Goal: Navigation & Orientation: Find specific page/section

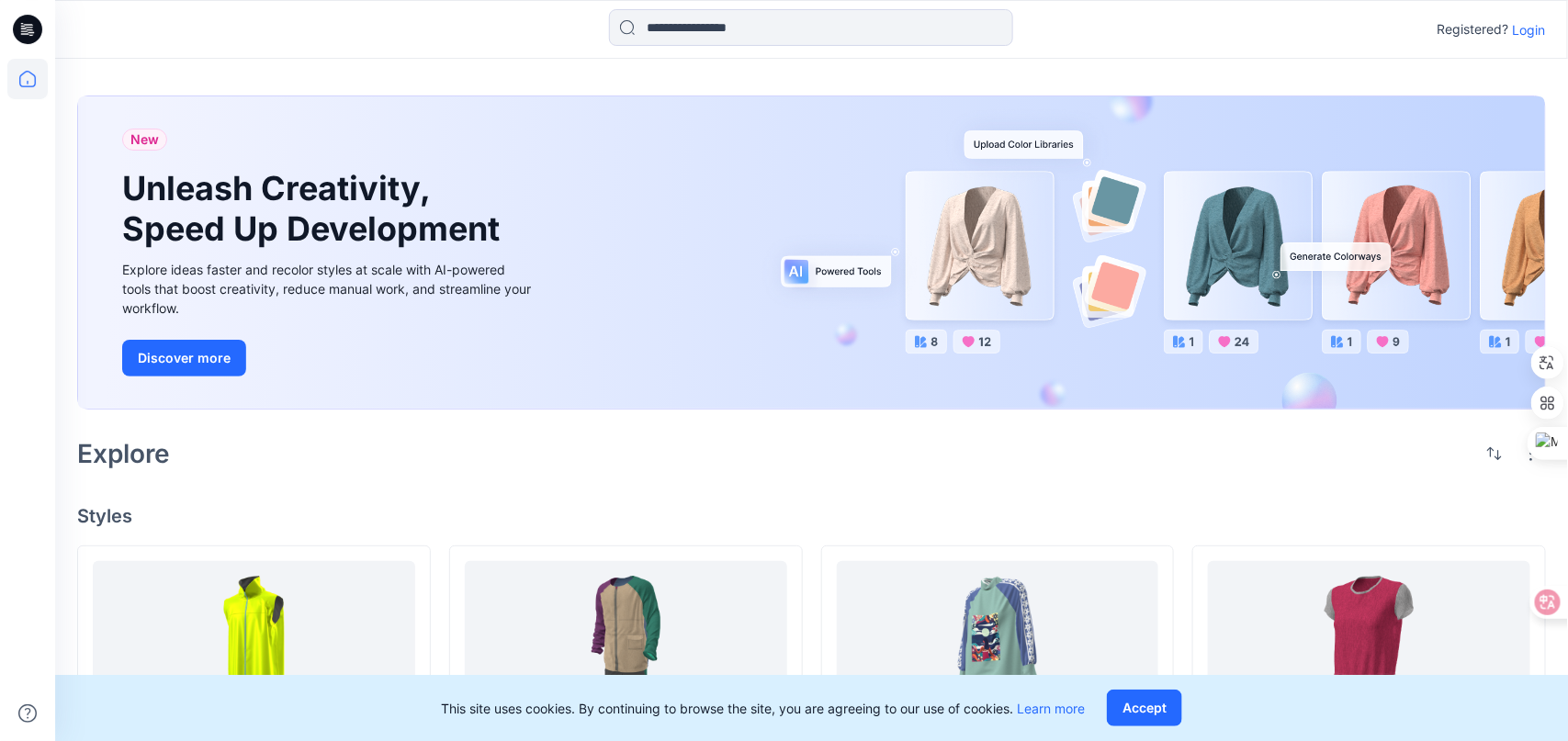
click at [1526, 29] on p "Login" at bounding box center [1530, 30] width 33 height 19
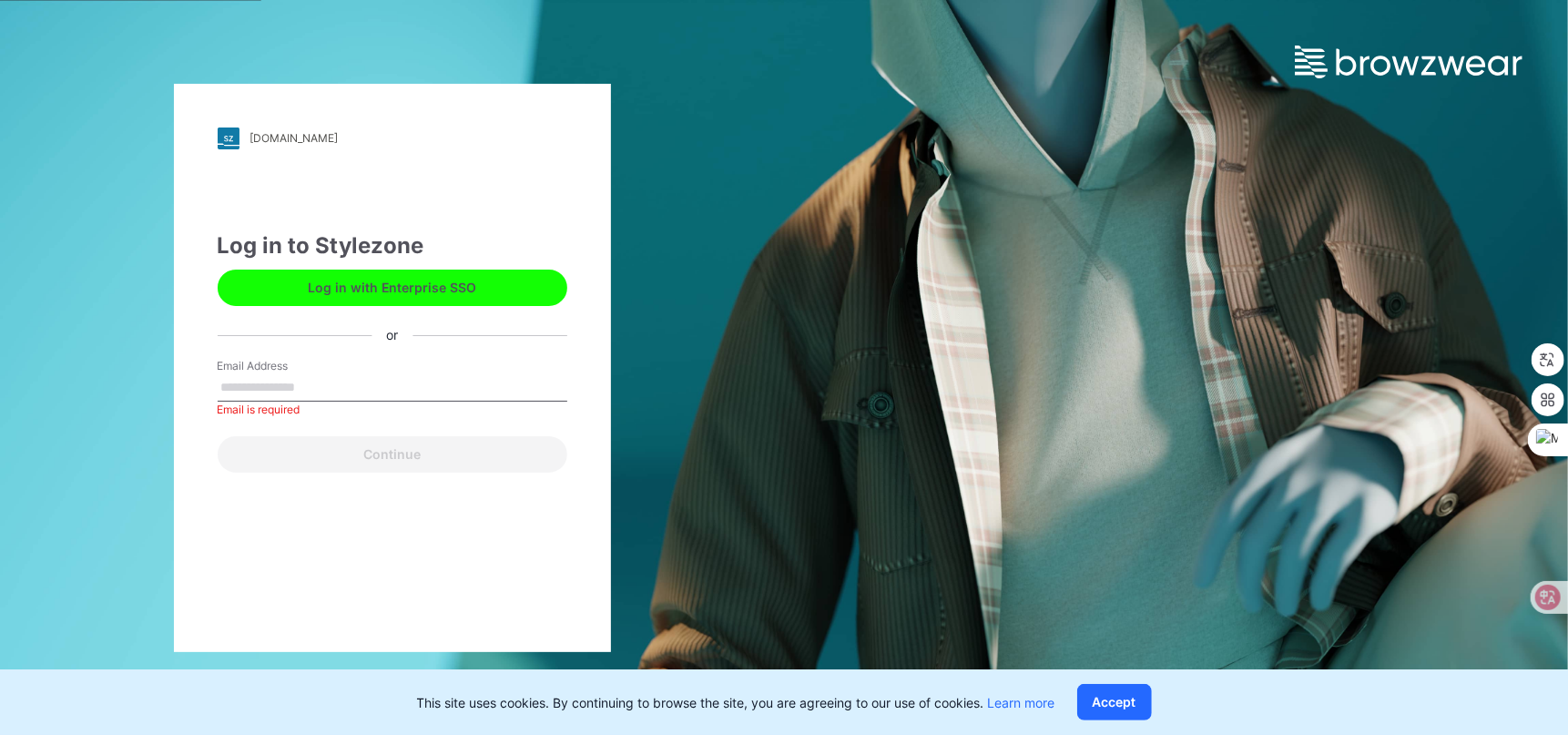
click at [250, 537] on div "friends.stylezone.com Loading... Log in to Stylezone Log in with Enterprise SSO…" at bounding box center [392, 368] width 437 height 569
click at [415, 290] on button "Log in with Enterprise SSO" at bounding box center [393, 288] width 350 height 37
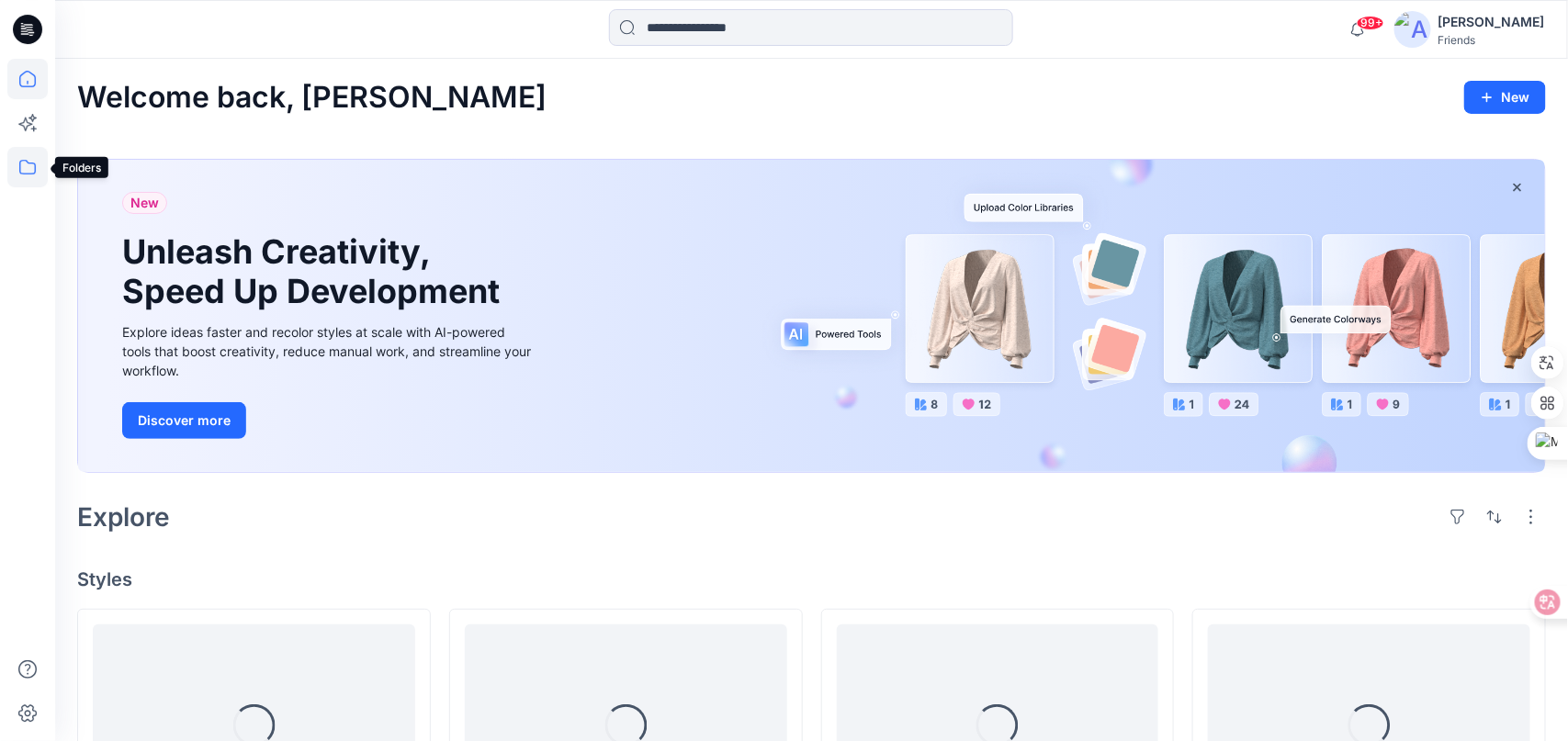
click at [12, 167] on icon at bounding box center [28, 168] width 41 height 41
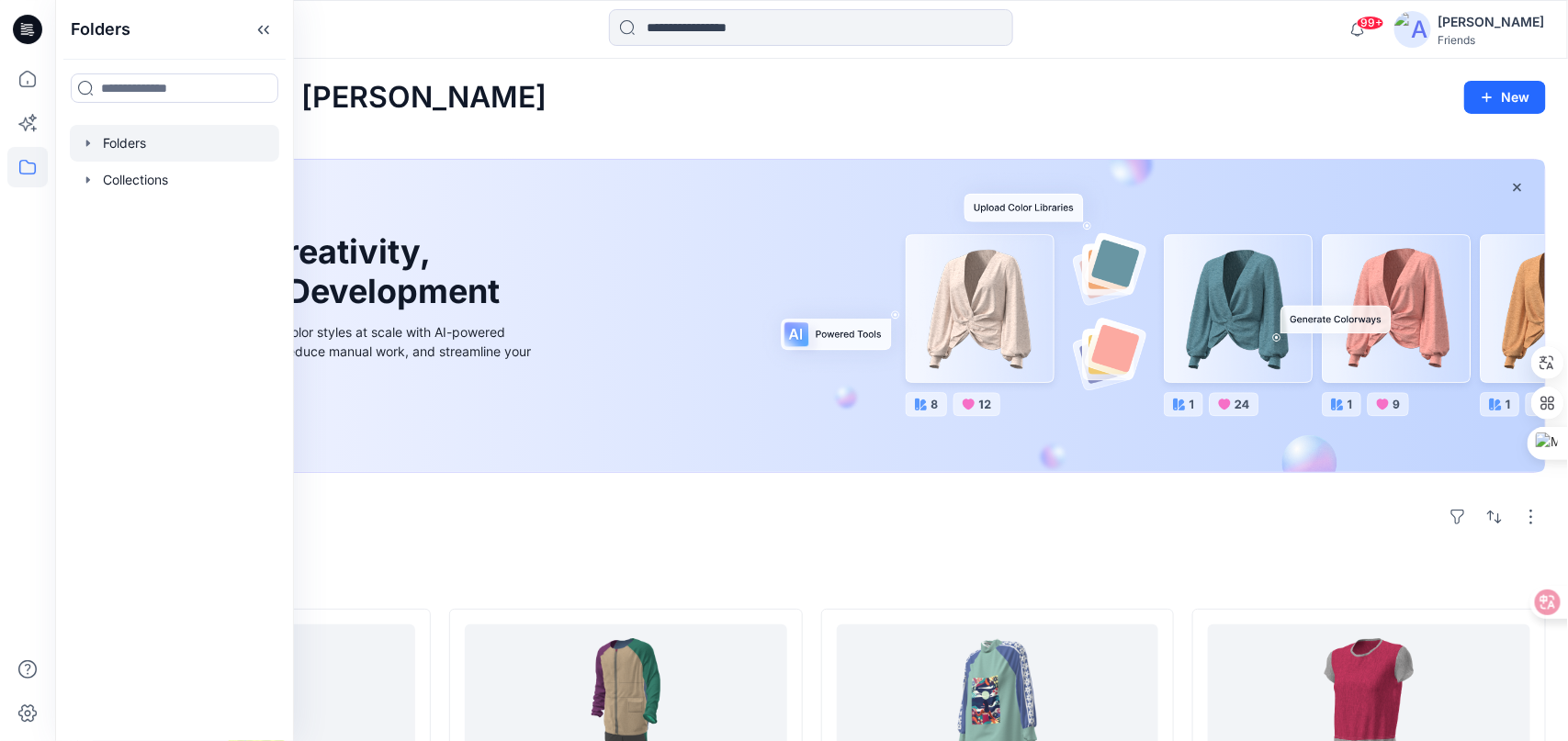
click at [141, 139] on div at bounding box center [174, 143] width 209 height 37
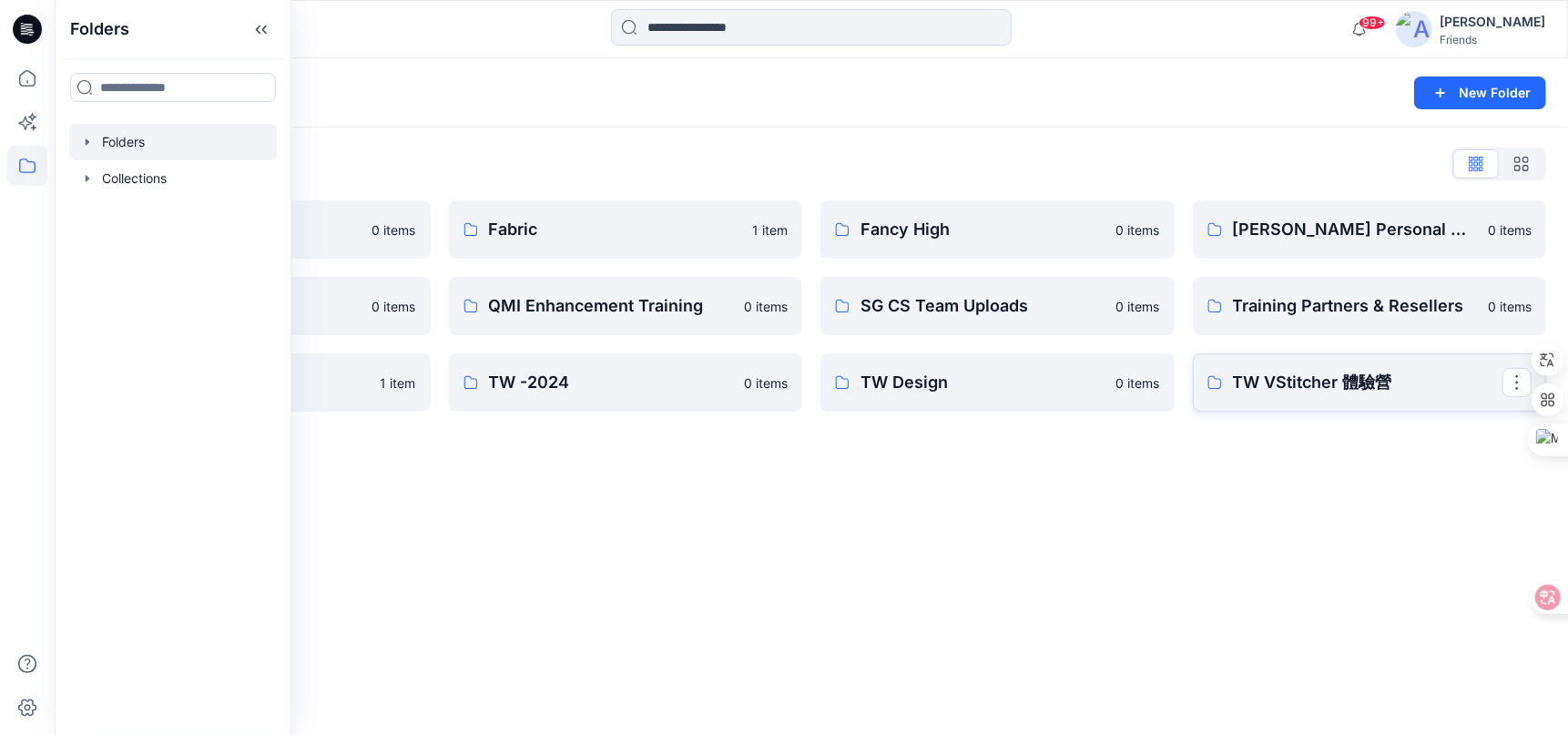
click at [1300, 391] on p "TW VStitcher 體驗營" at bounding box center [1368, 382] width 271 height 26
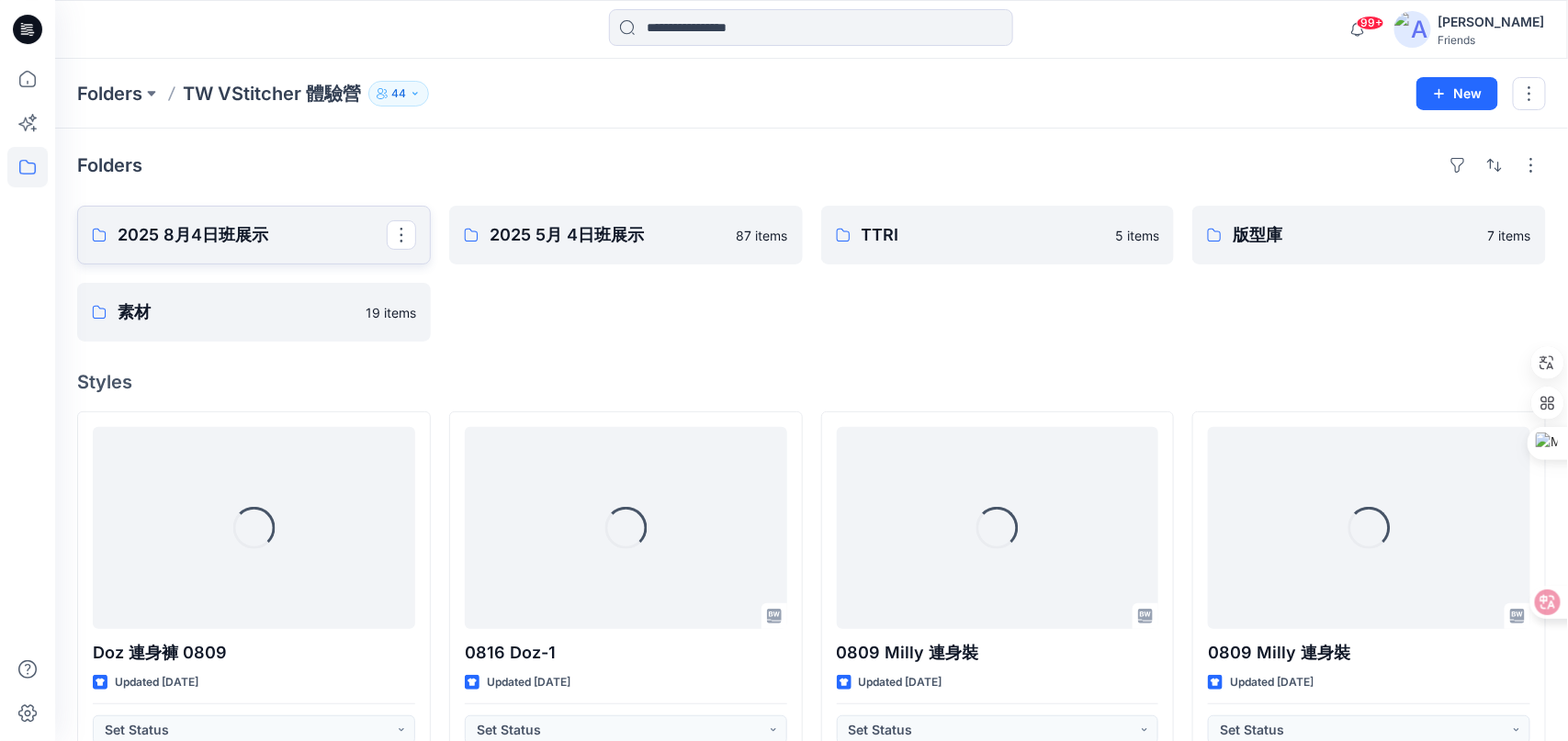
click at [305, 237] on p "2025 8月4日班展示" at bounding box center [252, 234] width 269 height 26
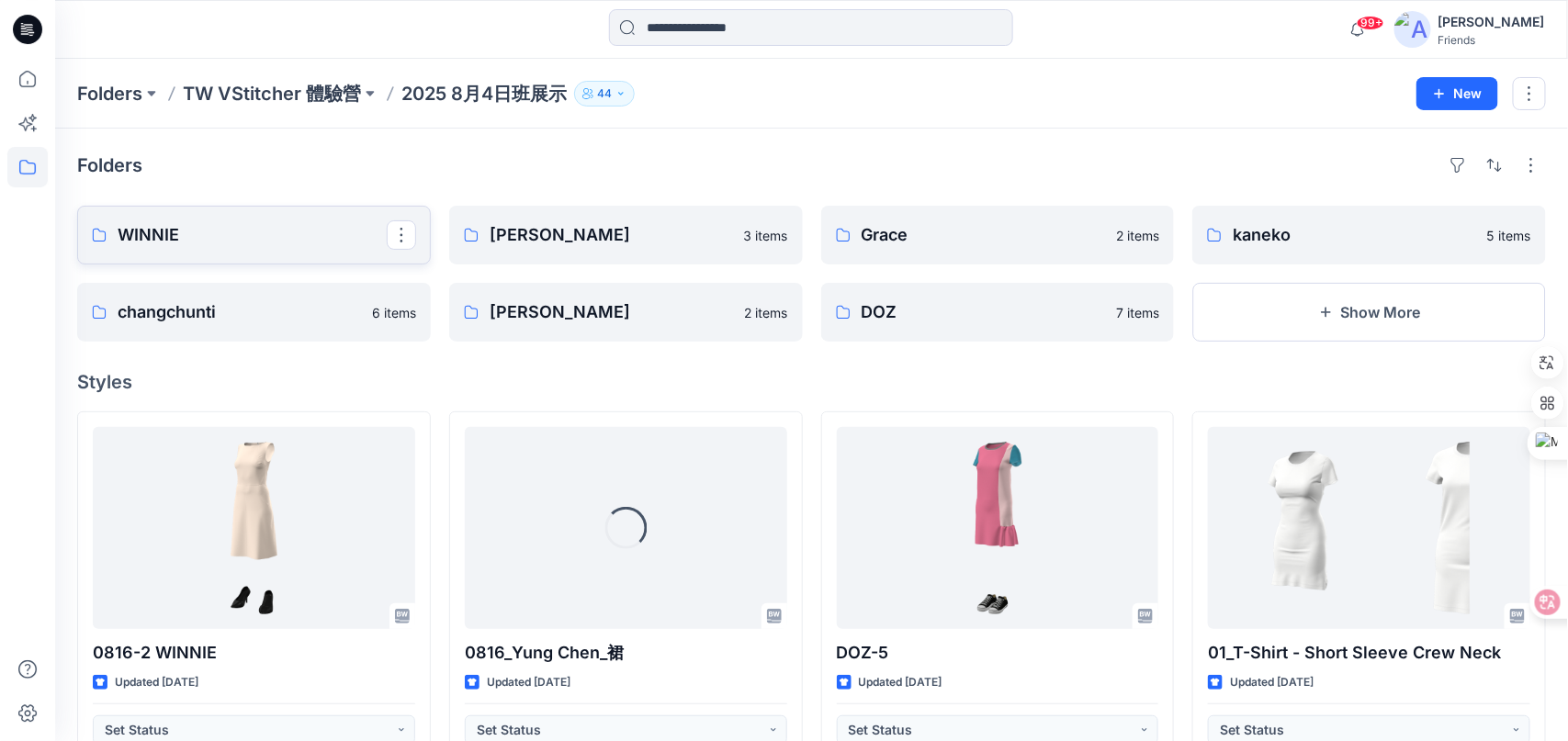
click at [296, 241] on p "WINNIE" at bounding box center [252, 234] width 269 height 26
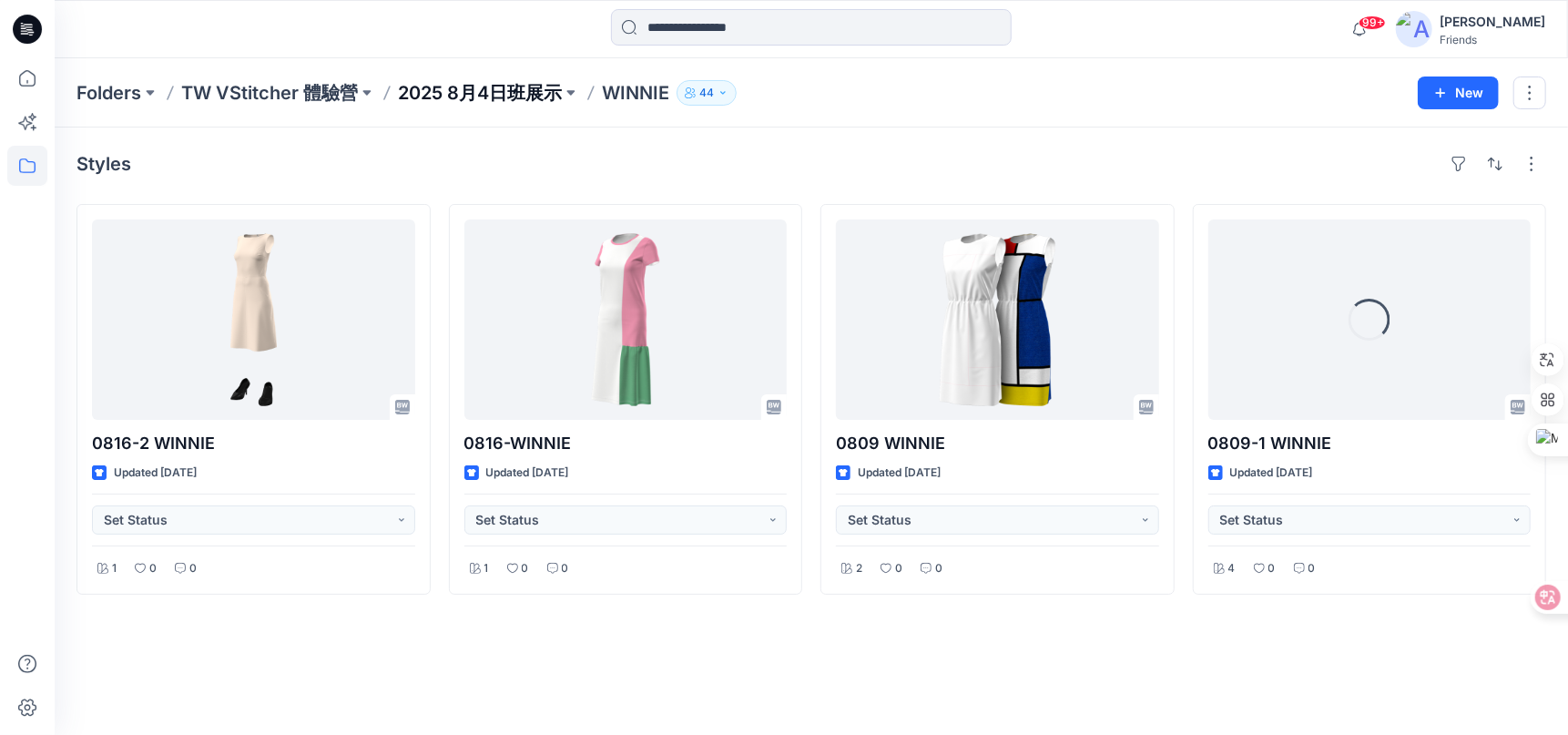
click at [453, 84] on p "2025 8月4日班展示" at bounding box center [479, 92] width 164 height 26
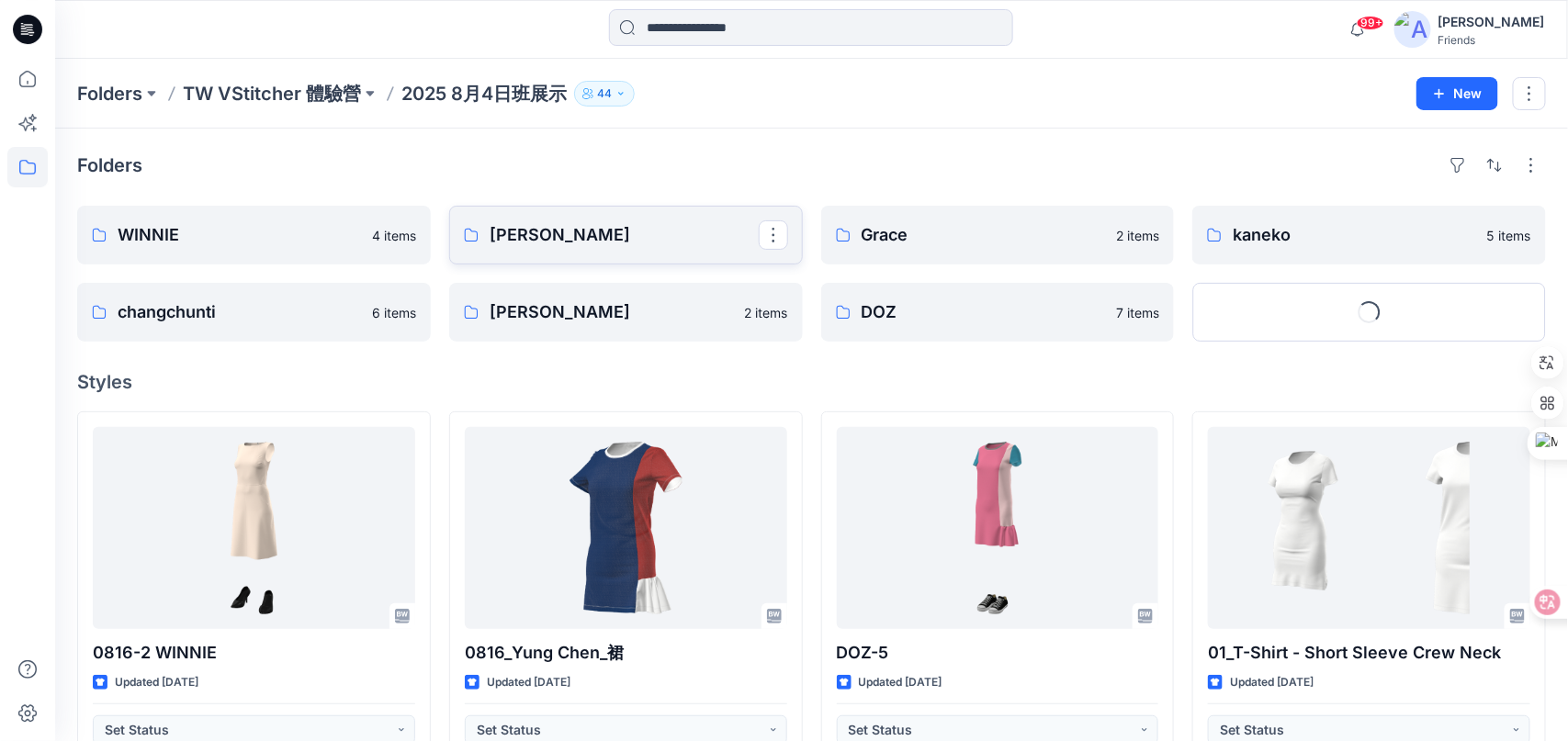
click at [591, 222] on p "[PERSON_NAME]" at bounding box center [624, 234] width 269 height 26
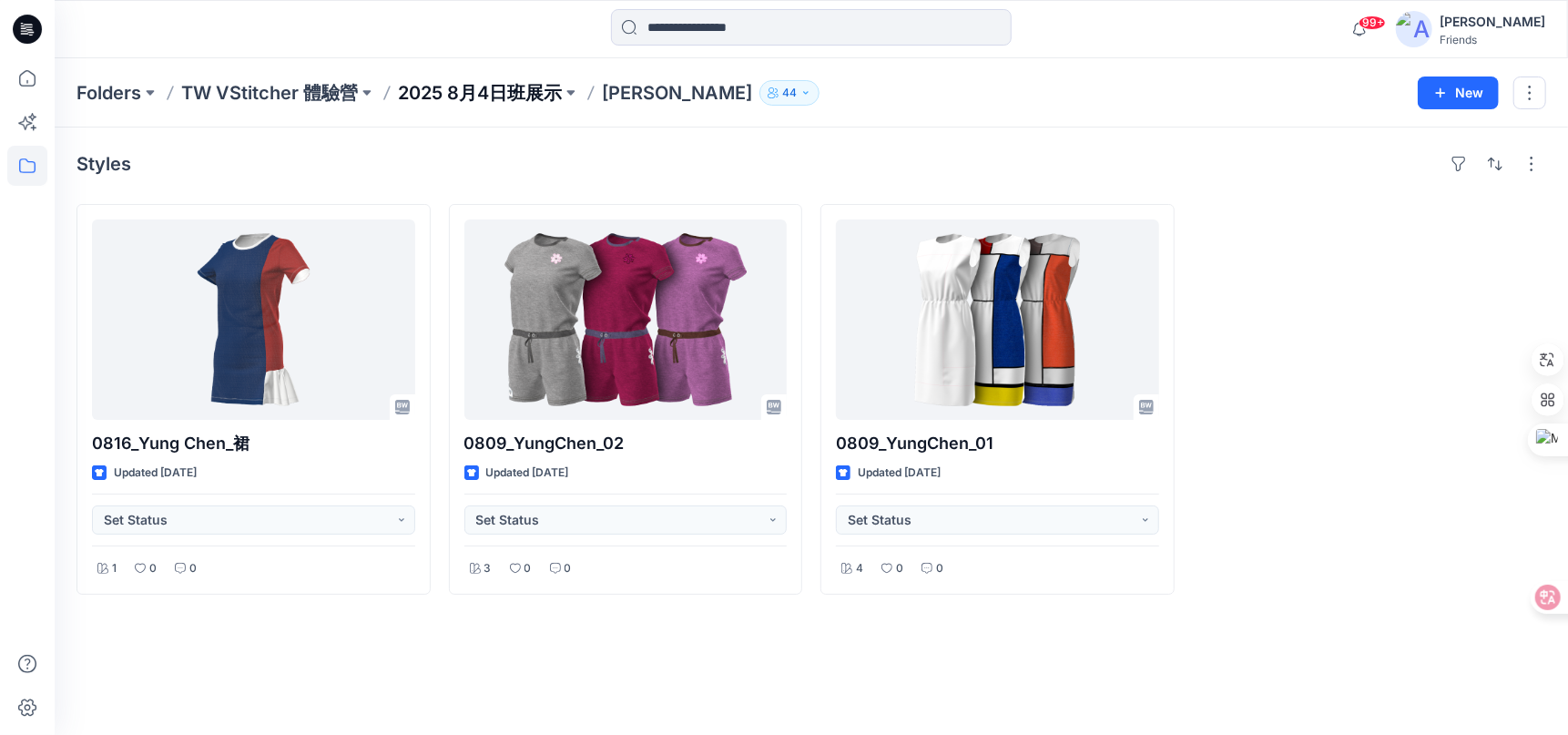
click at [519, 93] on p "2025 8月4日班展示" at bounding box center [479, 92] width 164 height 26
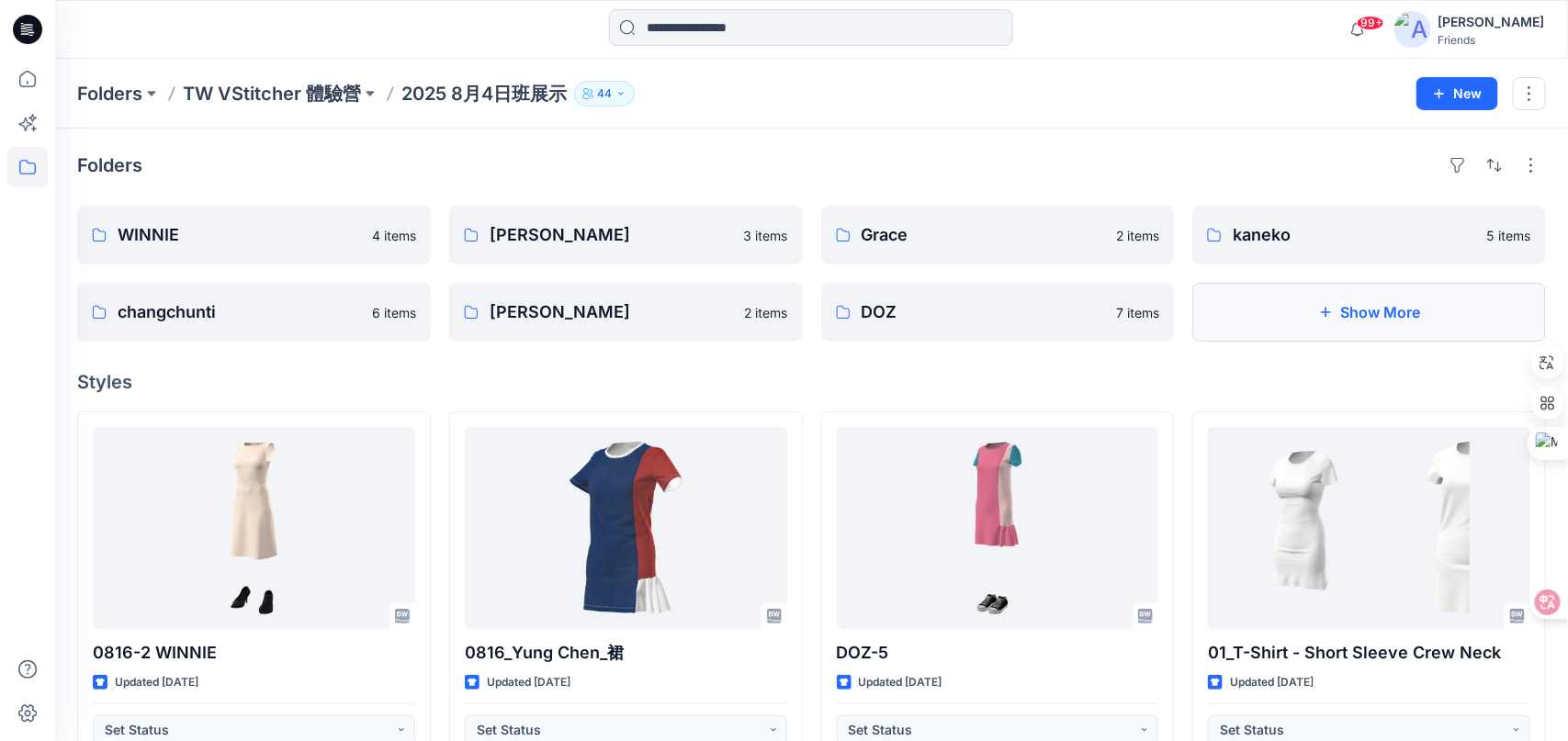
click at [1337, 325] on button "Show More" at bounding box center [1369, 312] width 354 height 59
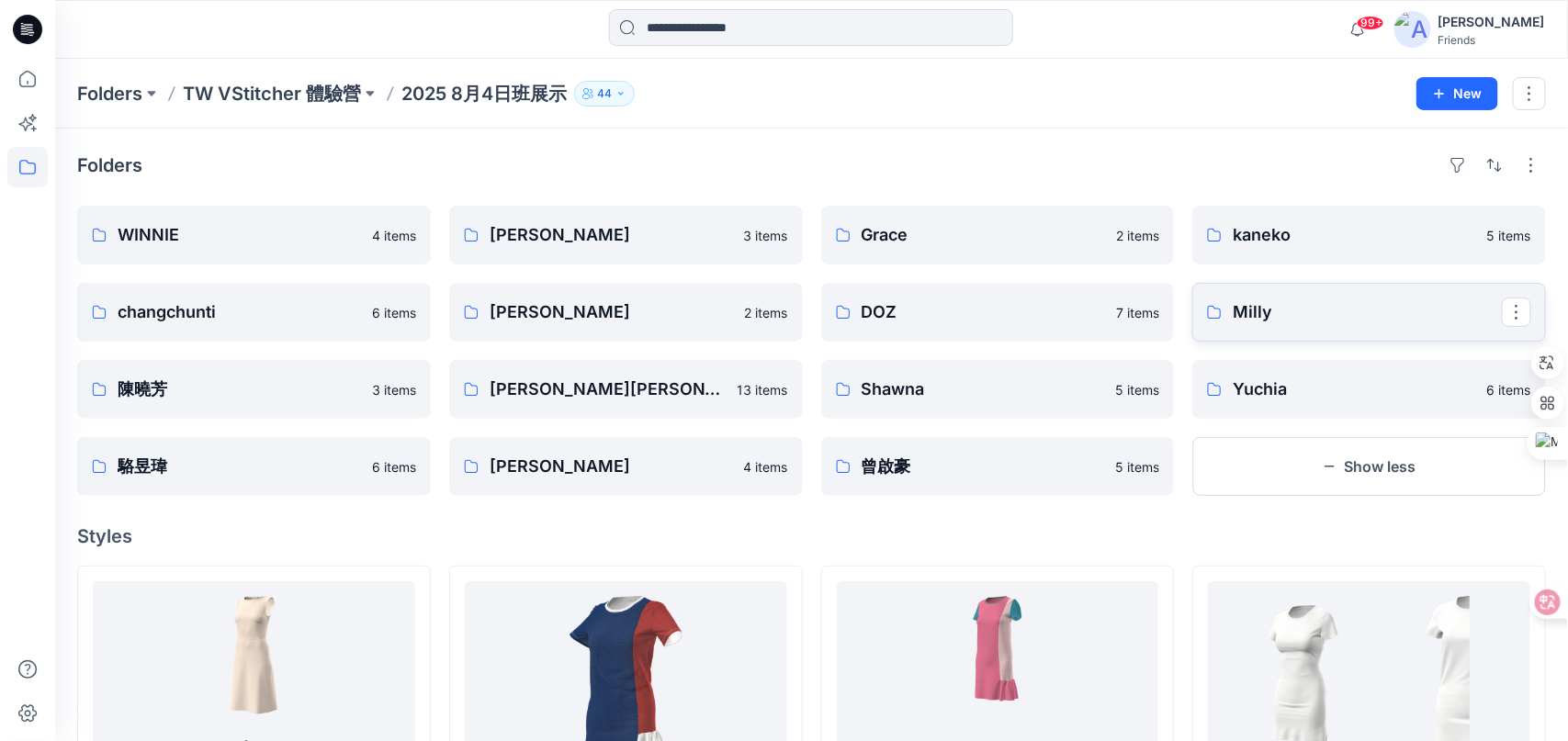
click at [1244, 312] on p "Milly" at bounding box center [1367, 312] width 269 height 26
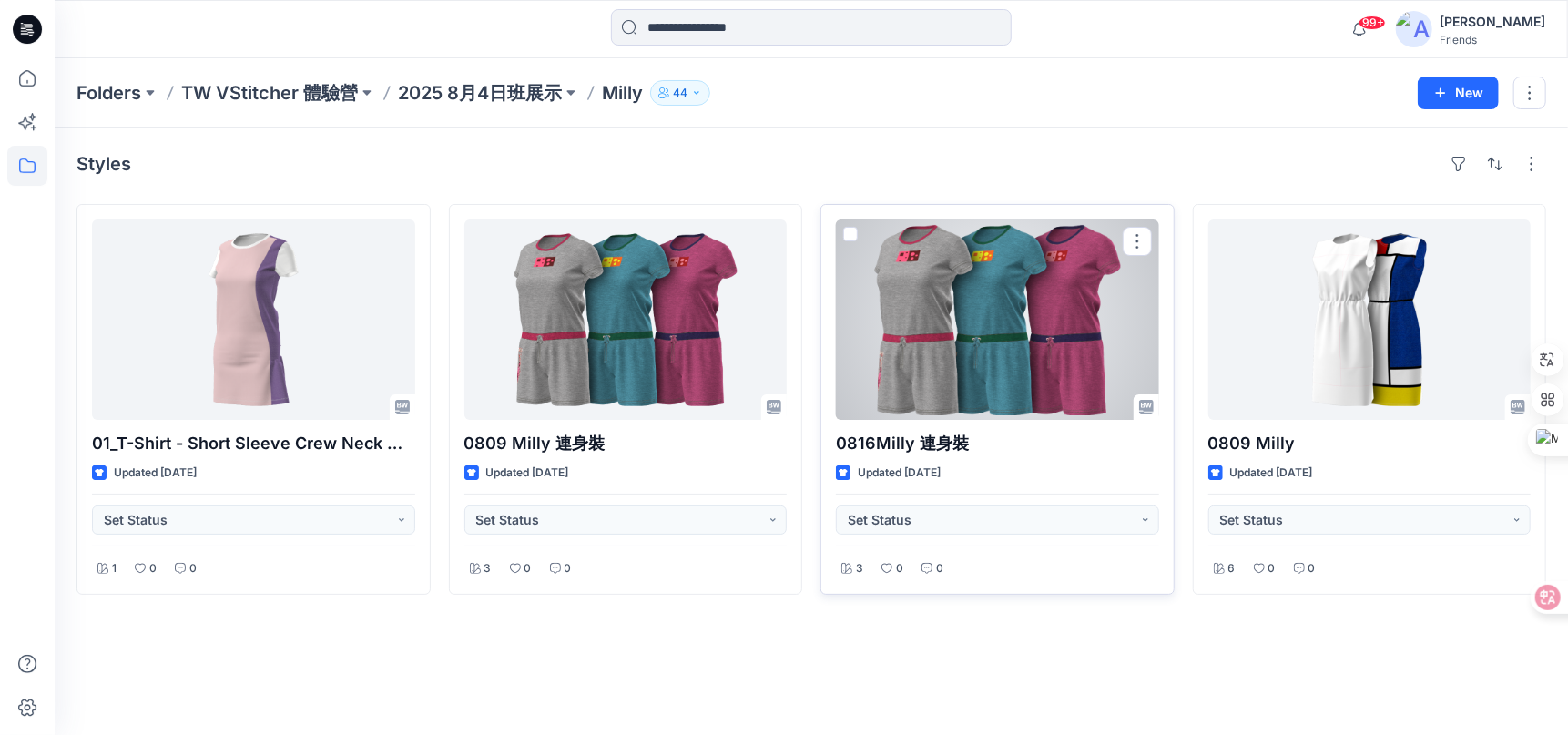
click at [973, 330] on div at bounding box center [997, 319] width 324 height 201
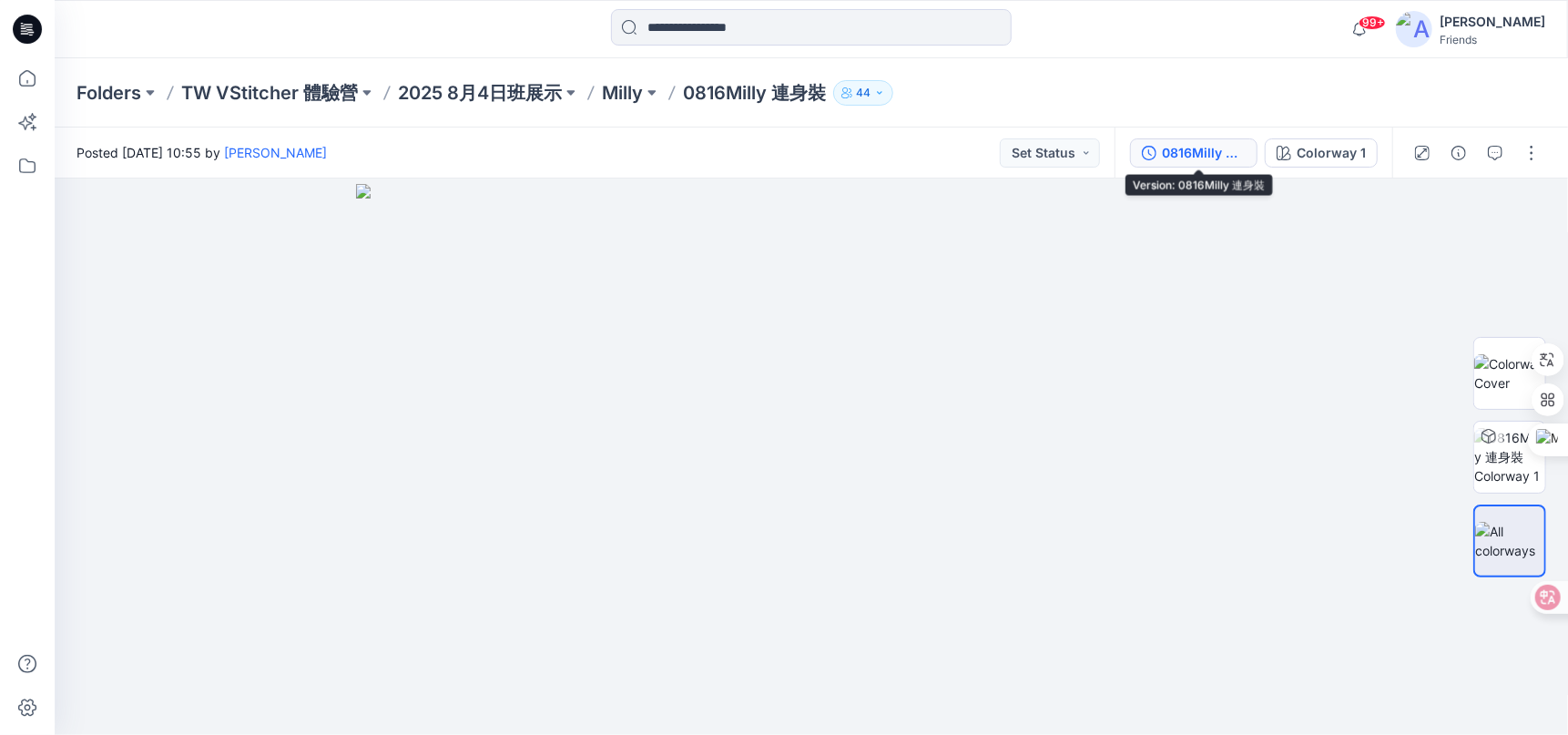
click at [1200, 161] on div "0816Milly 連身裝" at bounding box center [1203, 153] width 84 height 20
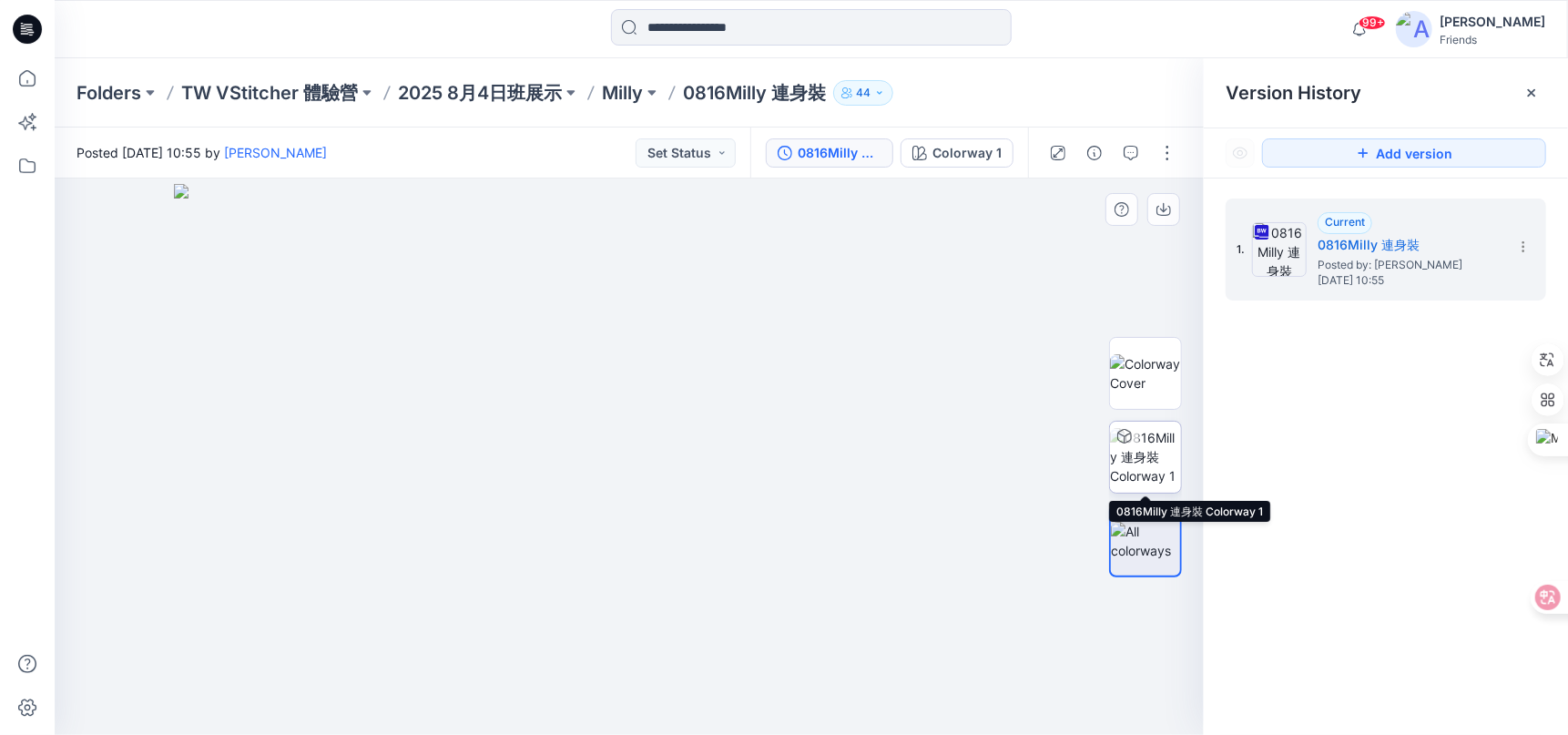
click at [1155, 446] on img at bounding box center [1146, 457] width 71 height 58
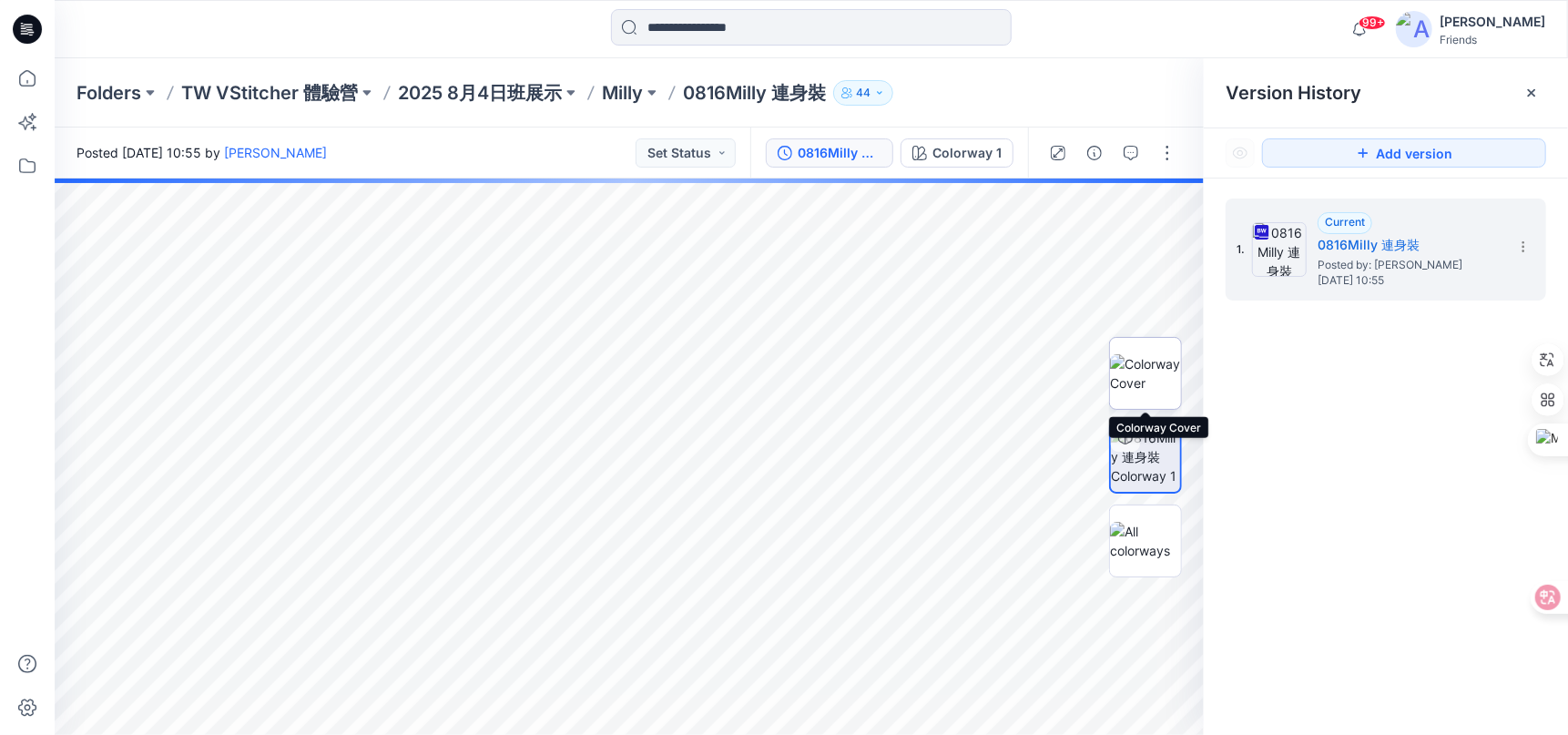
click at [1135, 372] on img at bounding box center [1146, 374] width 71 height 38
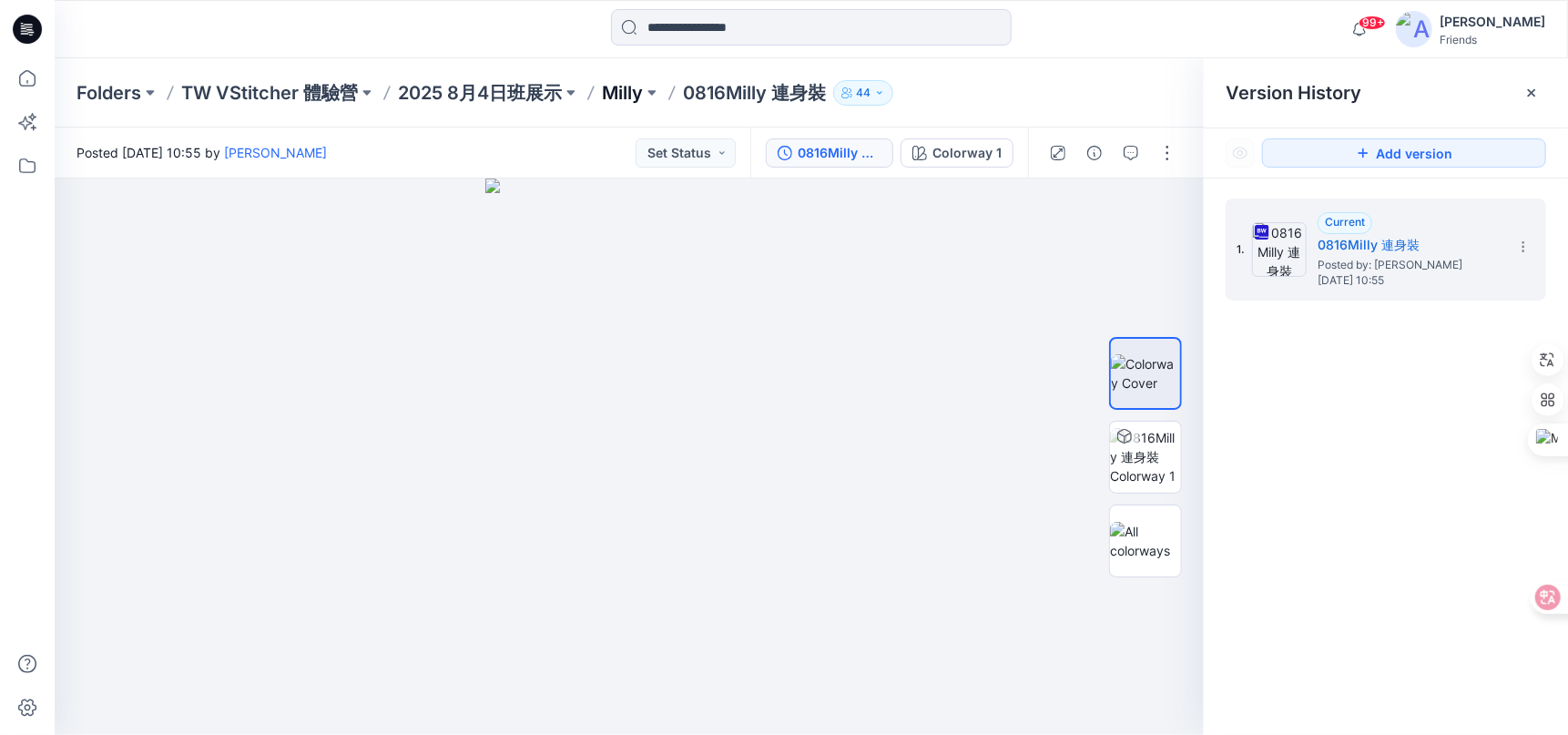
click at [623, 97] on p "Milly" at bounding box center [622, 92] width 41 height 26
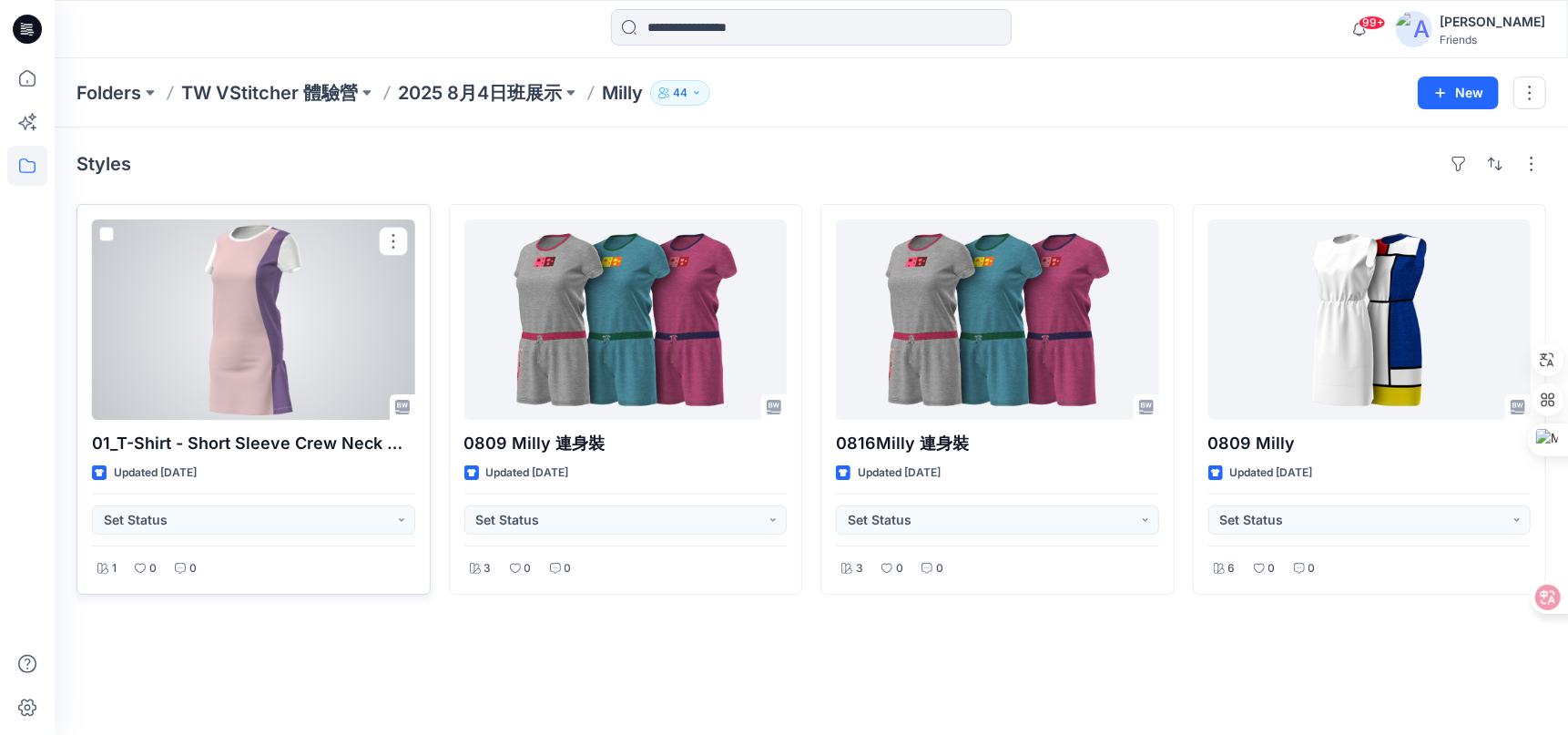
click at [271, 299] on div at bounding box center [253, 319] width 324 height 201
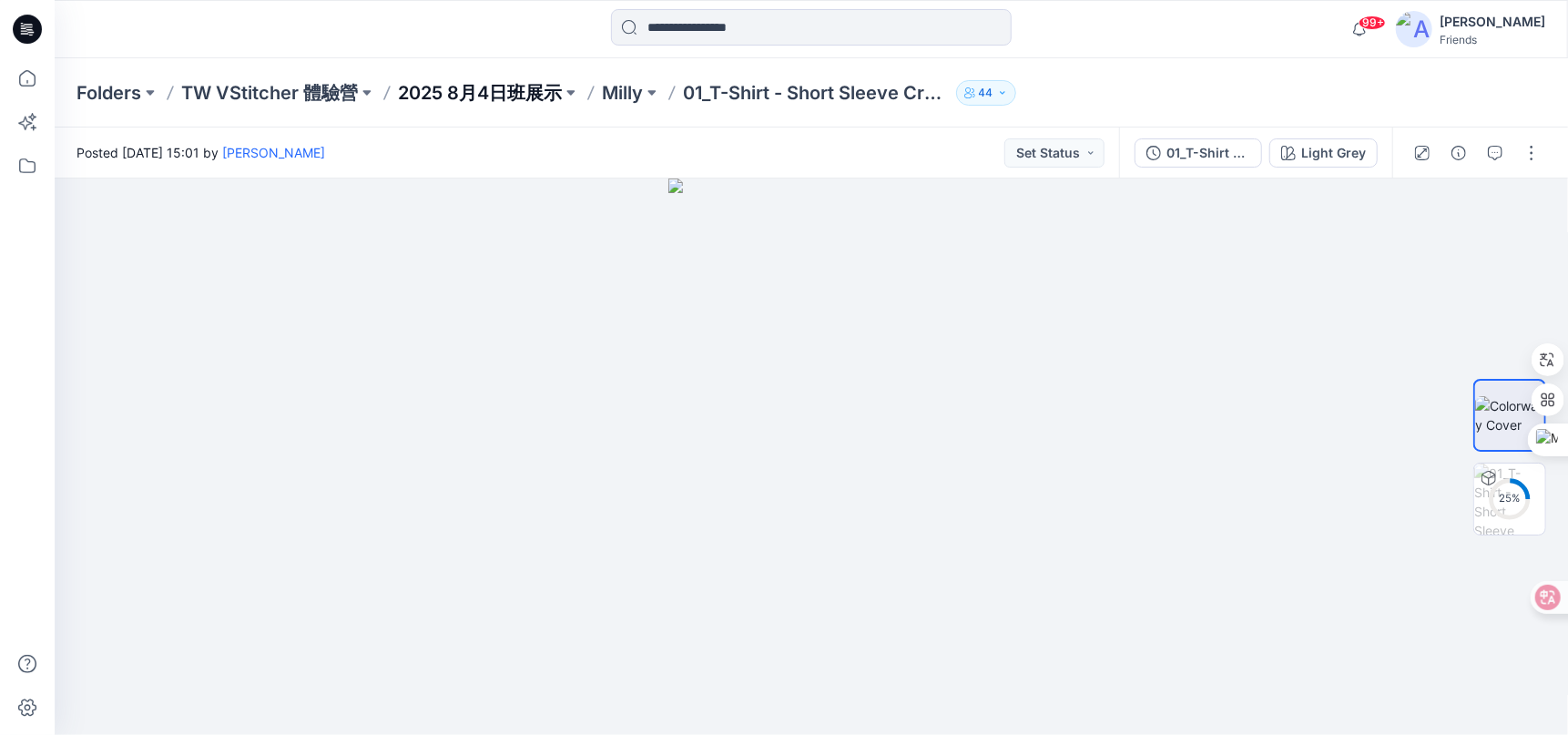
click at [562, 93] on p "2025 8月4日班展示" at bounding box center [479, 92] width 164 height 26
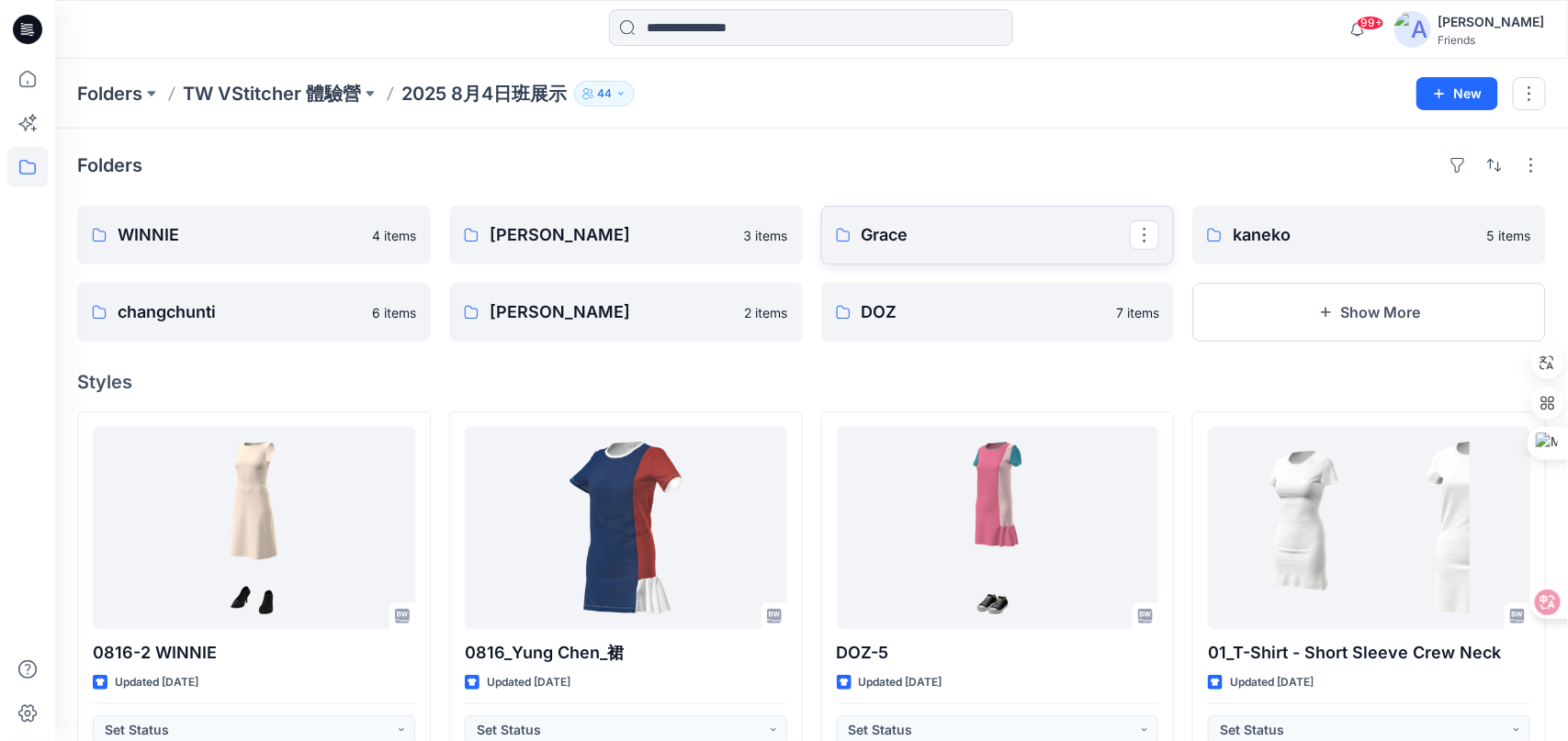
click at [877, 228] on p "Grace" at bounding box center [996, 234] width 269 height 26
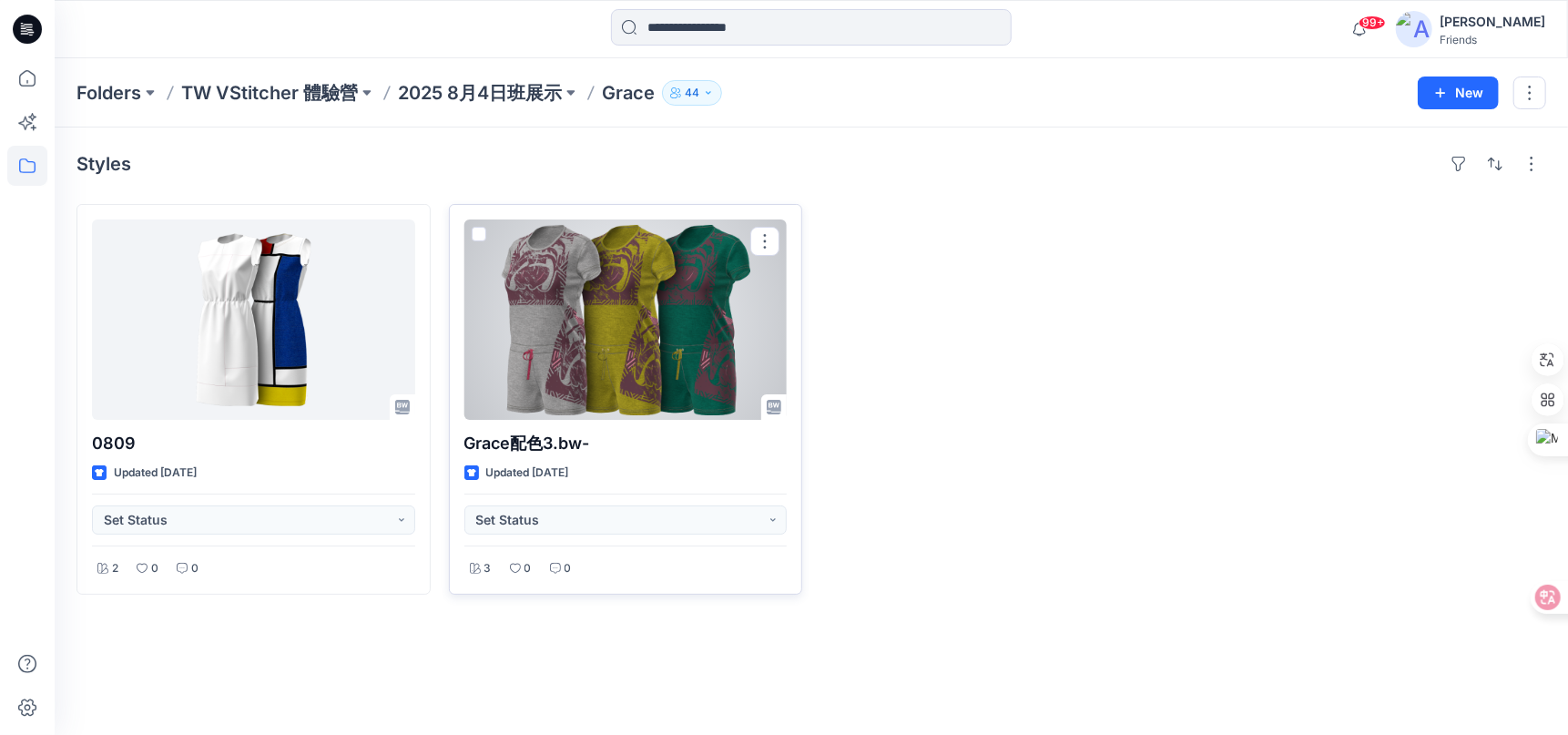
click at [585, 330] on div at bounding box center [626, 319] width 324 height 201
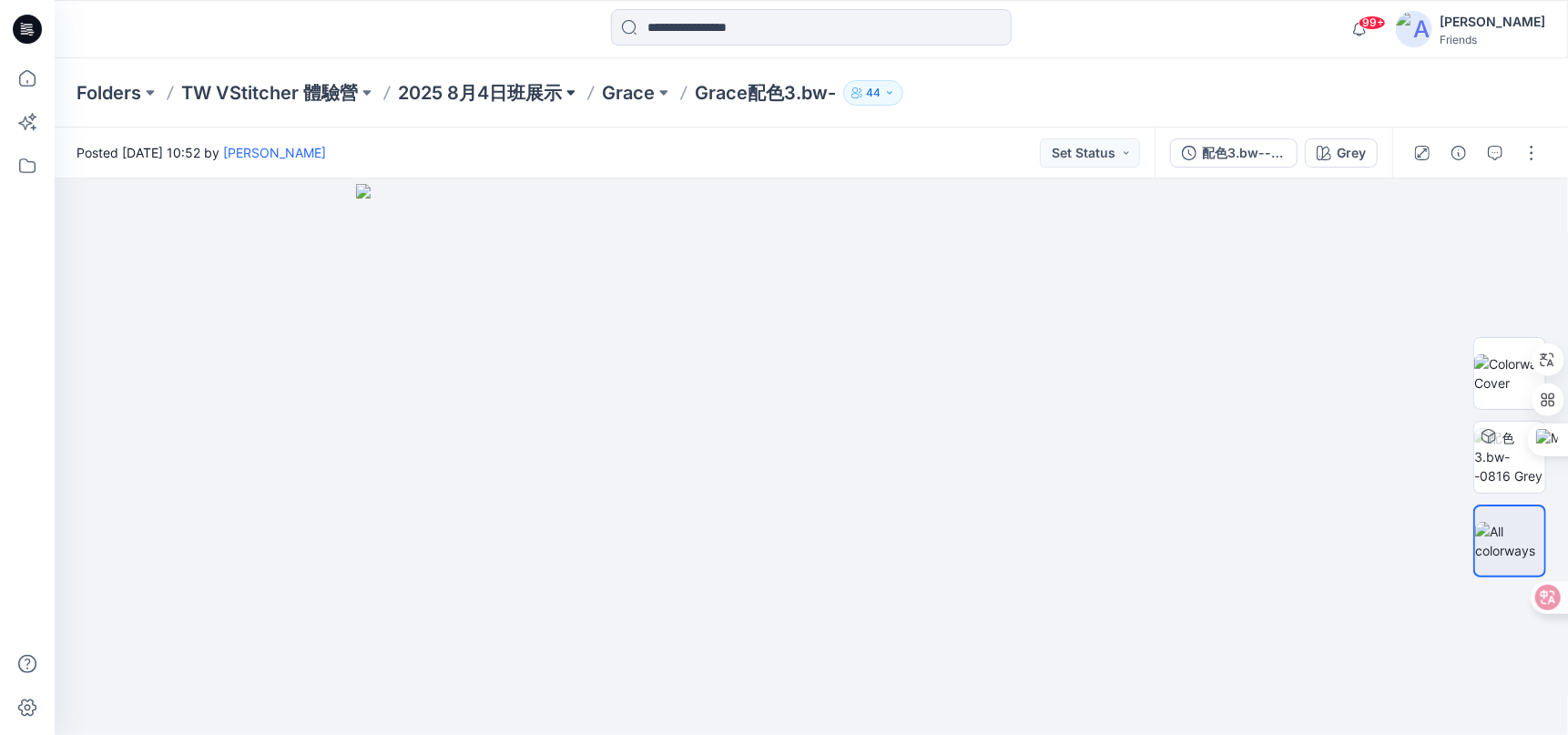
click at [572, 89] on button at bounding box center [570, 92] width 18 height 26
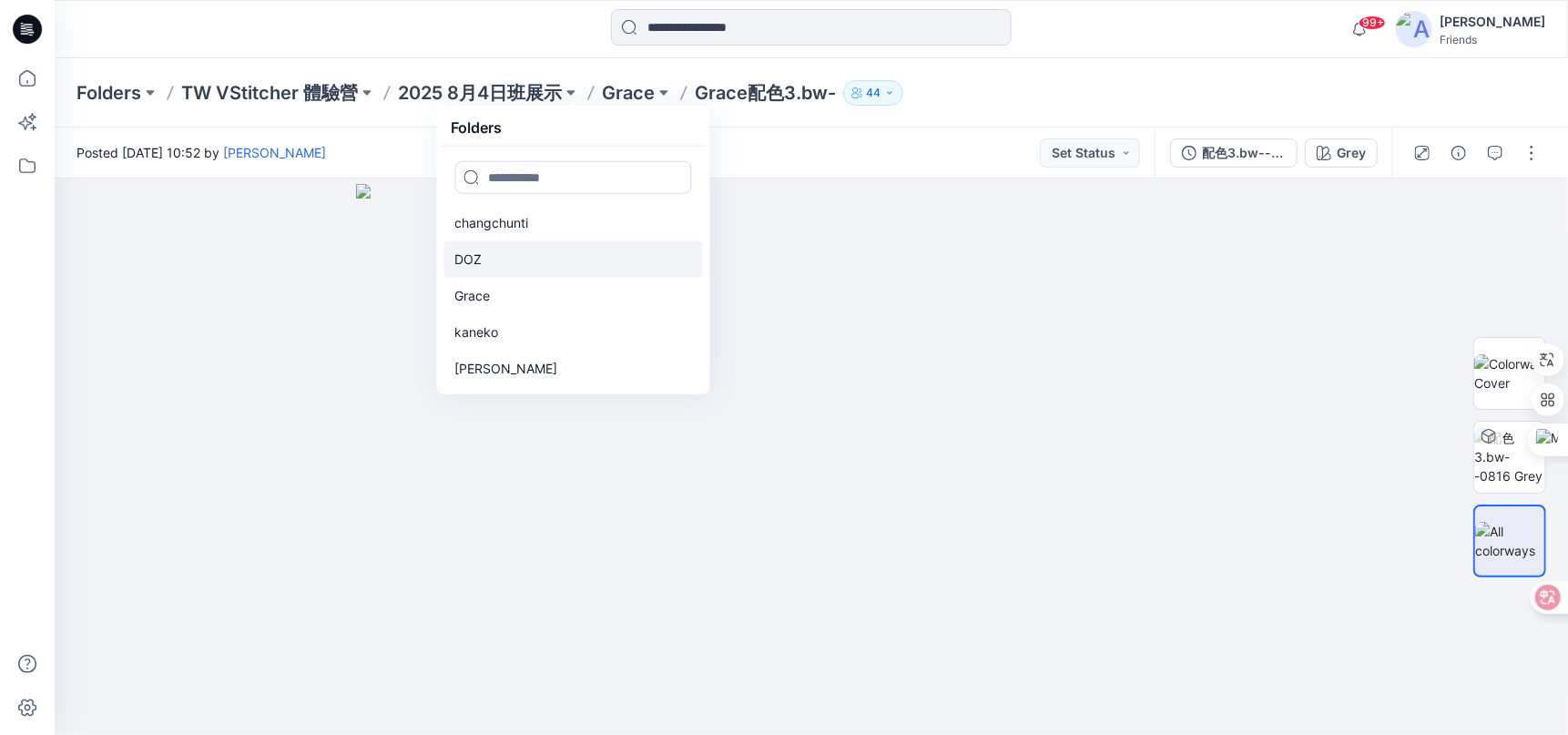
click at [474, 261] on p "DOZ" at bounding box center [468, 259] width 27 height 22
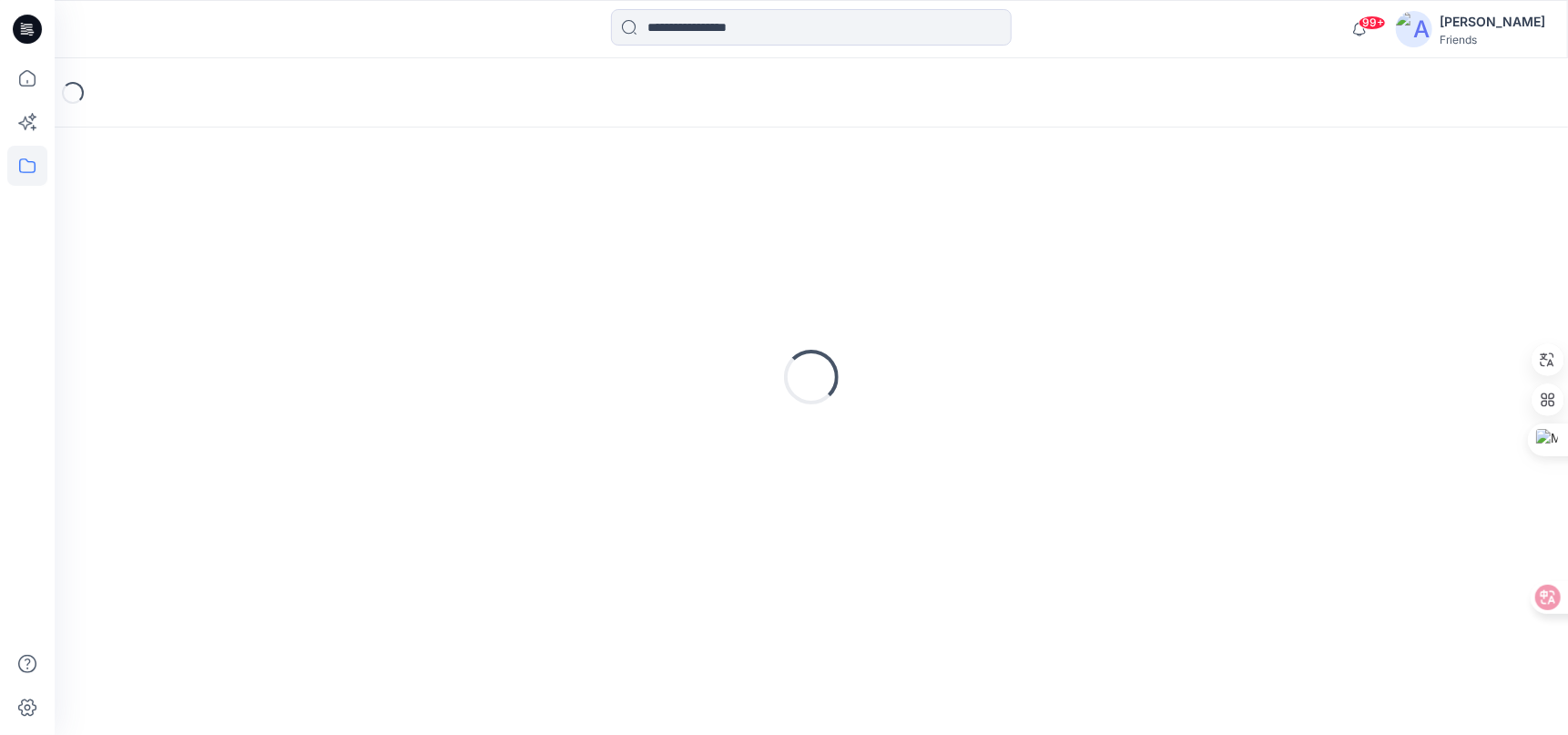
type textarea "*******"
click at [474, 261] on div "Loading..." at bounding box center [811, 377] width 1469 height 455
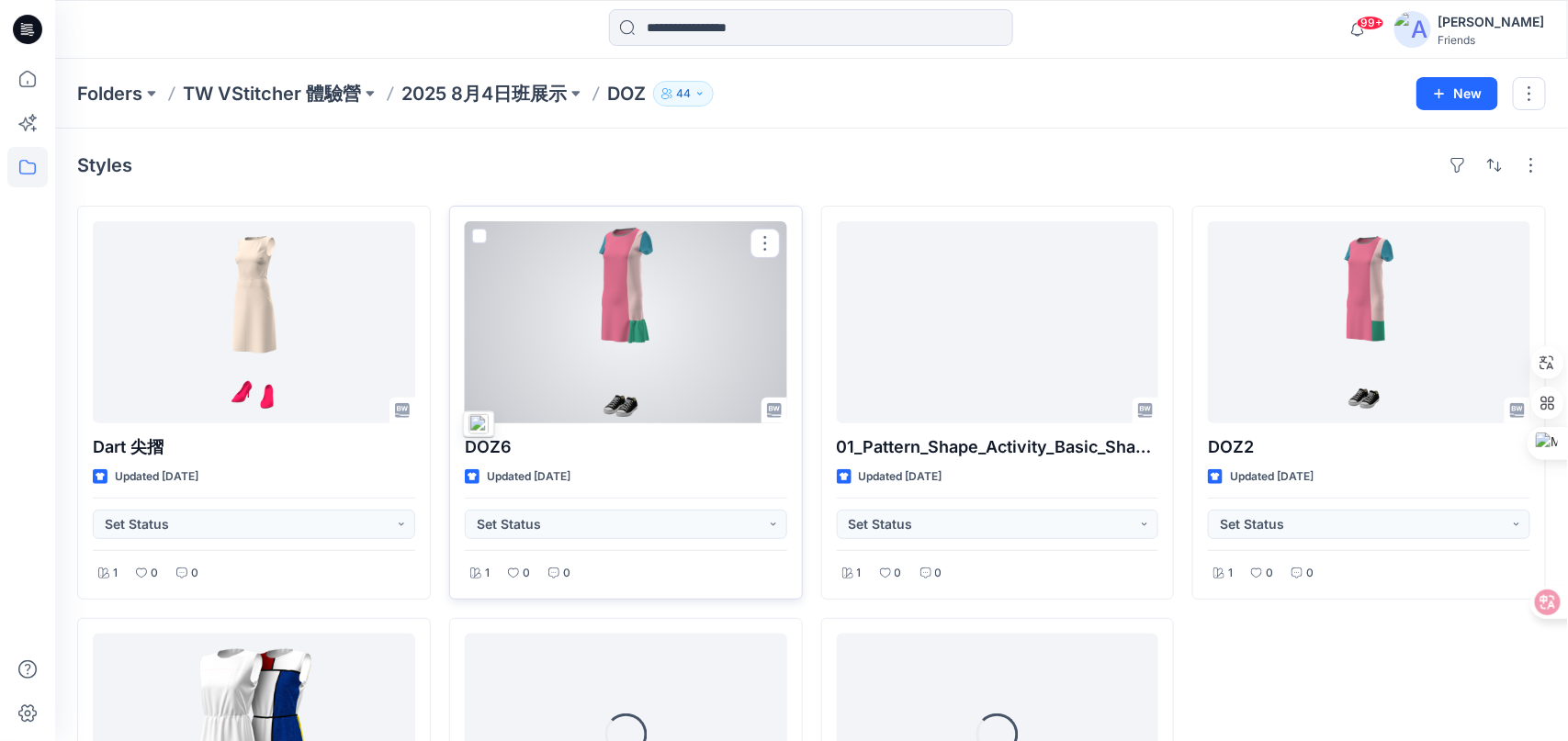
click at [610, 288] on div at bounding box center [626, 322] width 323 height 202
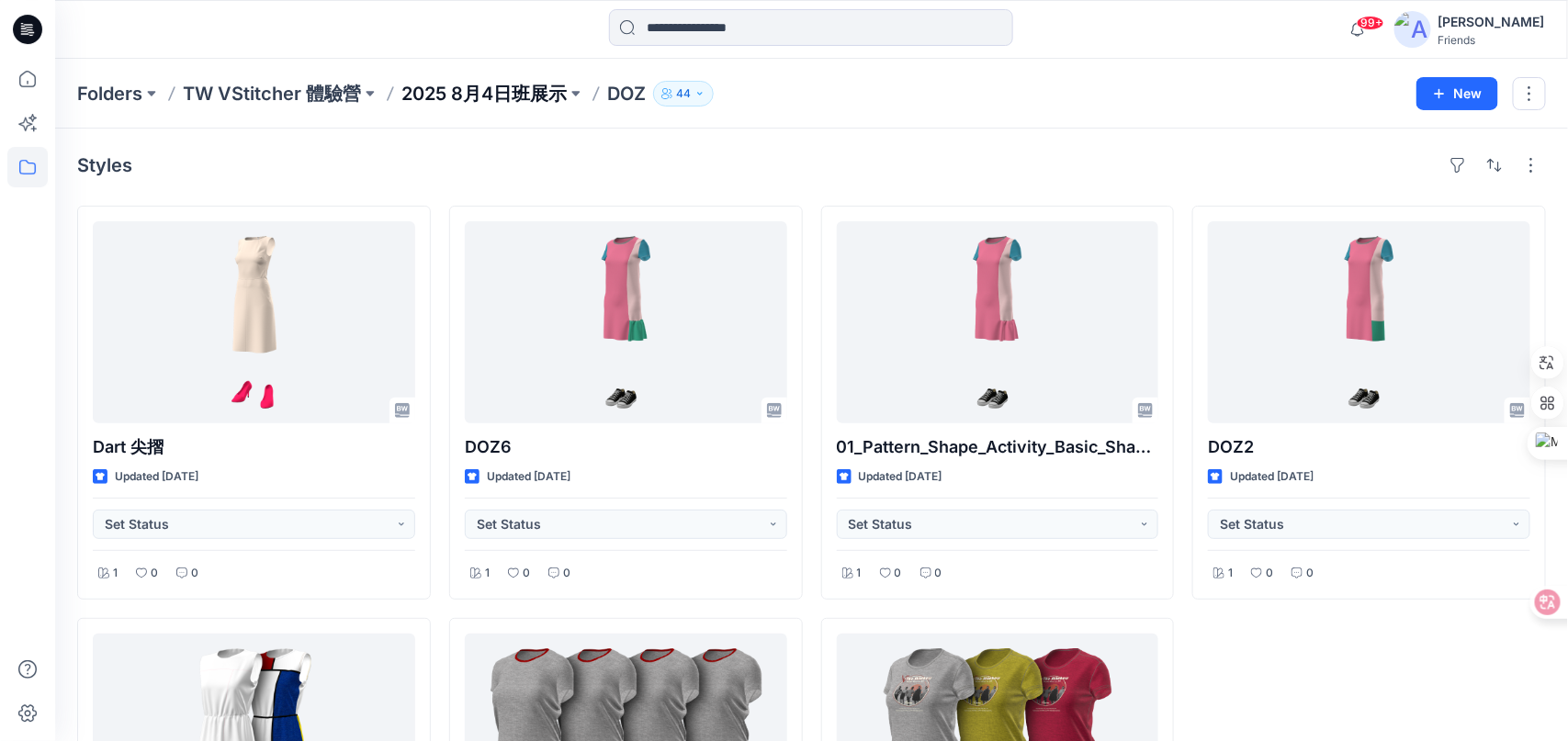
click at [516, 95] on p "2025 8月4日班展示" at bounding box center [484, 93] width 166 height 26
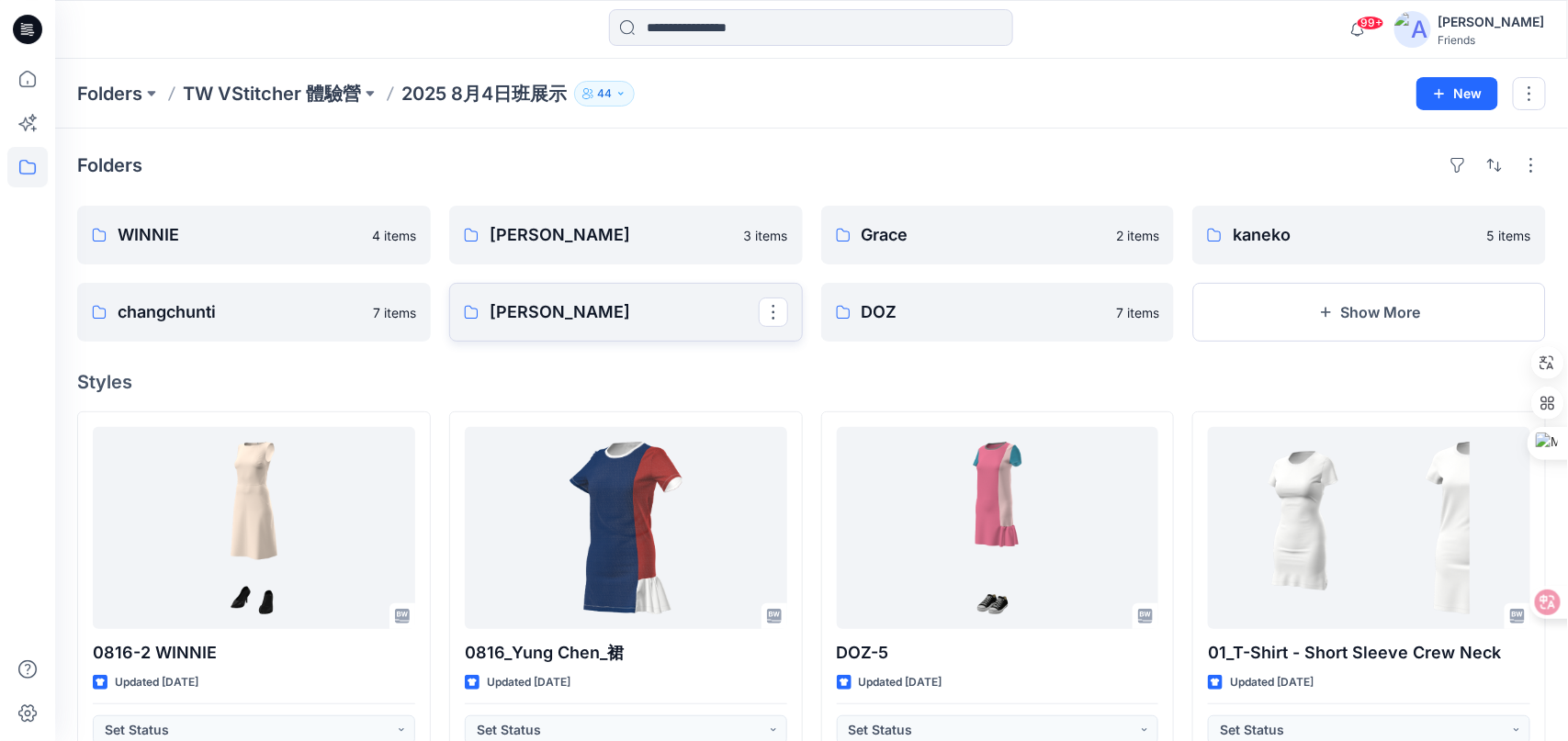
click at [547, 319] on p "[PERSON_NAME]" at bounding box center [624, 312] width 269 height 26
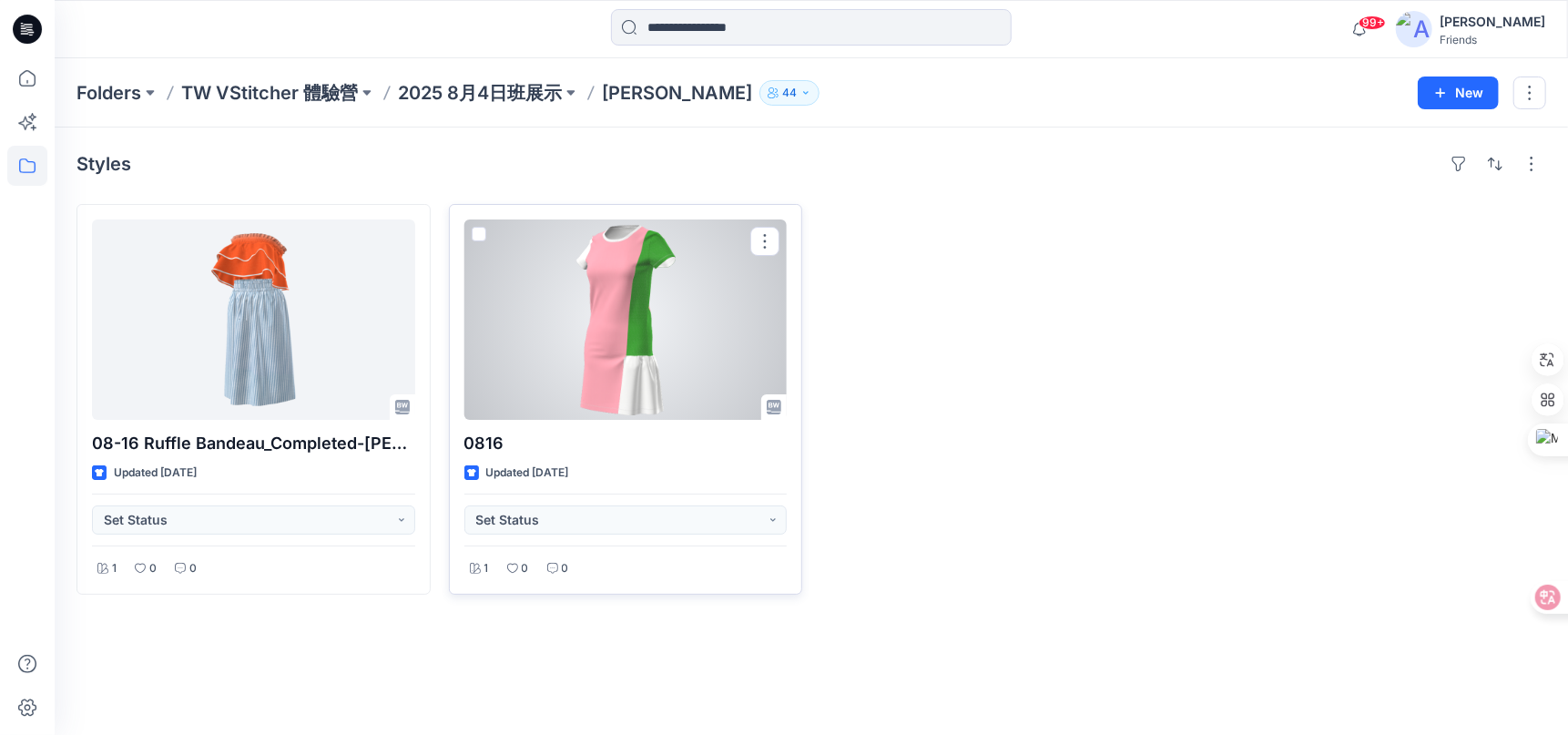
click at [677, 379] on div at bounding box center [626, 319] width 324 height 201
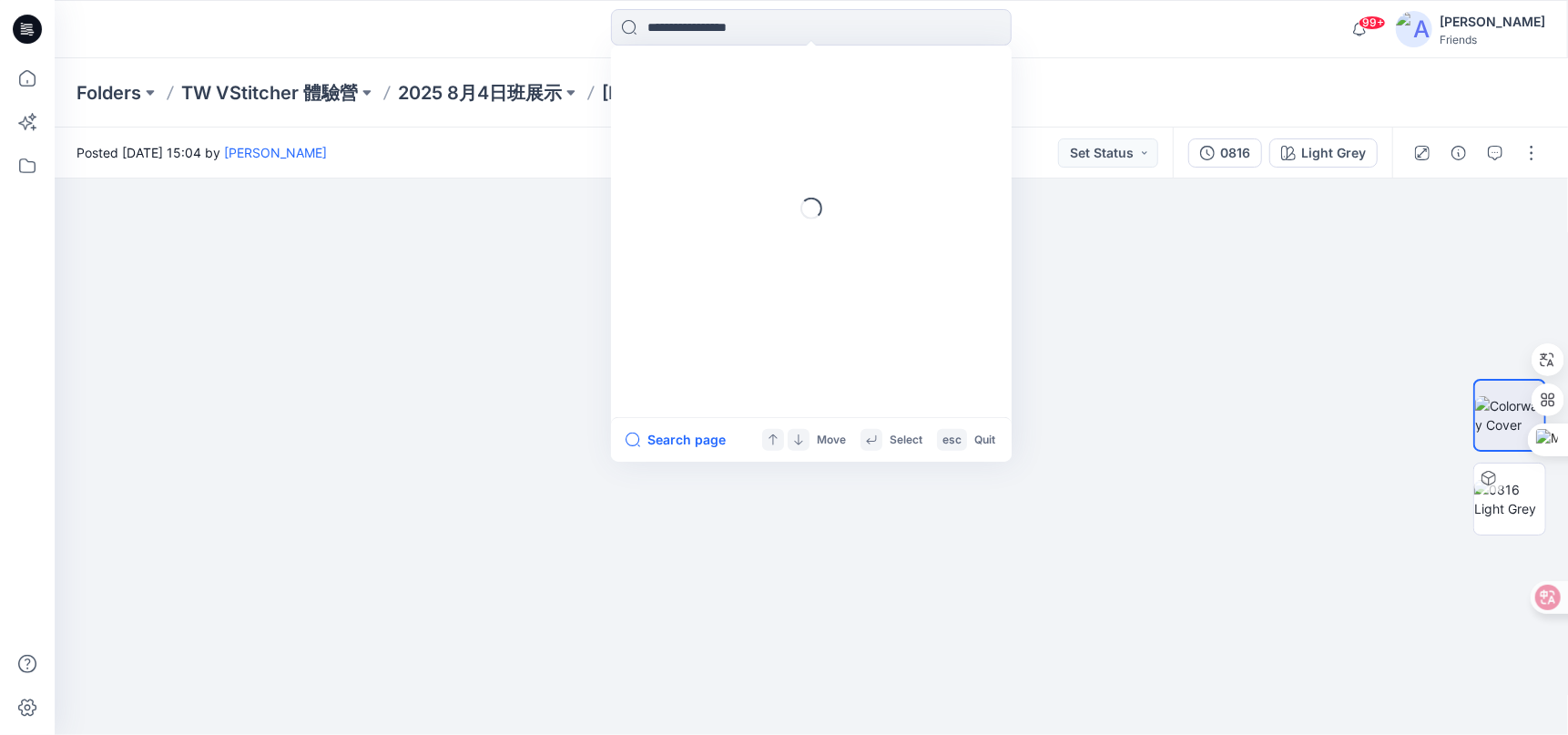
drag, startPoint x: 720, startPoint y: 43, endPoint x: 674, endPoint y: 86, distance: 63.0
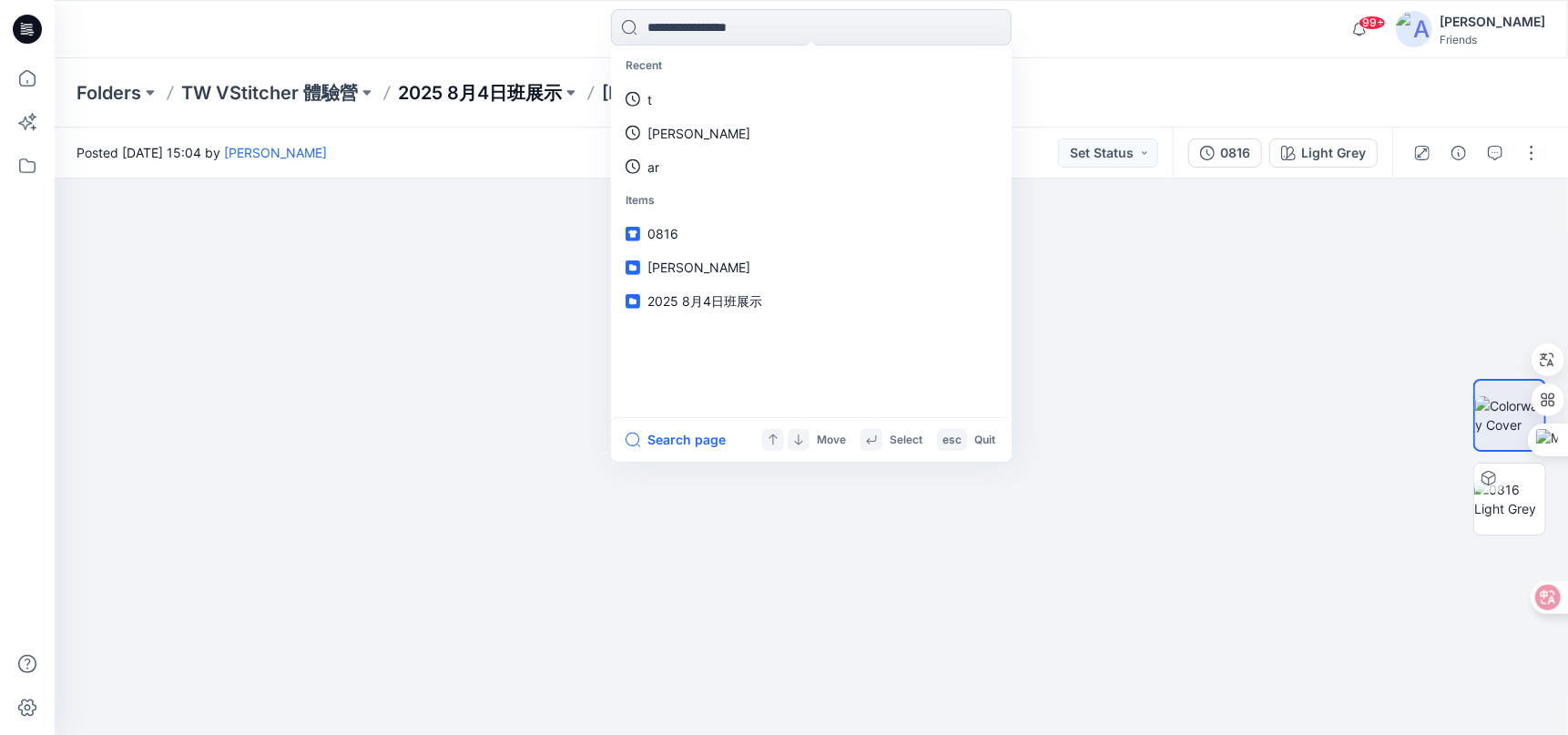
drag, startPoint x: 674, startPoint y: 86, endPoint x: 539, endPoint y: 84, distance: 135.0
click at [539, 84] on p "2025 8月4日班展示" at bounding box center [479, 92] width 164 height 26
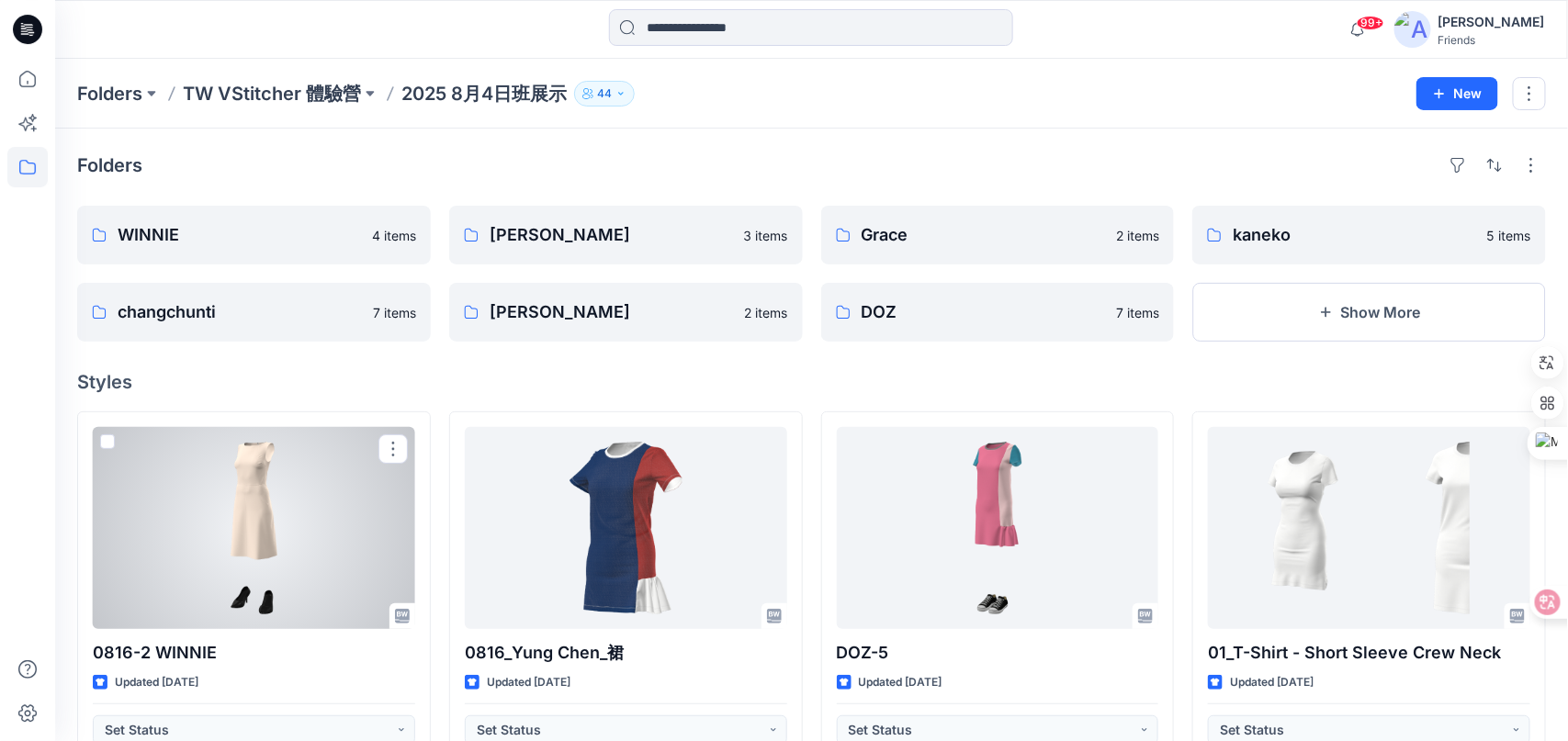
drag, startPoint x: 333, startPoint y: 533, endPoint x: 917, endPoint y: 147, distance: 700.0
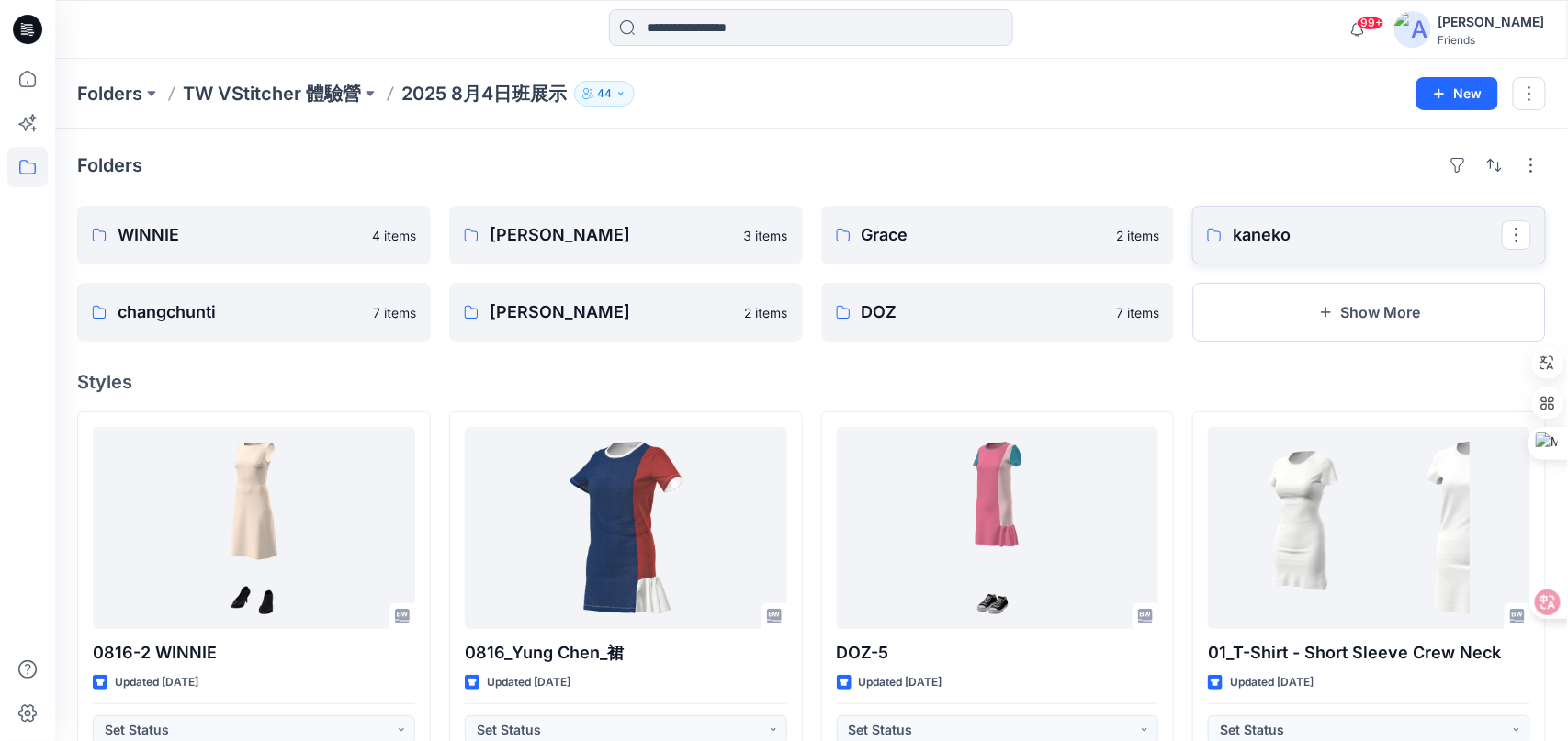
click at [1273, 233] on p "kaneko" at bounding box center [1367, 234] width 269 height 26
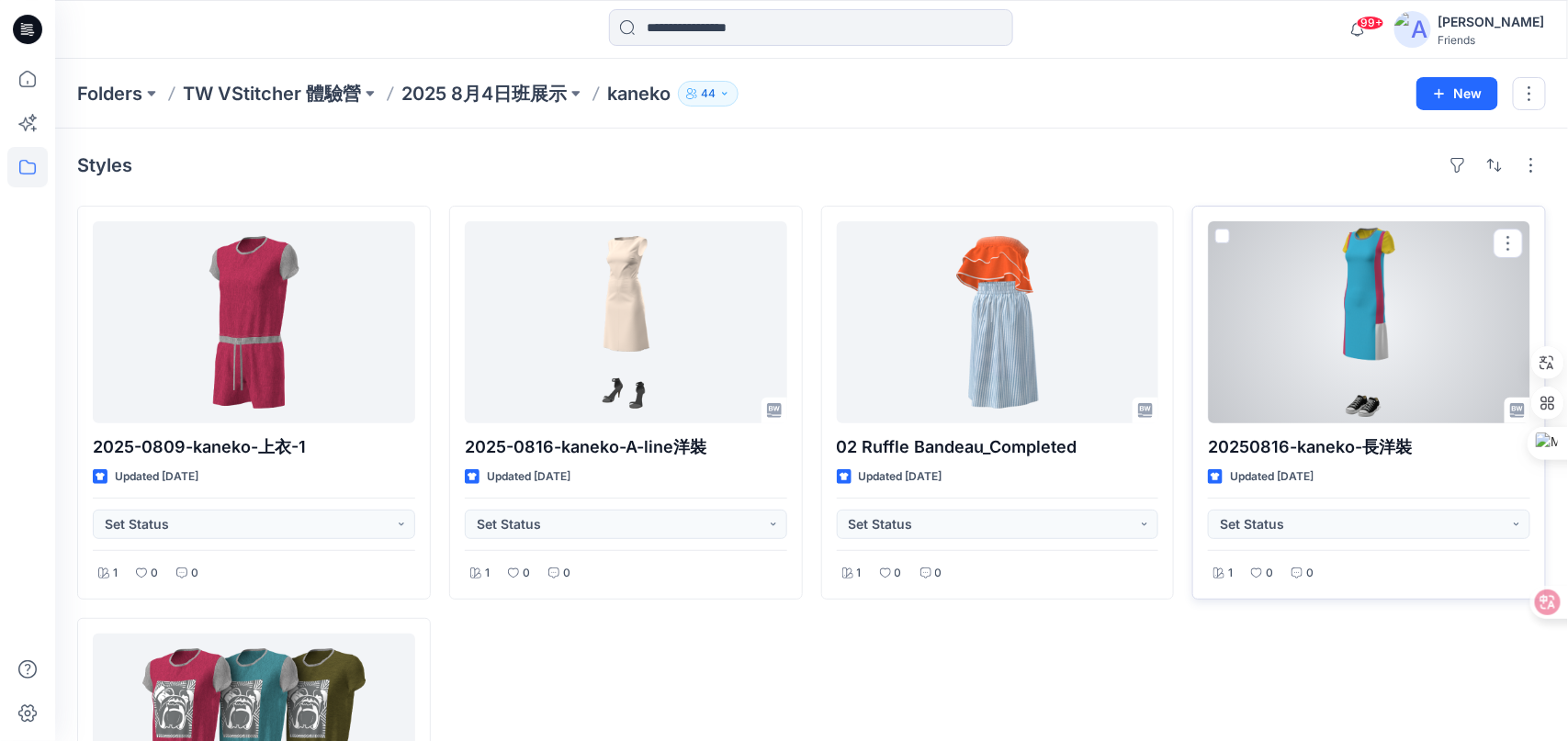
click at [1284, 291] on div at bounding box center [1369, 322] width 323 height 202
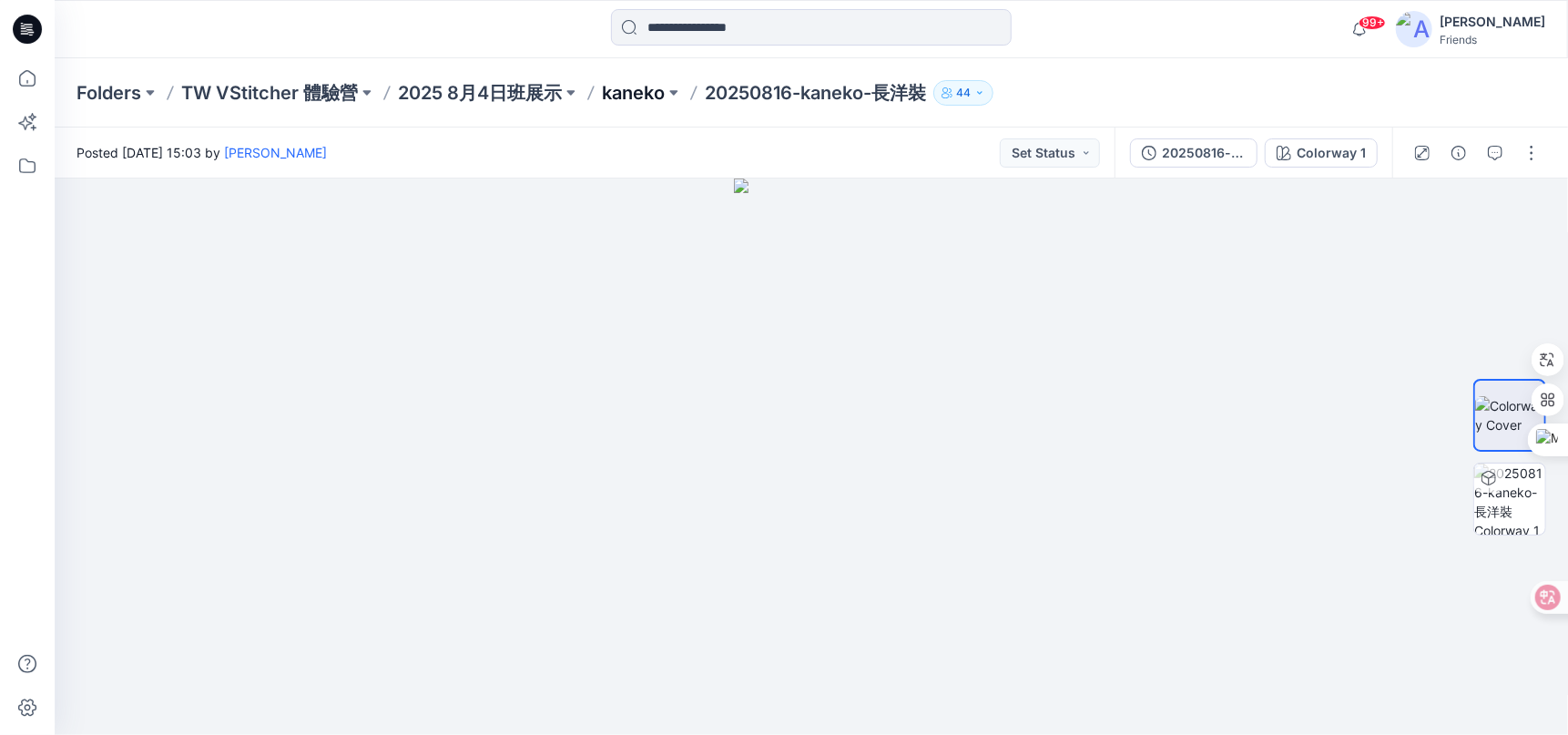
click at [627, 95] on p "kaneko" at bounding box center [633, 92] width 62 height 26
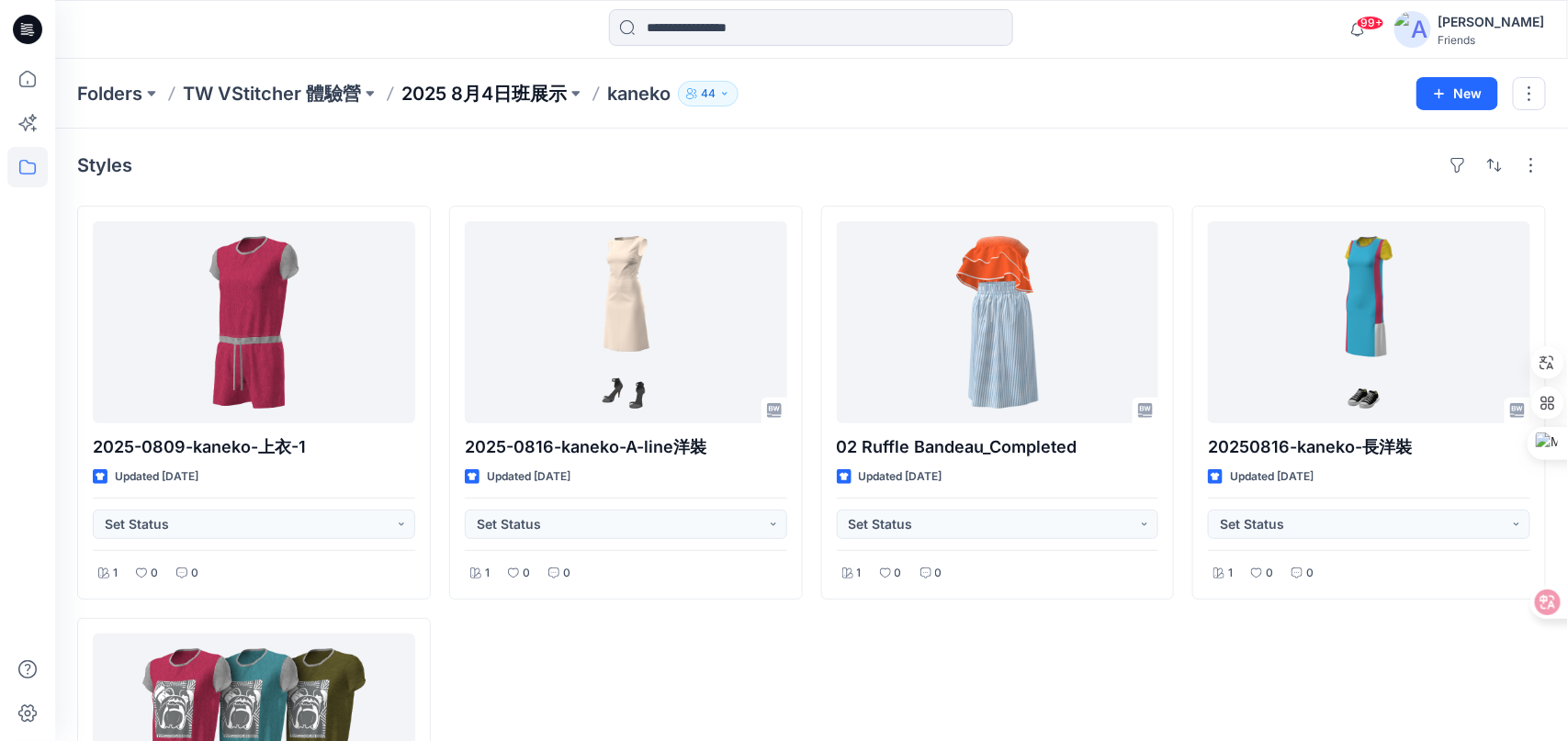
click at [497, 98] on p "2025 8月4日班展示" at bounding box center [484, 93] width 166 height 26
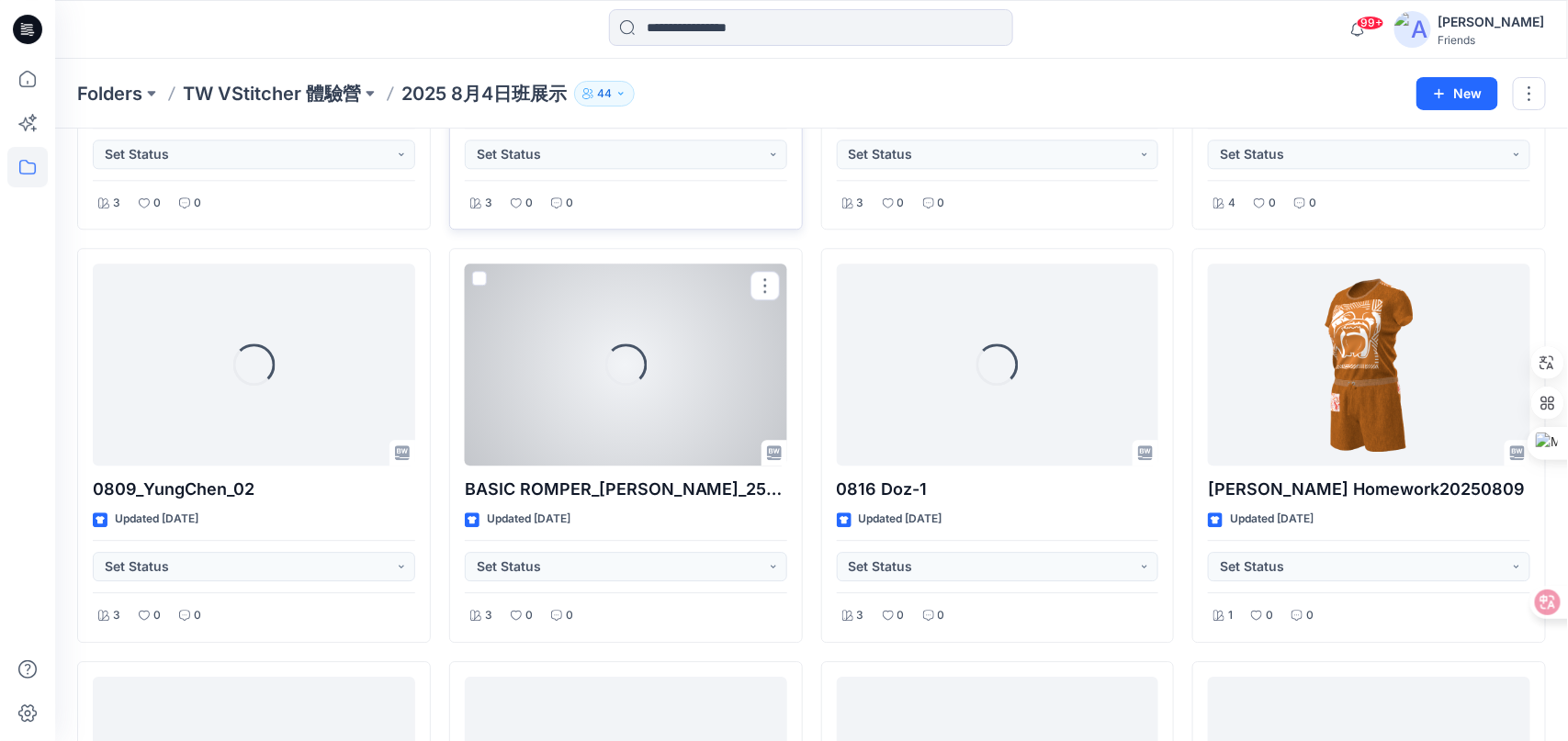
scroll to position [1891, 0]
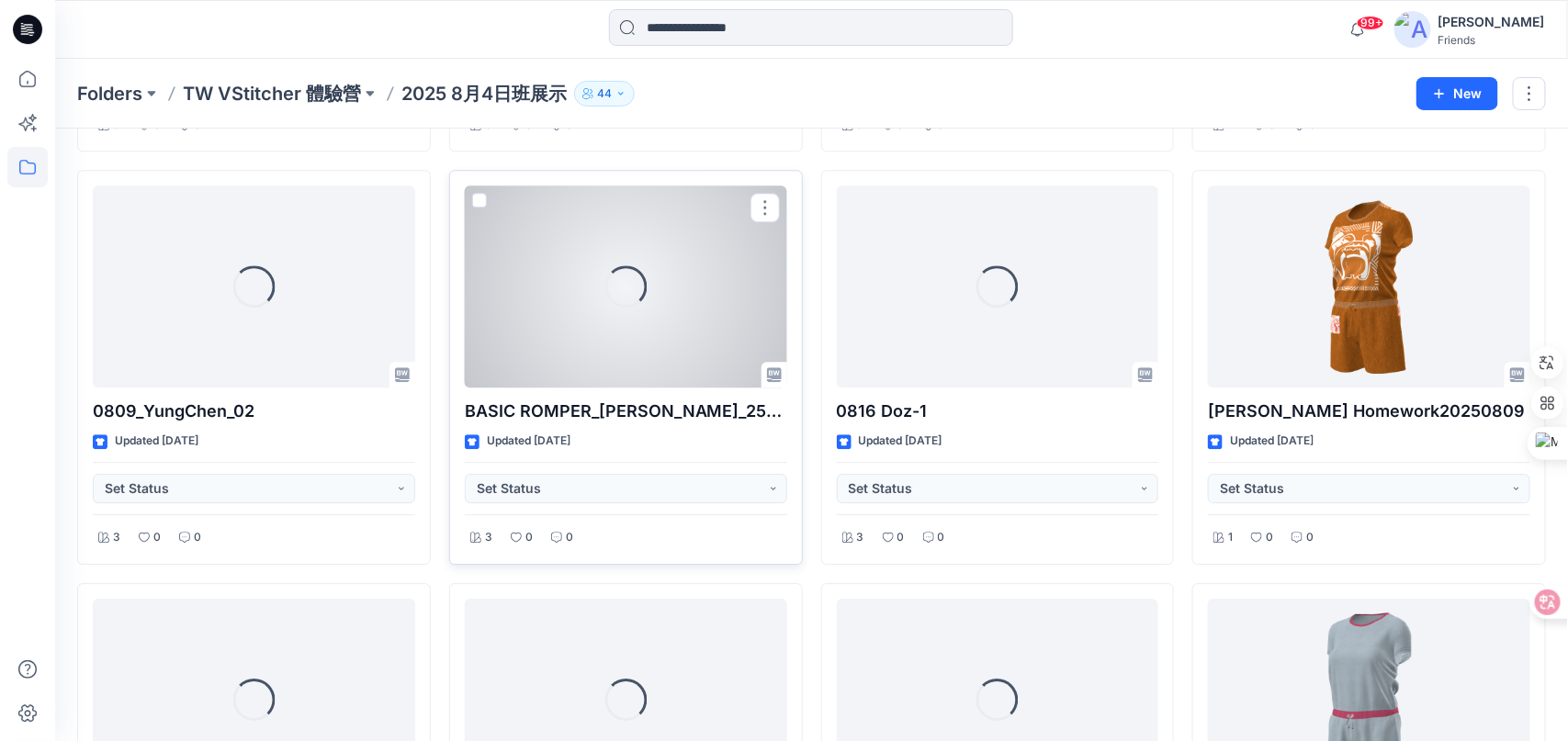
click at [589, 355] on div "Loading..." at bounding box center [626, 287] width 323 height 202
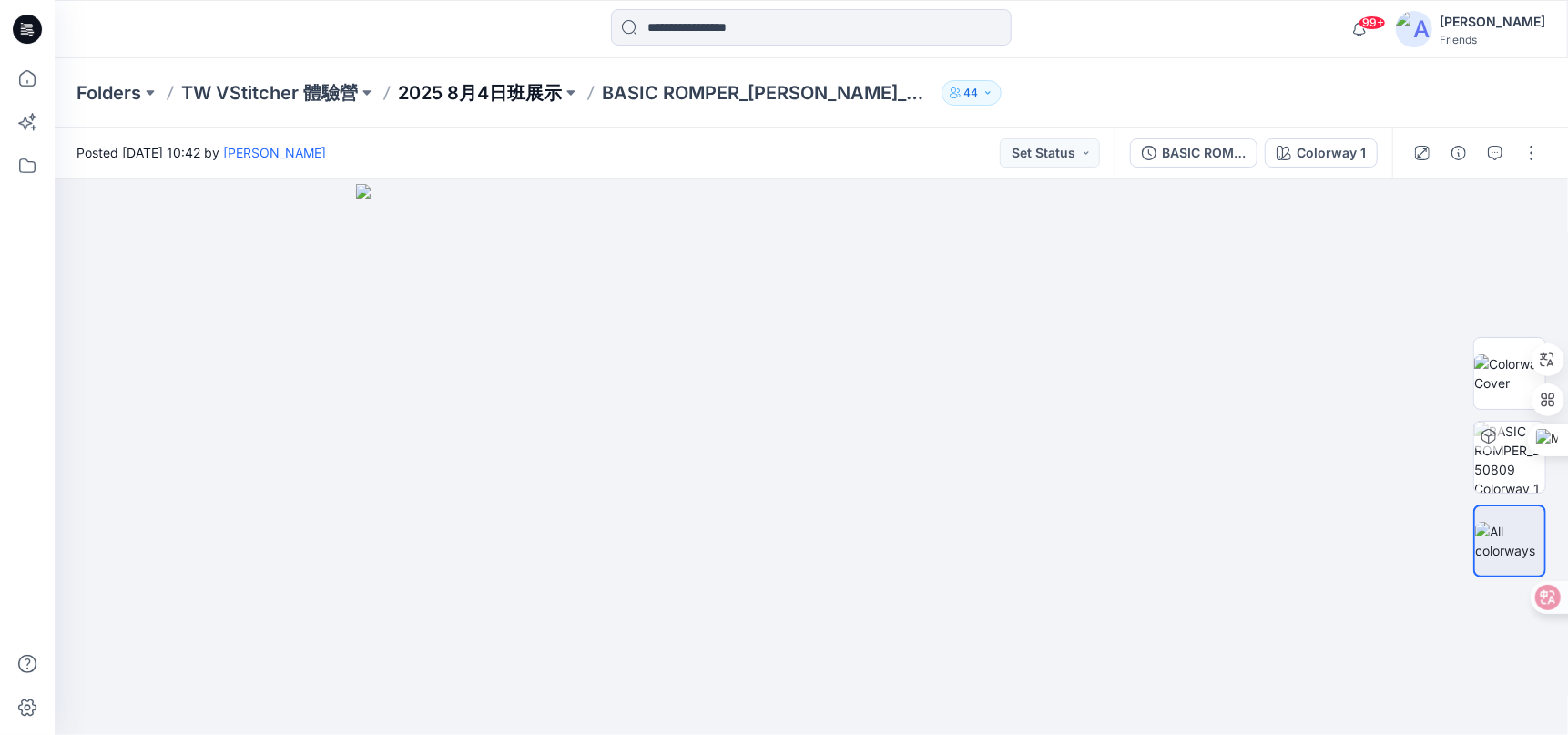
click at [519, 87] on p "2025 8月4日班展示" at bounding box center [479, 92] width 164 height 26
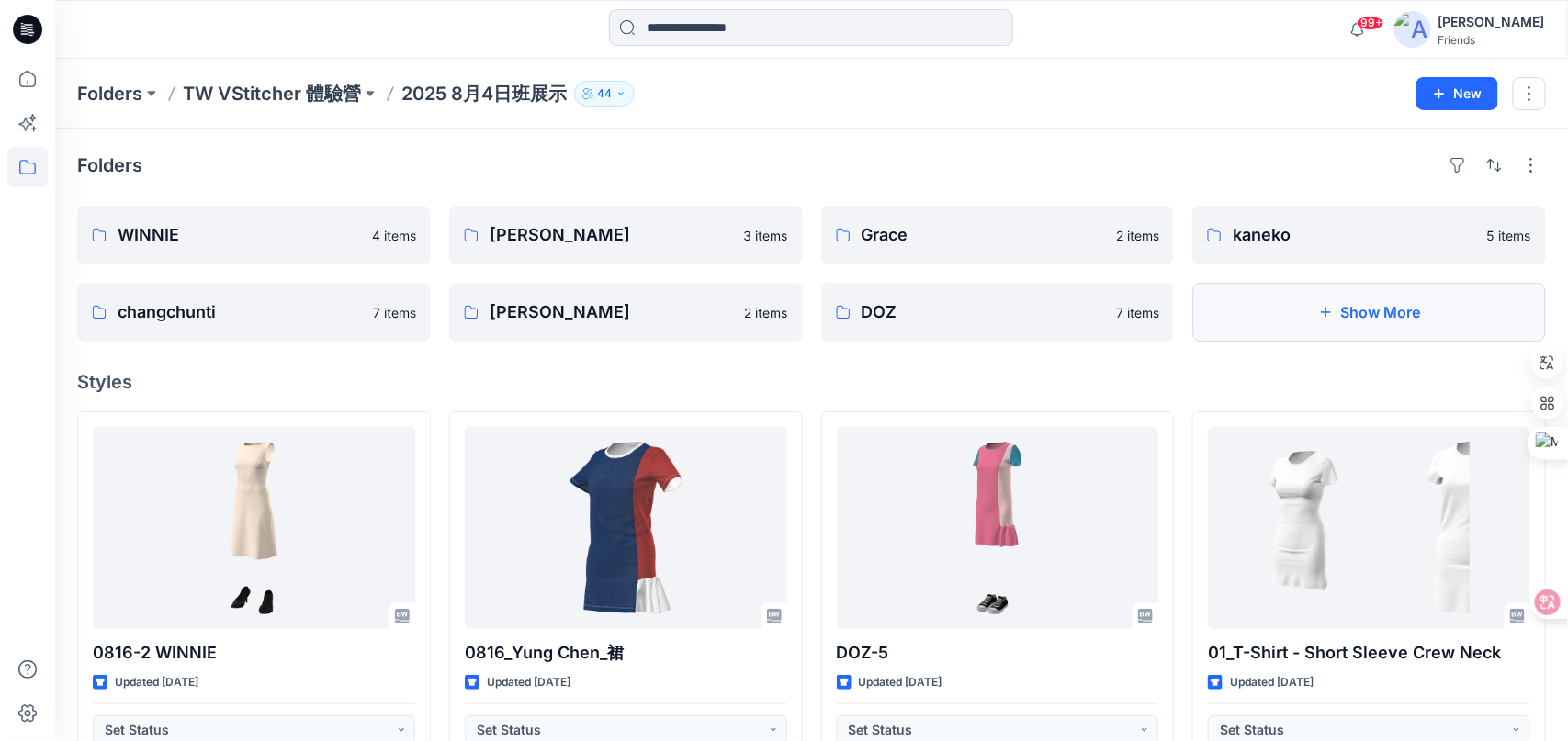
click at [1381, 322] on button "Show More" at bounding box center [1369, 312] width 354 height 59
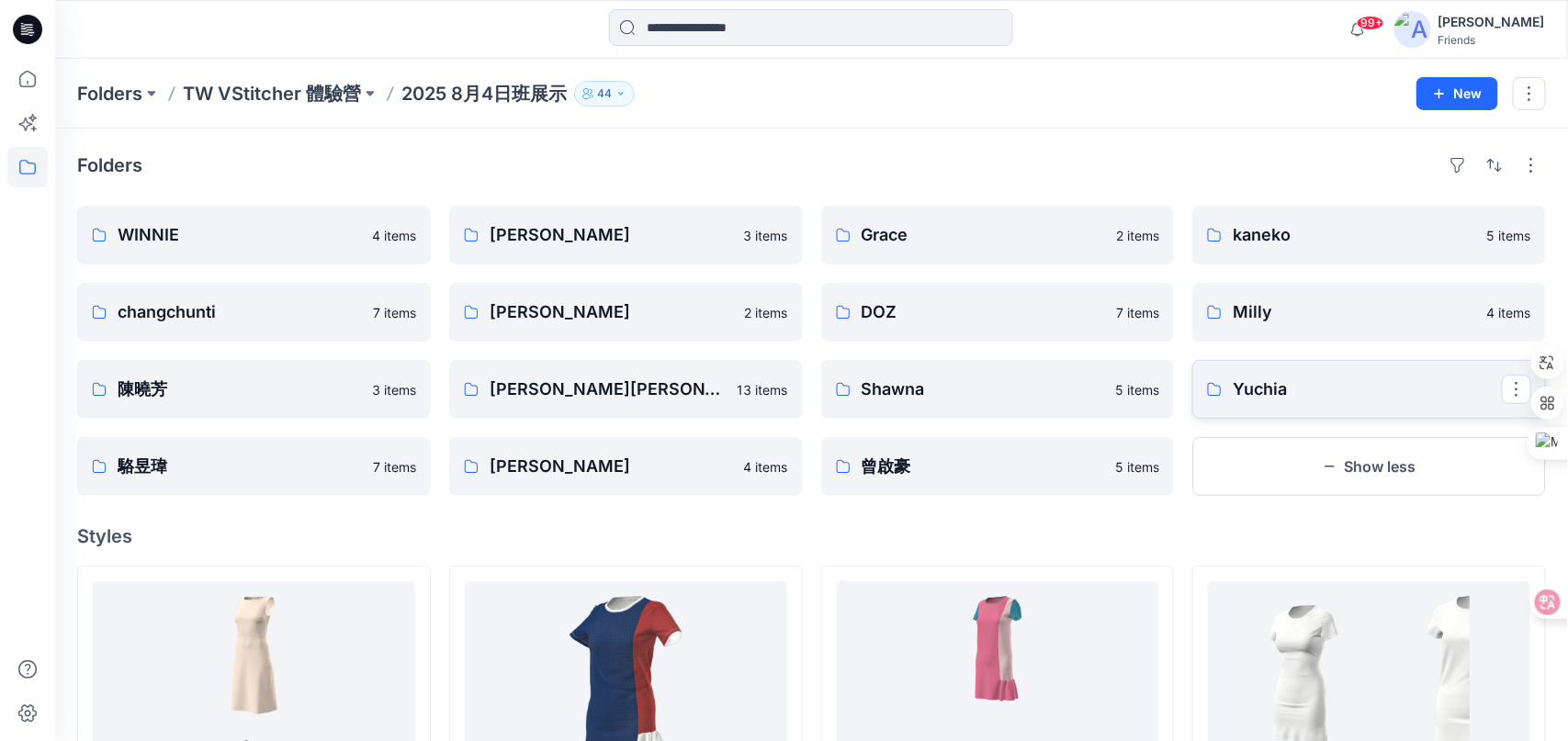
click at [1262, 391] on p "Yuchia" at bounding box center [1367, 389] width 269 height 26
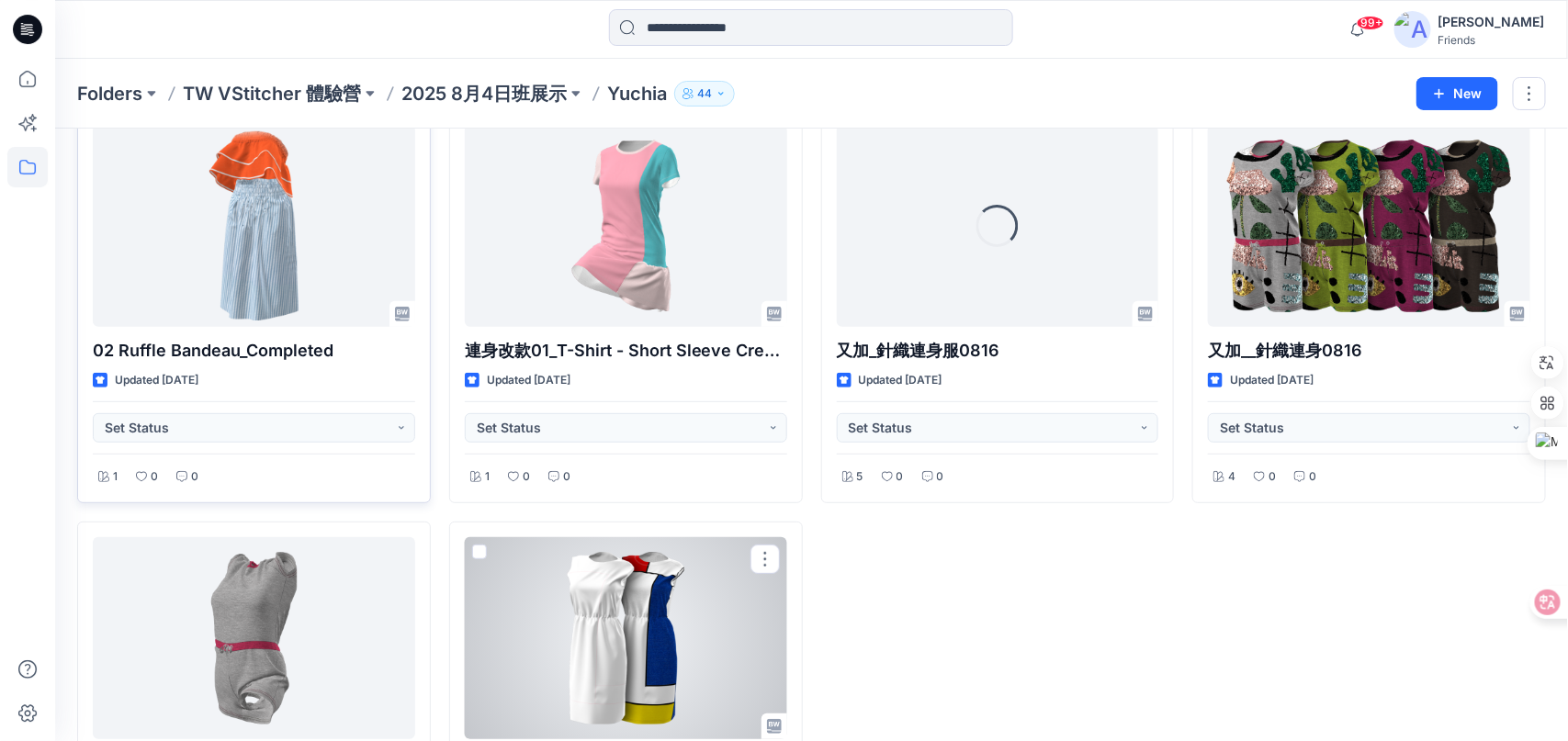
scroll to position [92, 0]
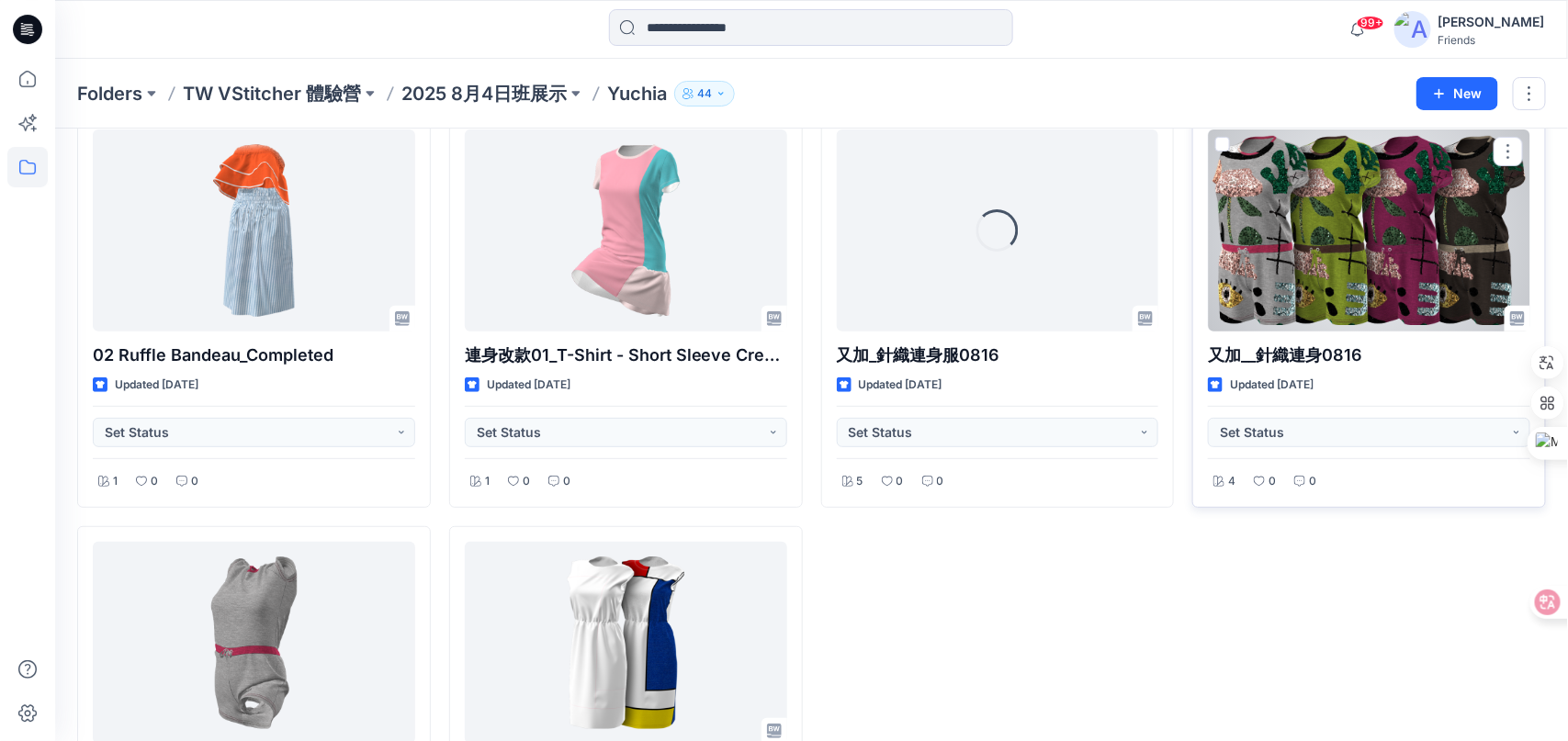
click at [1398, 237] on div at bounding box center [1369, 231] width 323 height 202
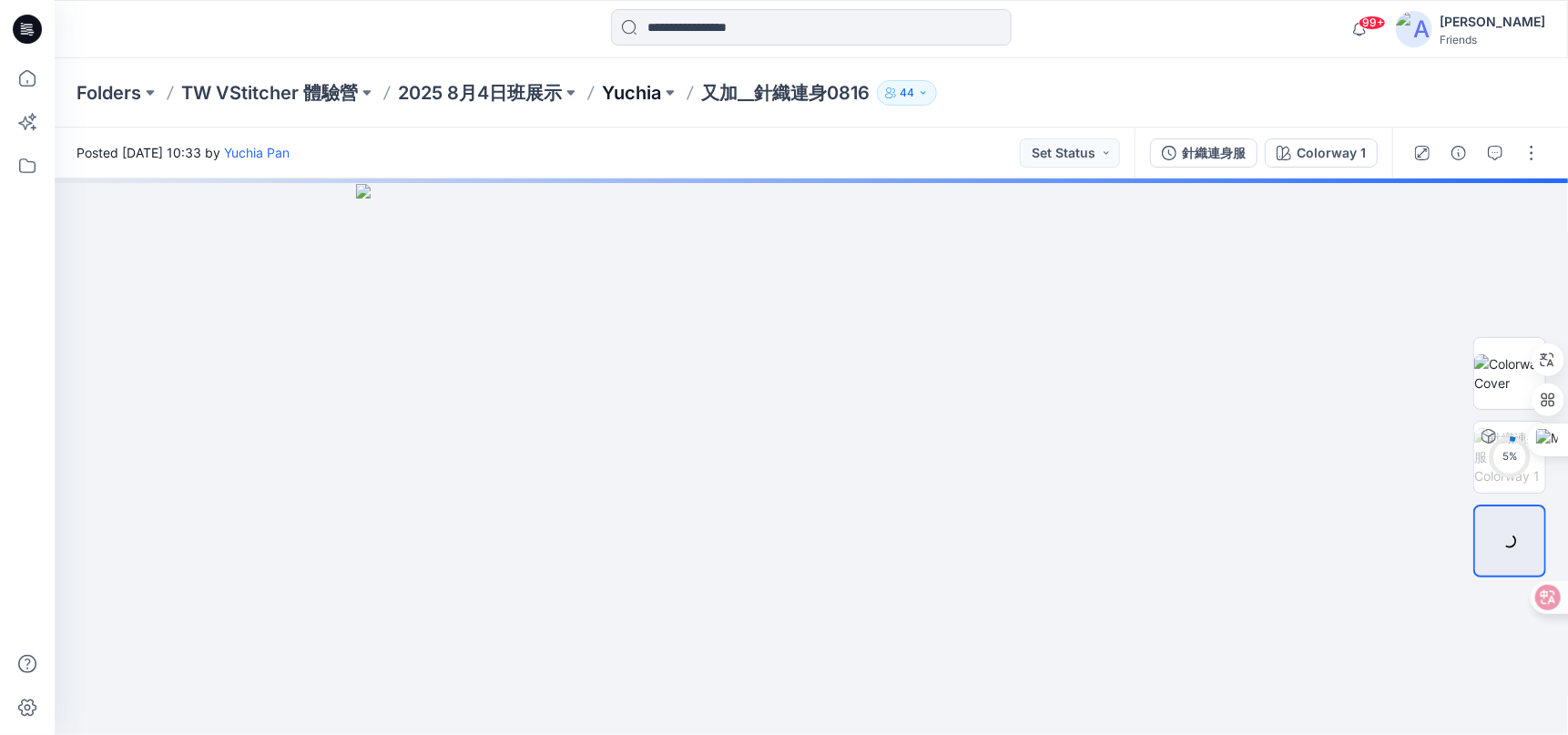
click at [639, 94] on p "Yuchia" at bounding box center [632, 92] width 60 height 26
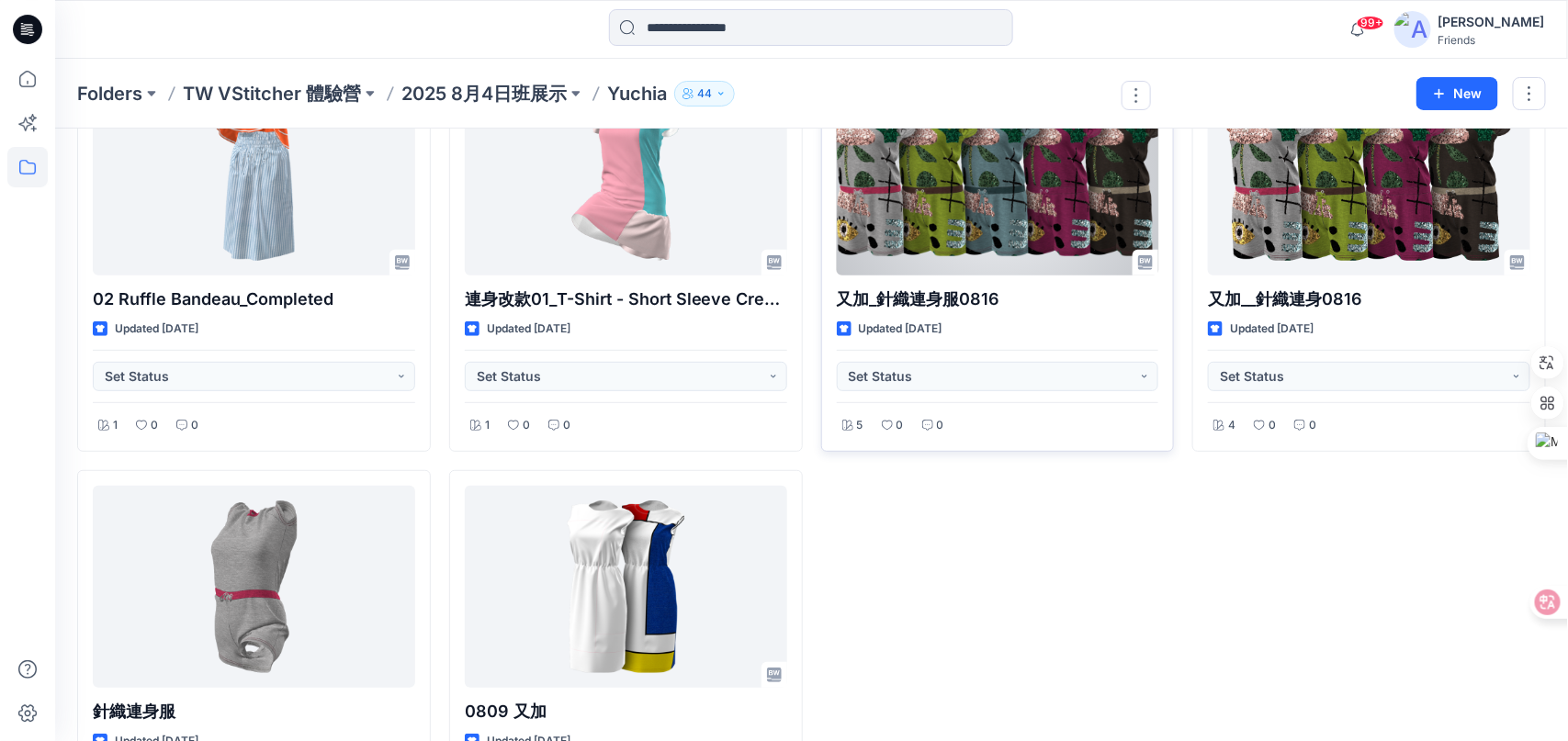
scroll to position [92, 0]
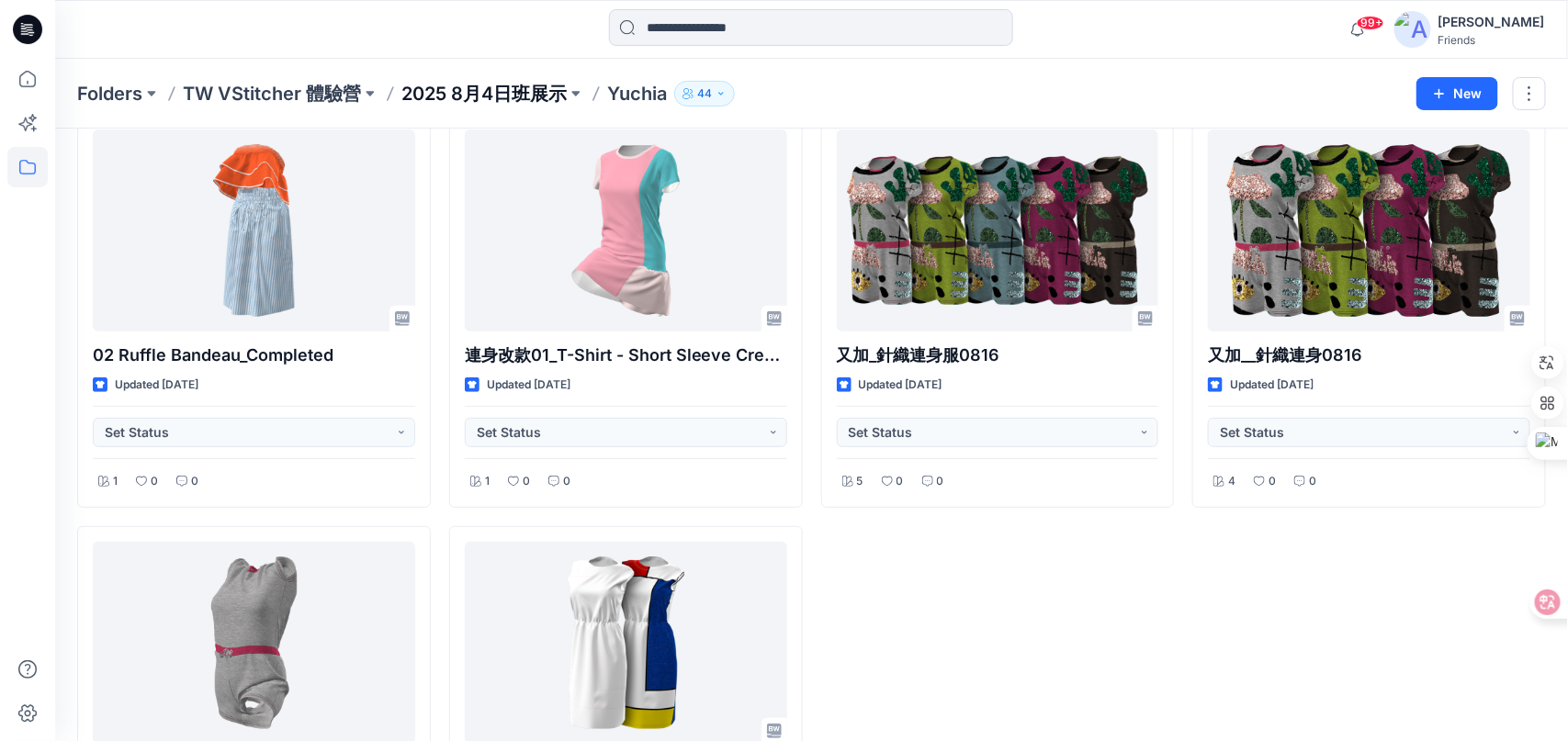
click at [486, 86] on p "2025 8月4日班展示" at bounding box center [484, 93] width 166 height 26
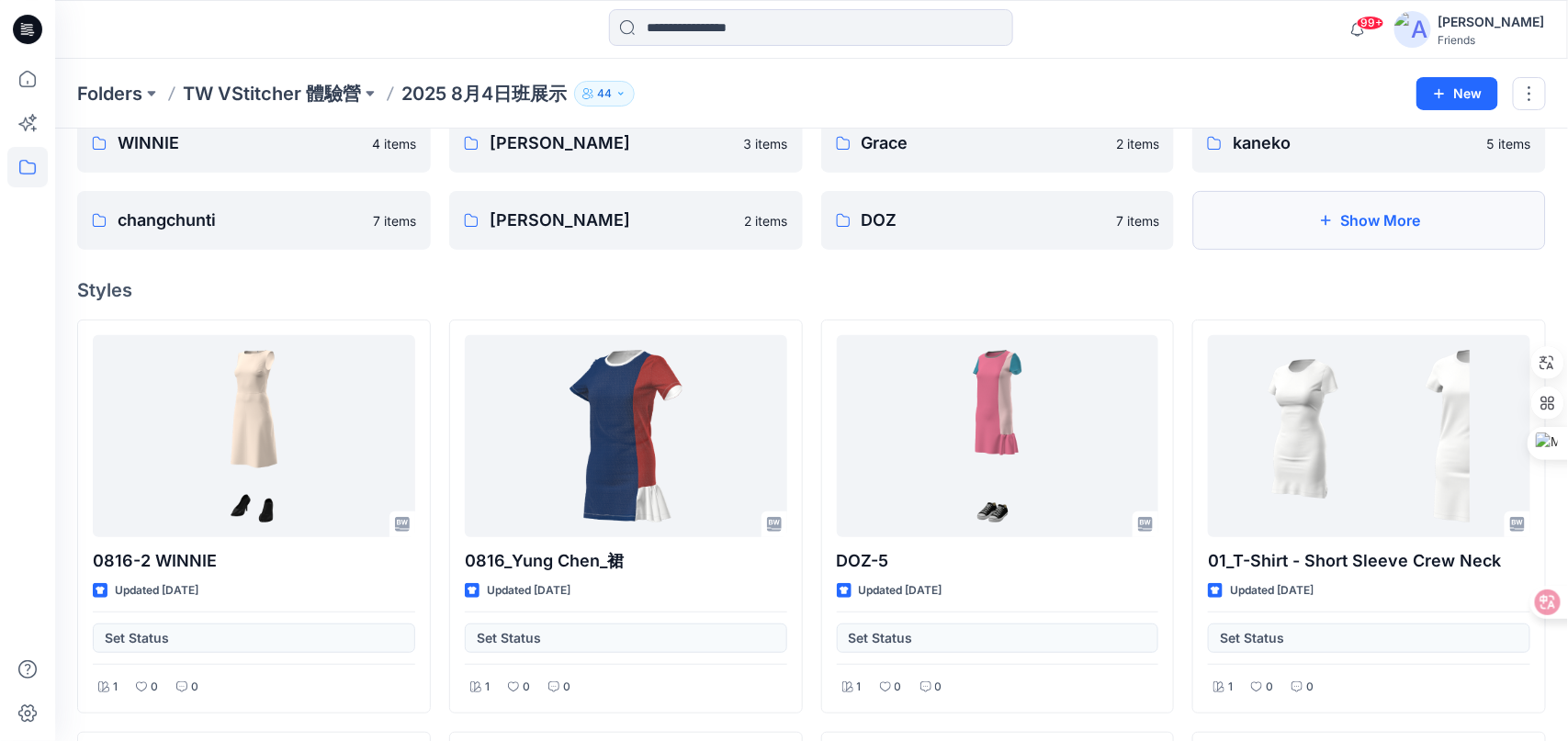
click at [1337, 239] on button "Show More" at bounding box center [1369, 220] width 354 height 59
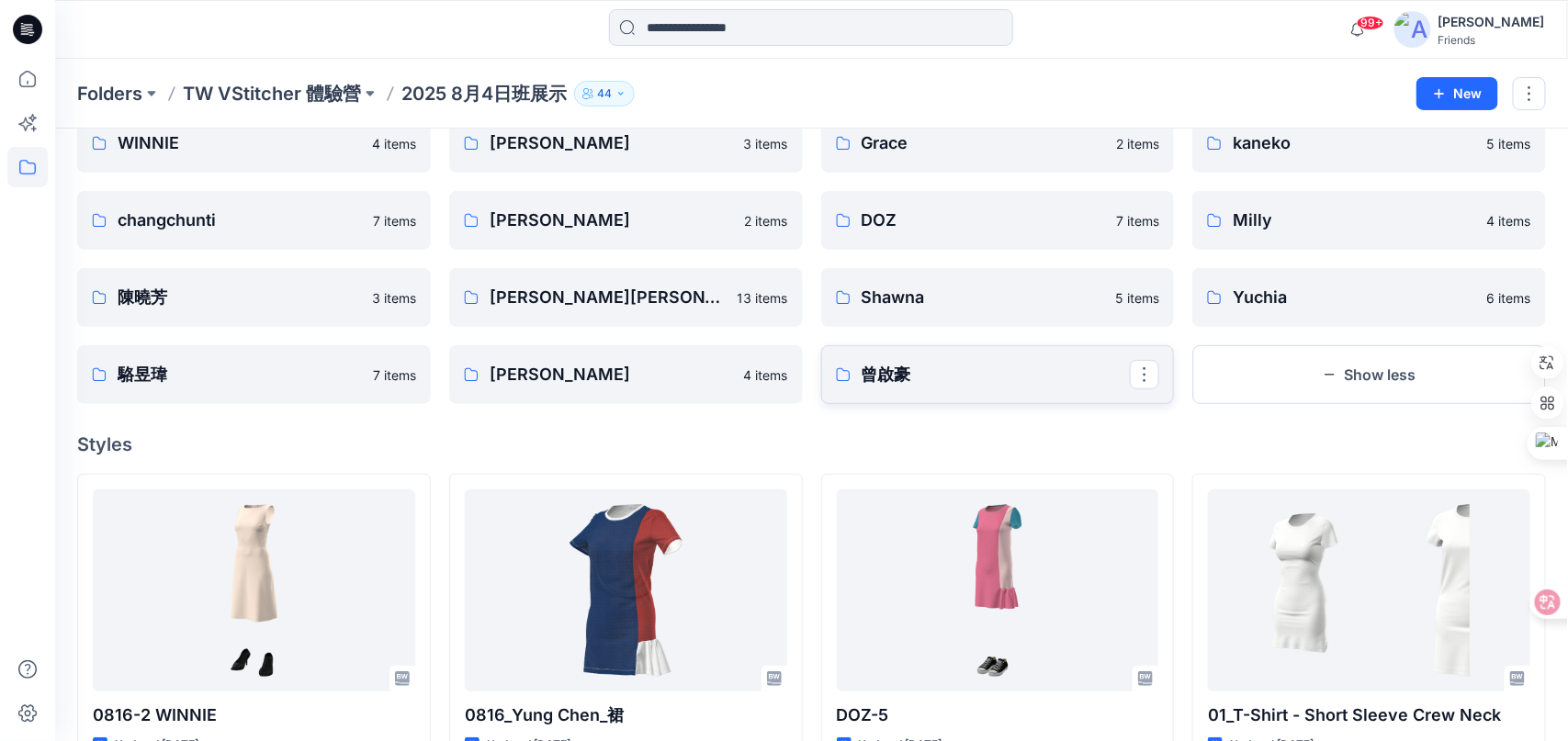
click at [868, 365] on p "曾啟豪" at bounding box center [996, 375] width 269 height 26
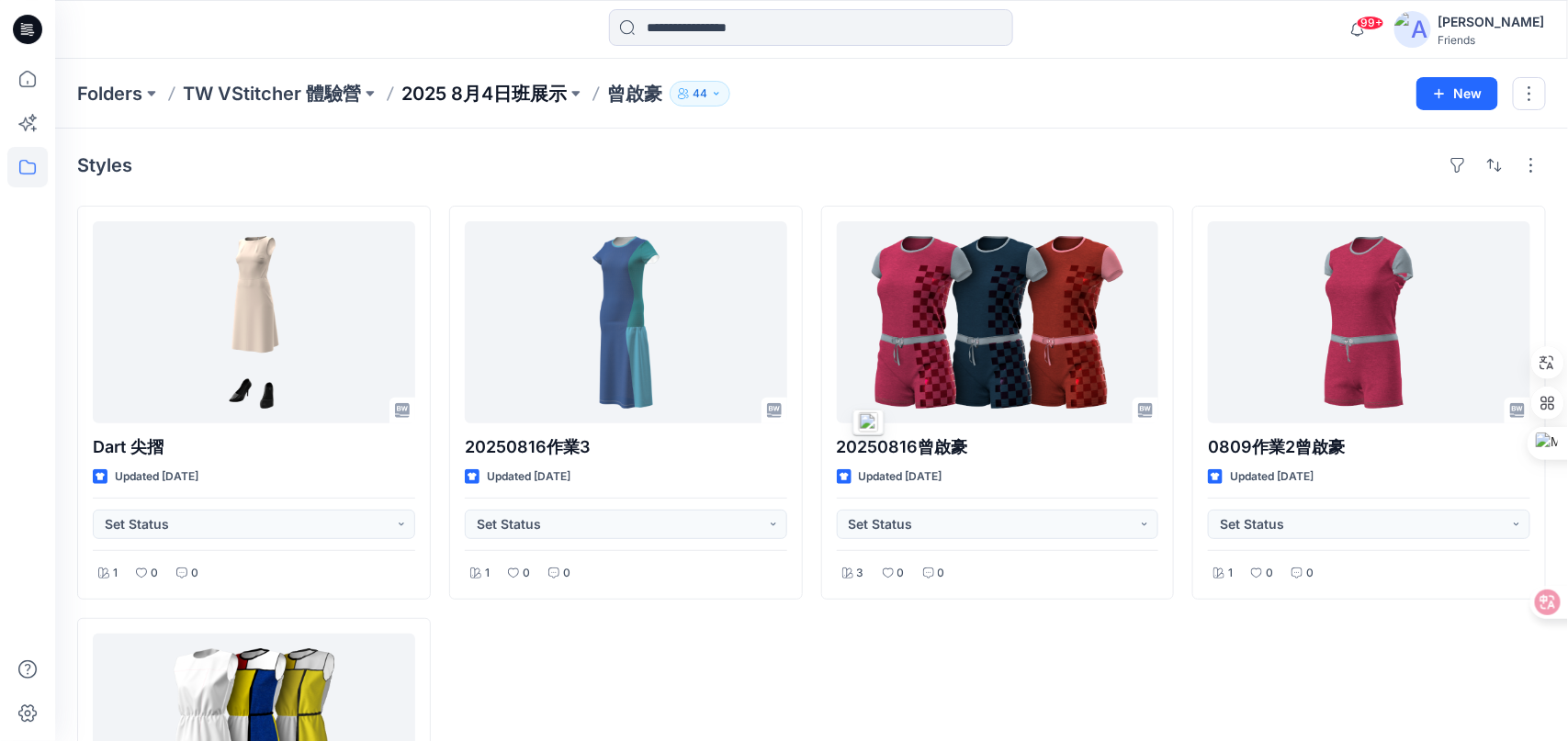
click at [463, 98] on p "2025 8月4日班展示" at bounding box center [484, 93] width 166 height 26
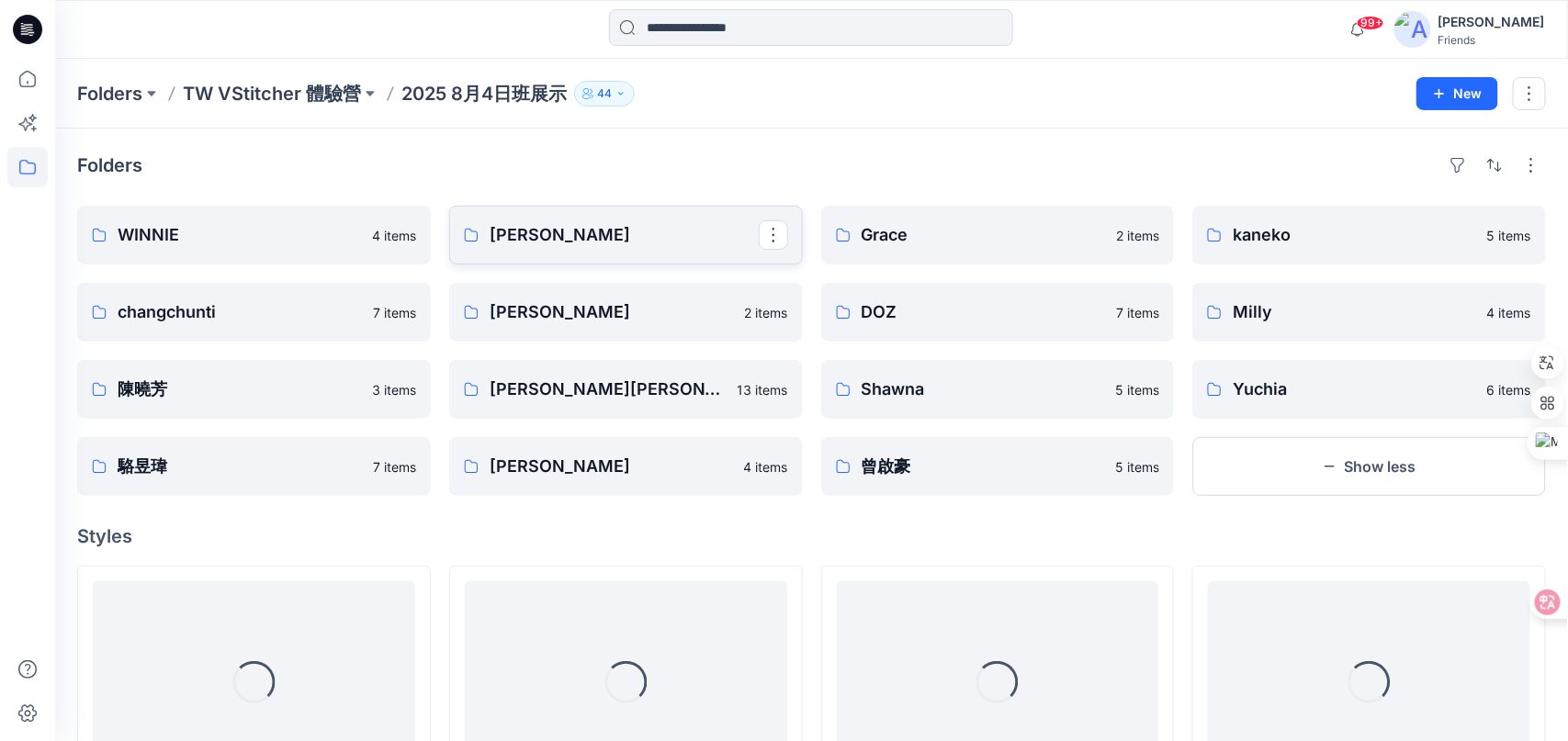
click at [517, 233] on p "[PERSON_NAME]" at bounding box center [624, 234] width 269 height 26
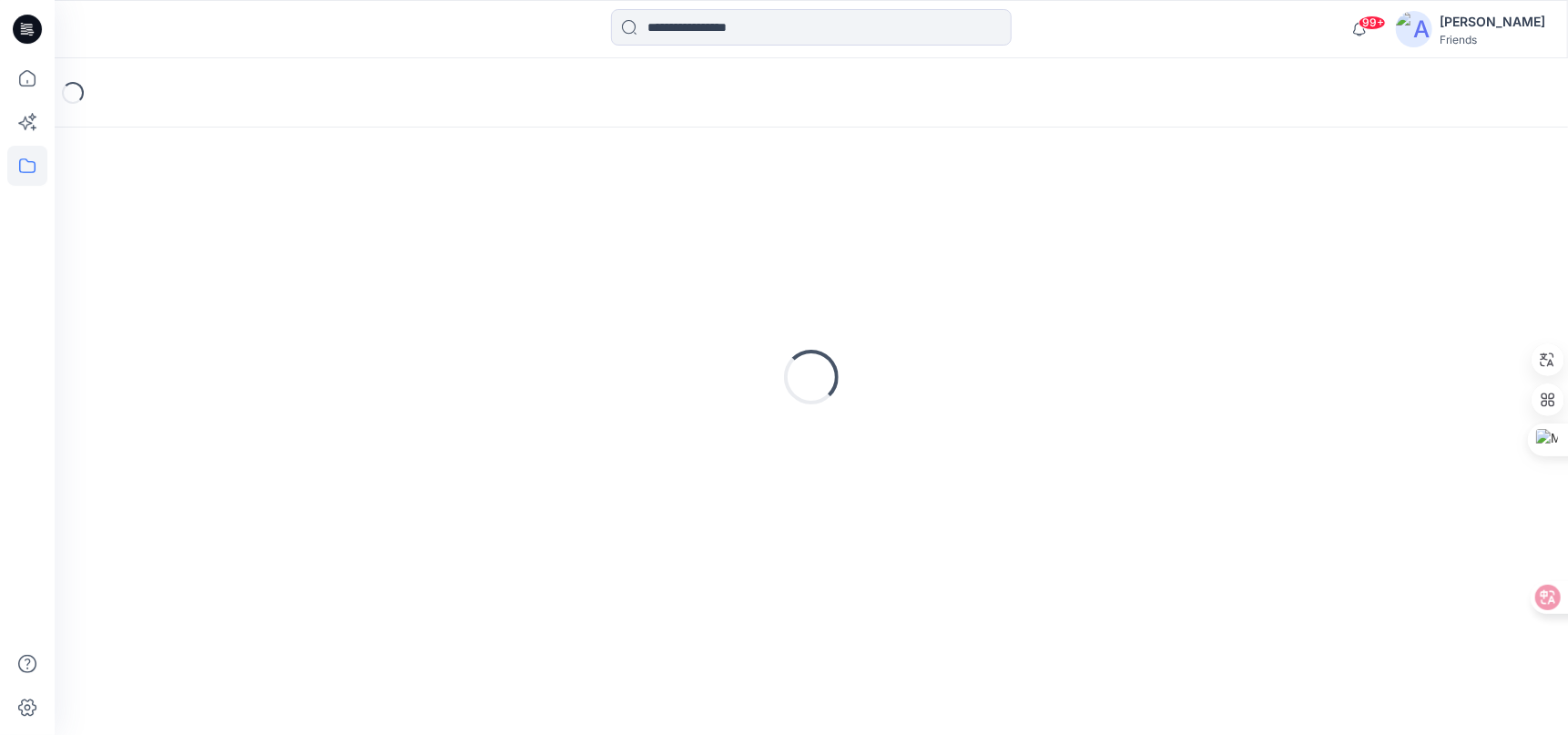
click at [512, 232] on div "Loading..." at bounding box center [811, 377] width 1469 height 455
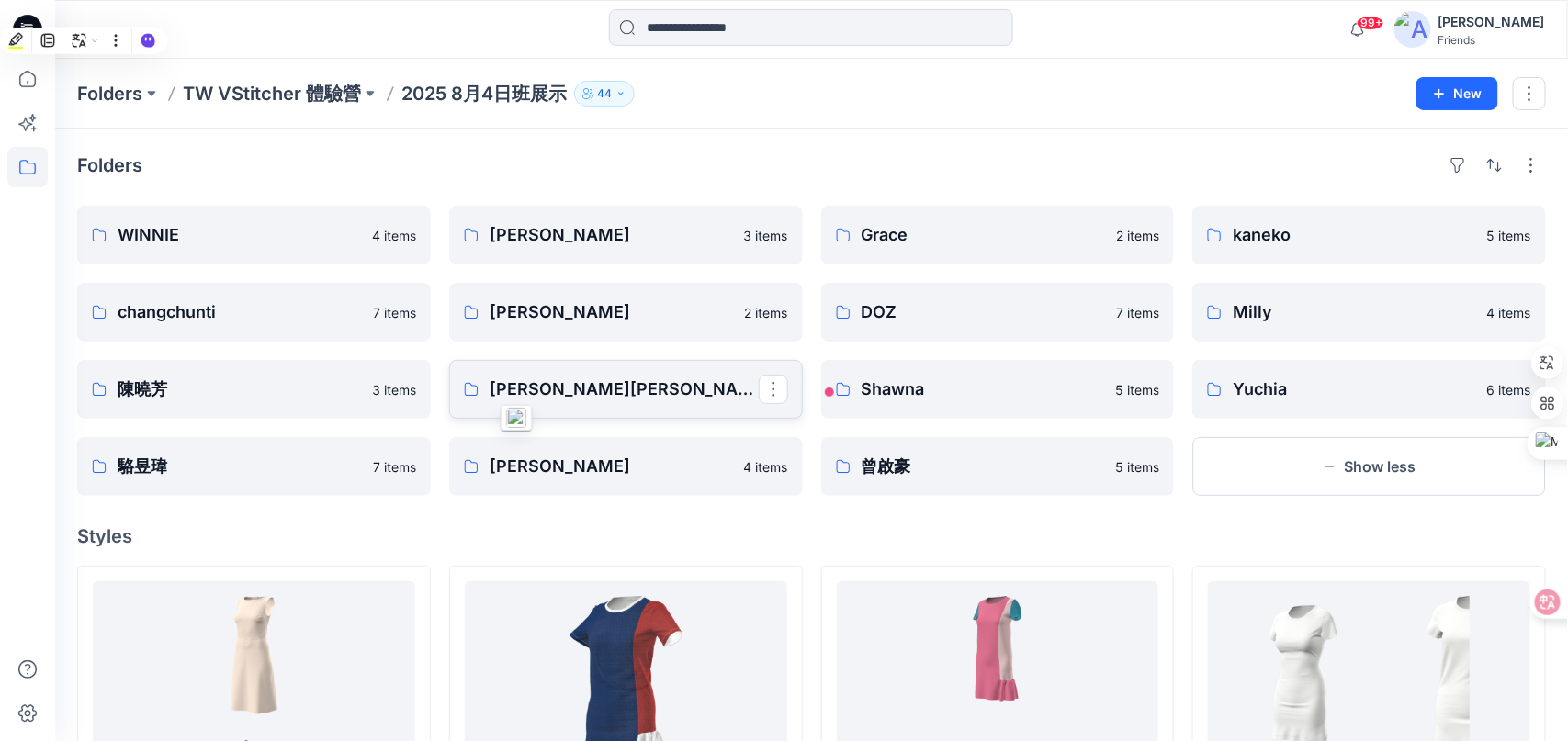
click at [516, 381] on p "[PERSON_NAME][PERSON_NAME]" at bounding box center [624, 389] width 269 height 26
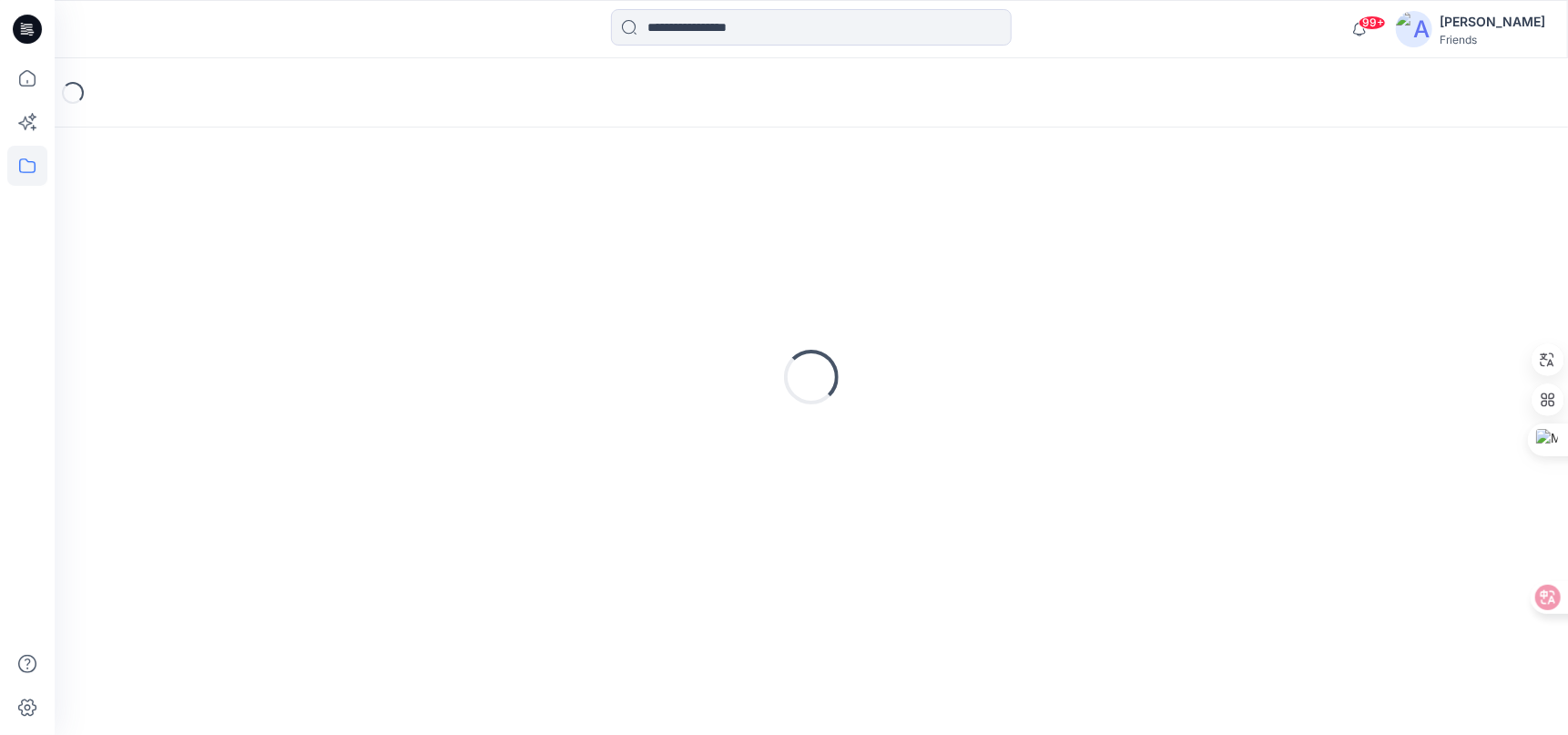
click at [511, 378] on div "Loading..." at bounding box center [811, 377] width 1469 height 455
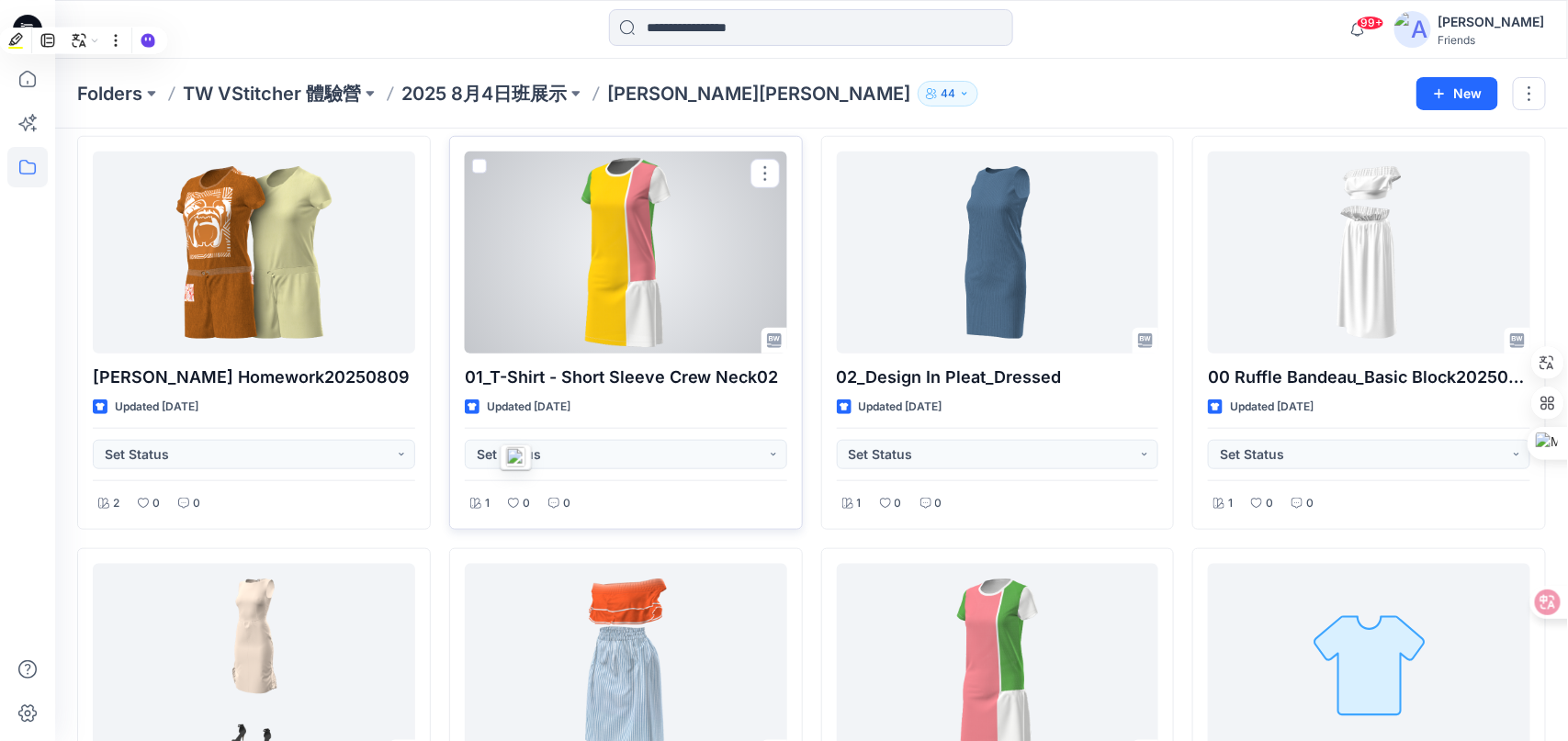
scroll to position [459, 0]
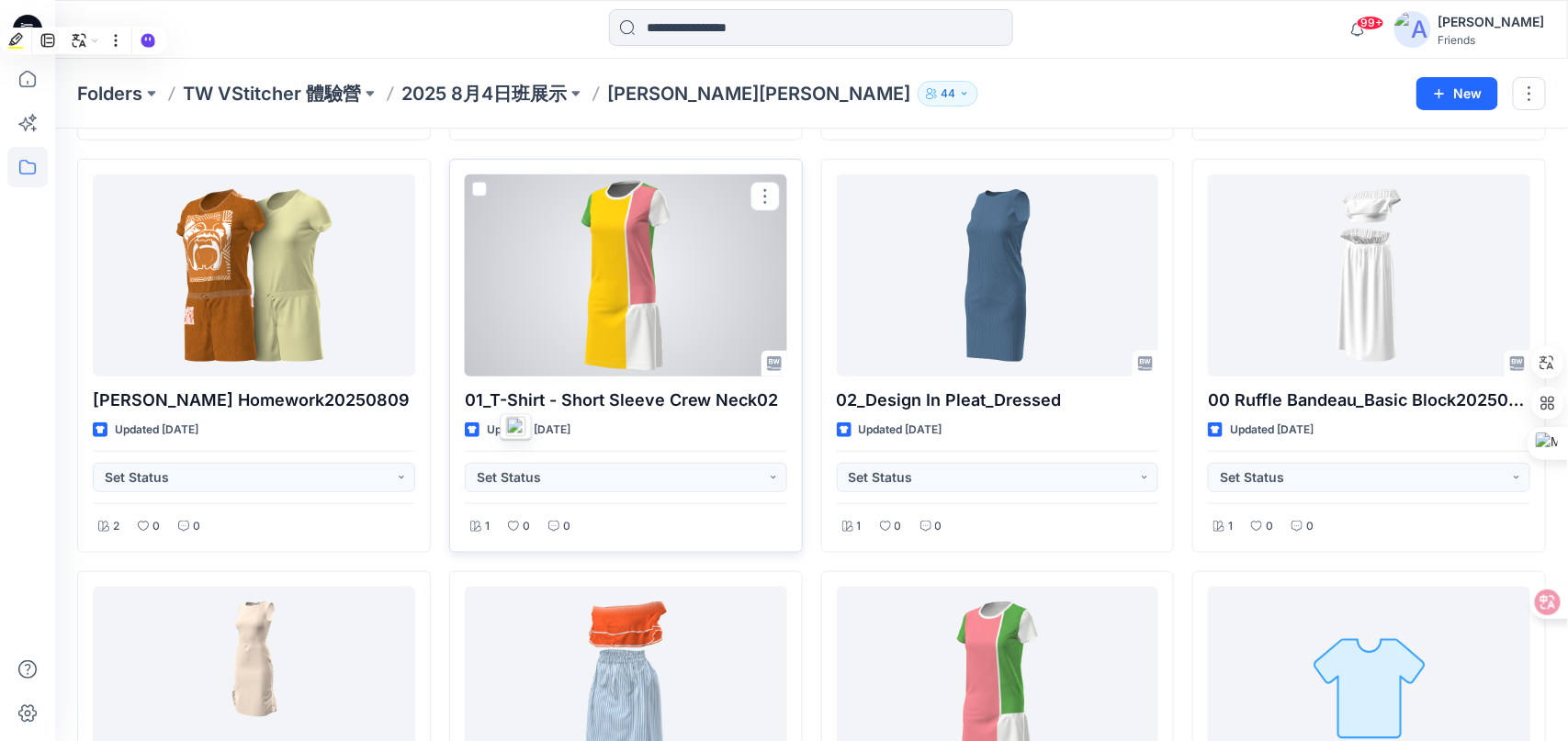
click at [639, 276] on div at bounding box center [626, 275] width 323 height 202
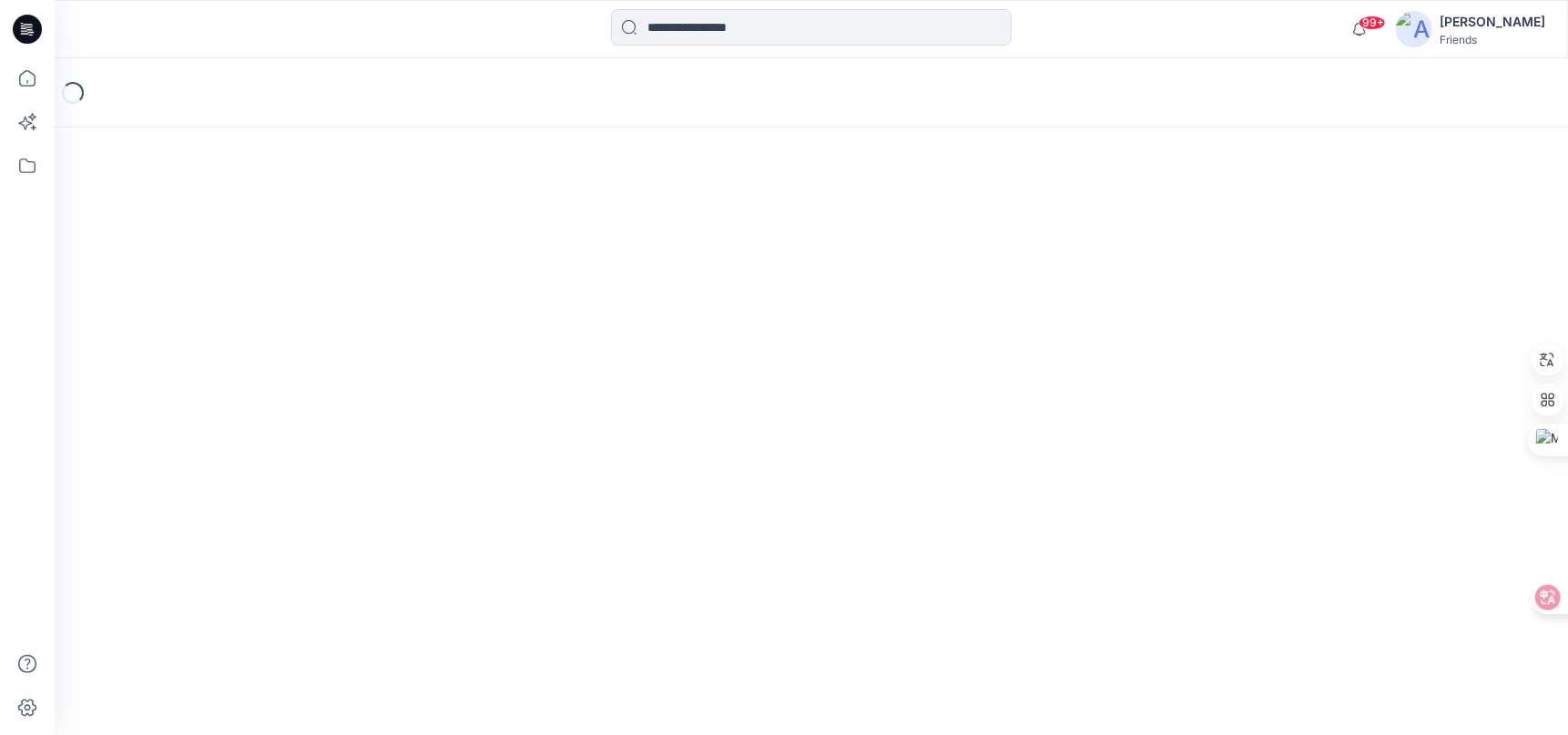
click at [633, 274] on div "Loading..." at bounding box center [811, 397] width 1513 height 676
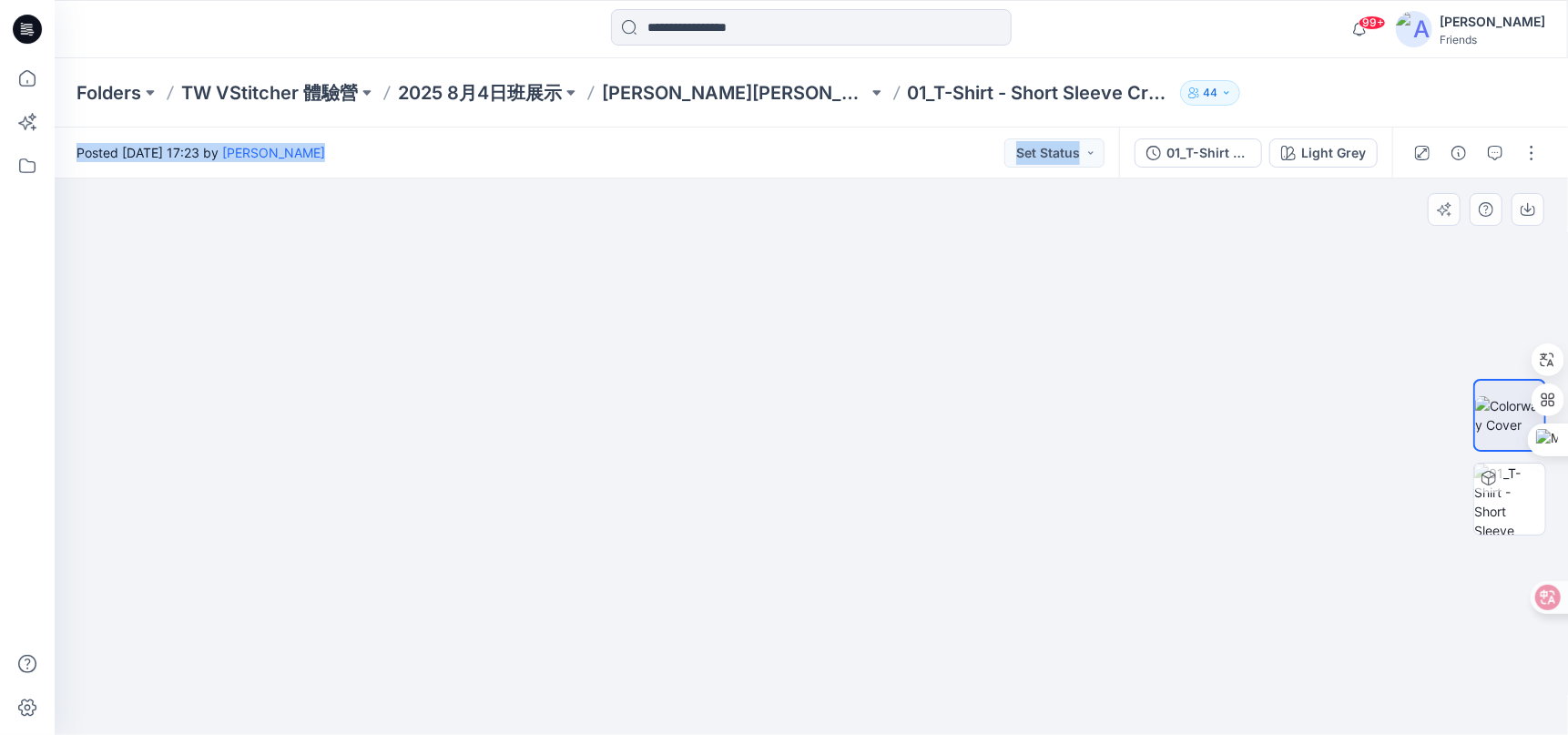
drag, startPoint x: 203, startPoint y: 343, endPoint x: 127, endPoint y: 337, distance: 76.2
click at [204, 351] on div at bounding box center [811, 456] width 1513 height 556
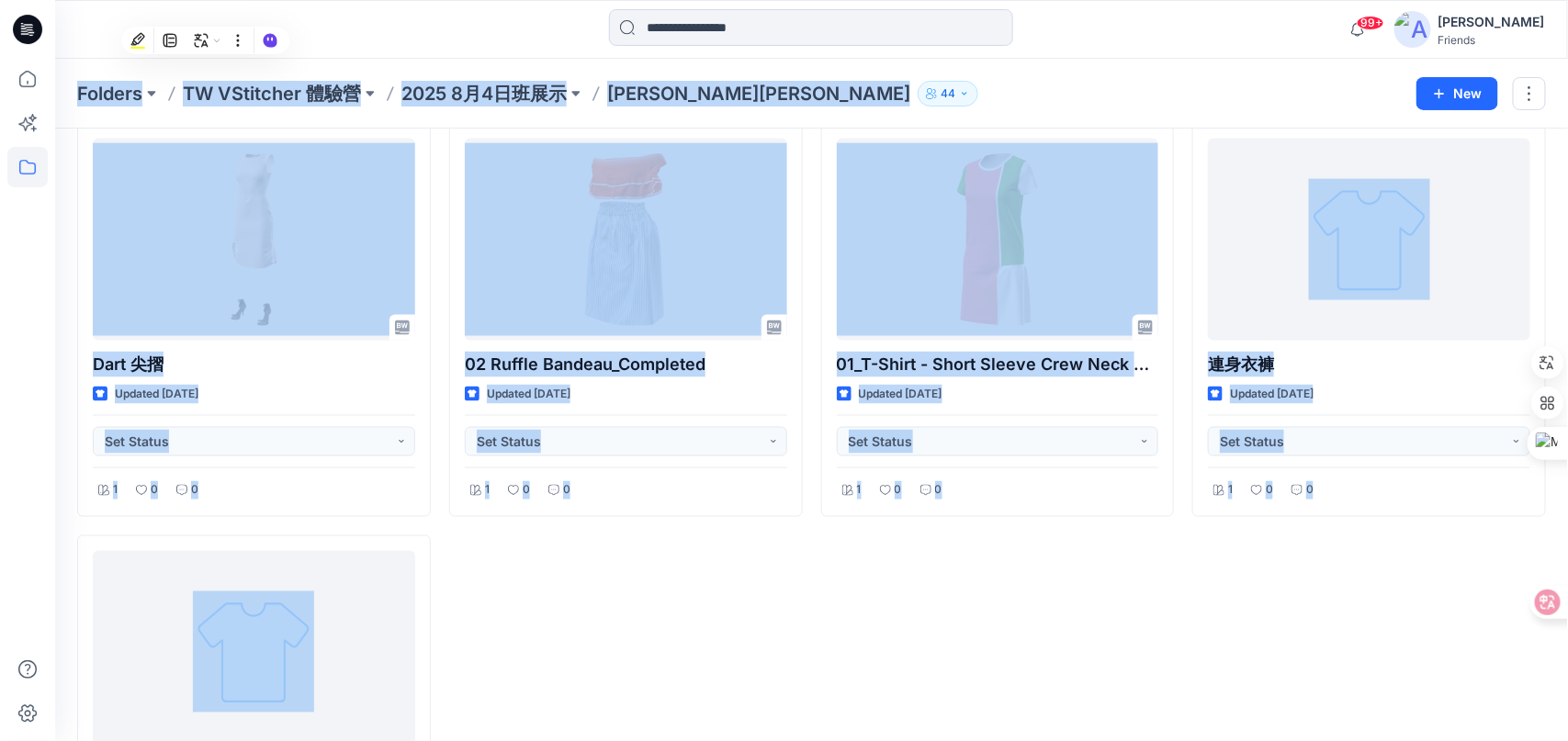
scroll to position [950, 0]
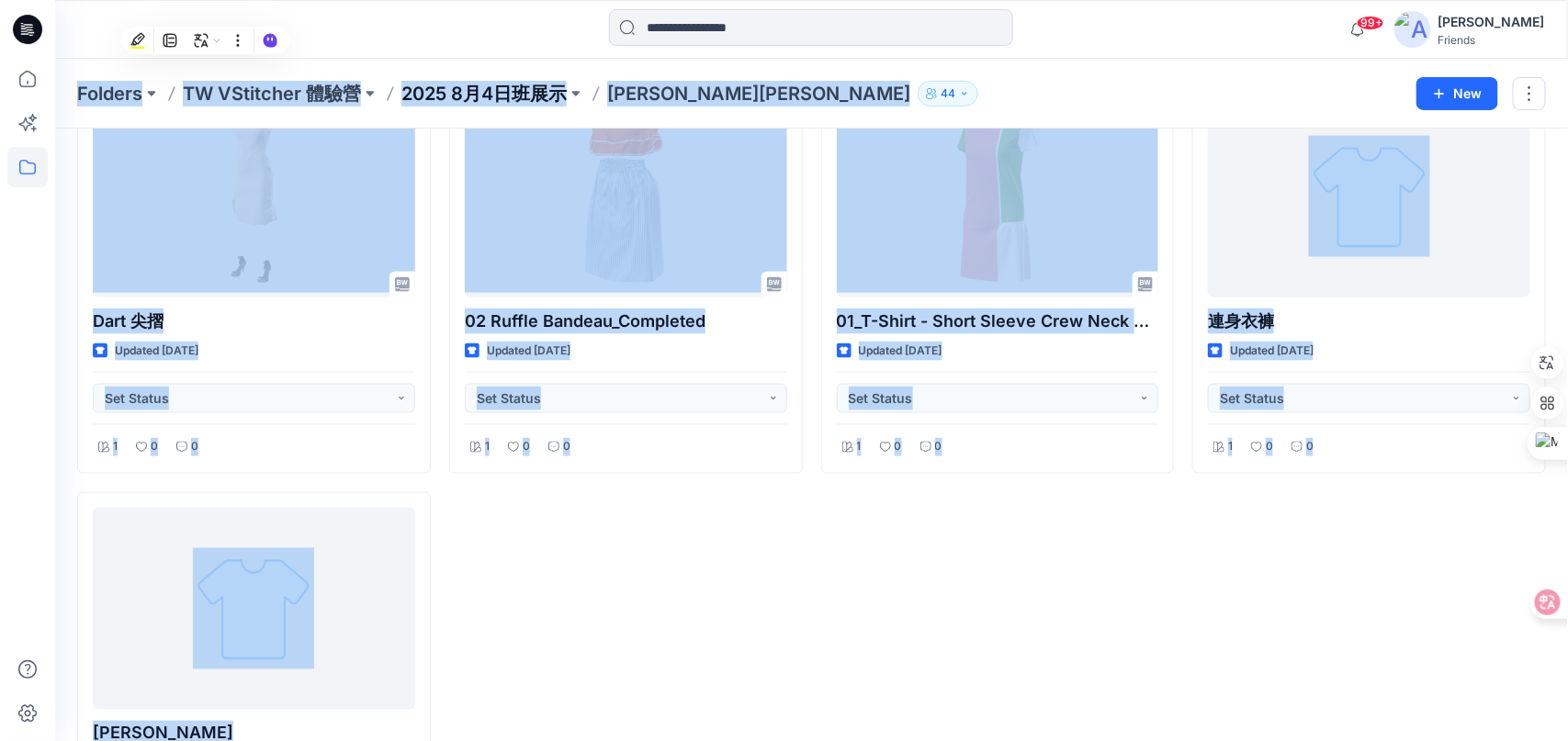
click at [471, 86] on p "2025 8月4日班展示" at bounding box center [484, 93] width 166 height 26
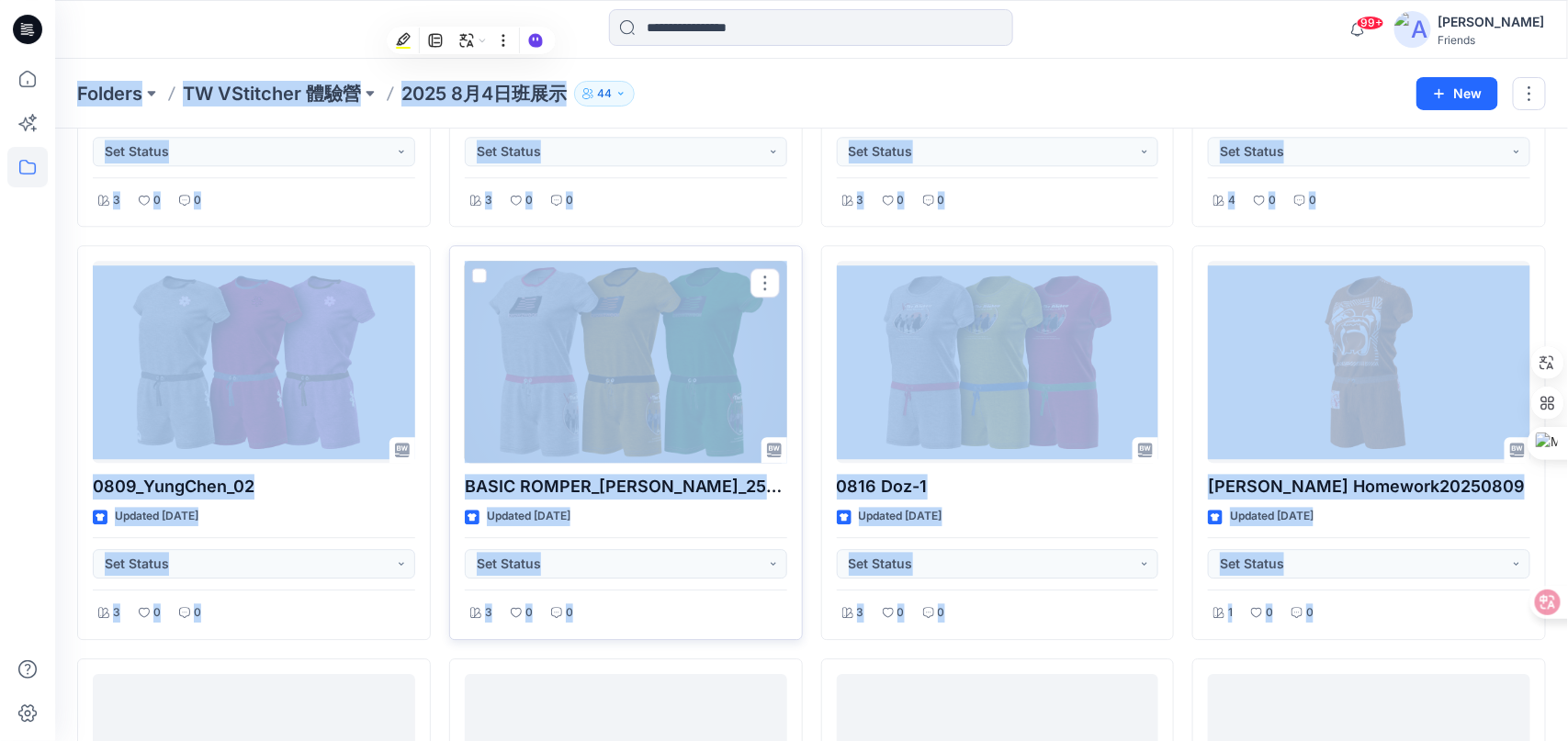
scroll to position [1891, 0]
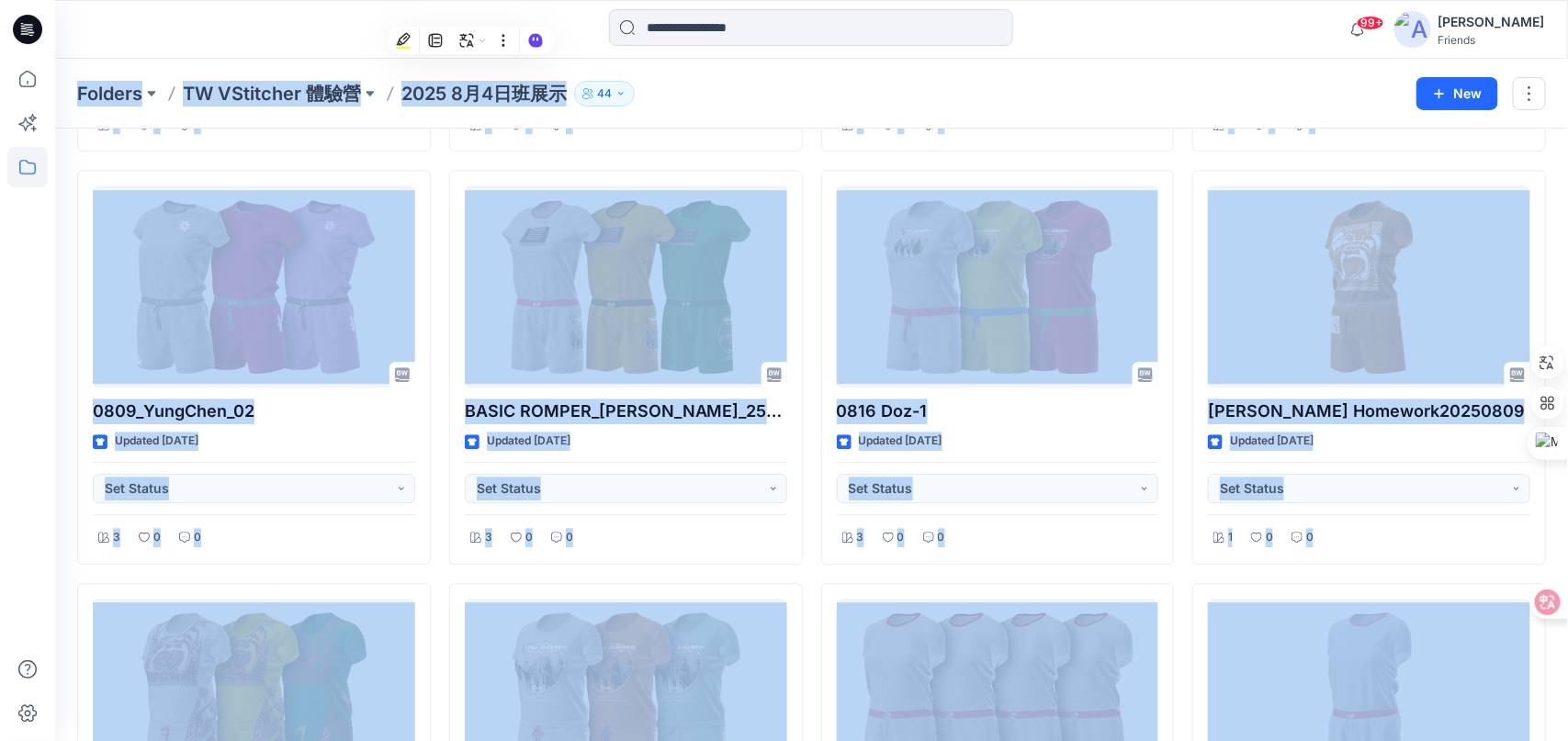
click at [1444, 561] on div "01_T-Shirt - Short Sleeve Crew Neck Updated [DATE] Set Status 1 0 0 WINNIE Upda…" at bounding box center [1369, 573] width 354 height 4106
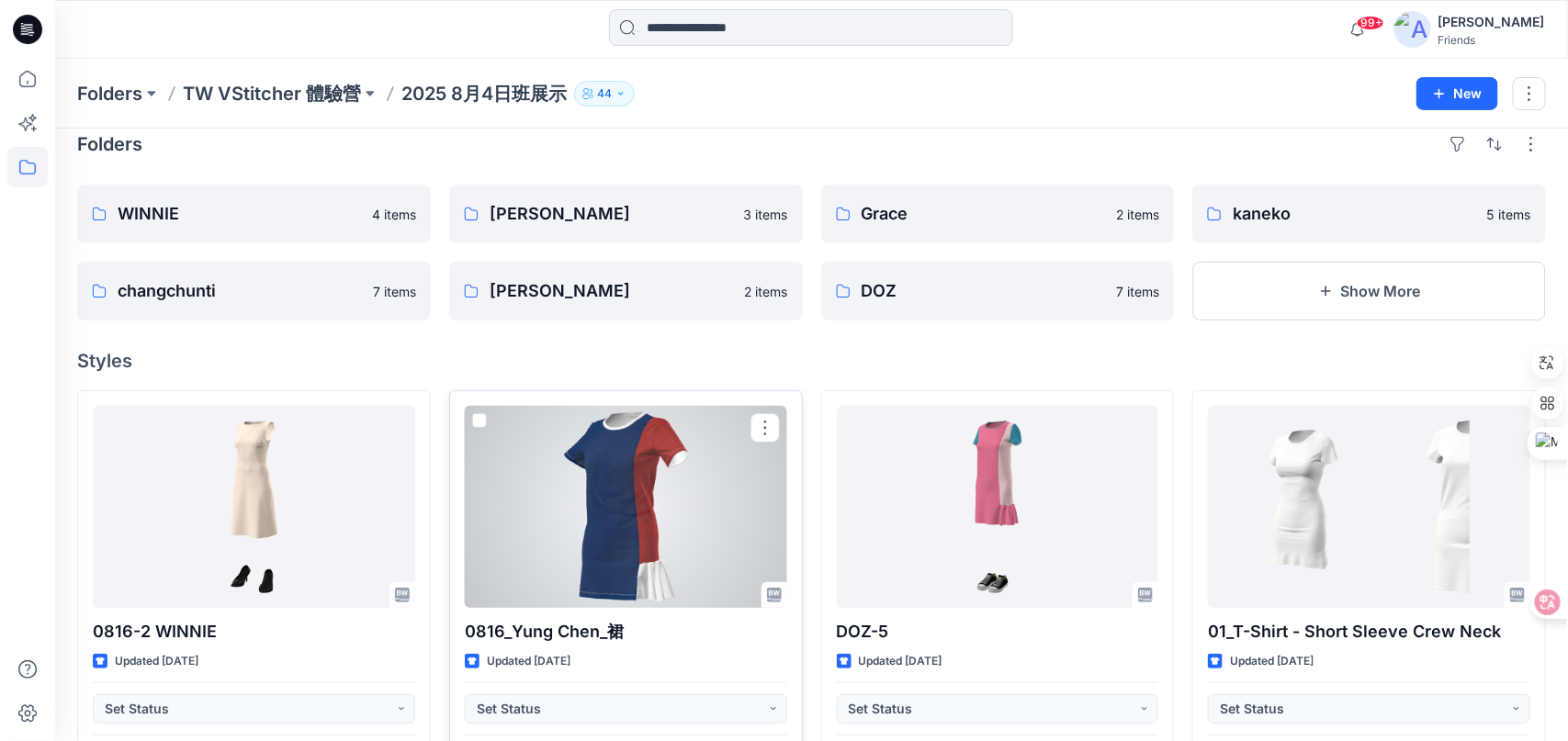
scroll to position [0, 0]
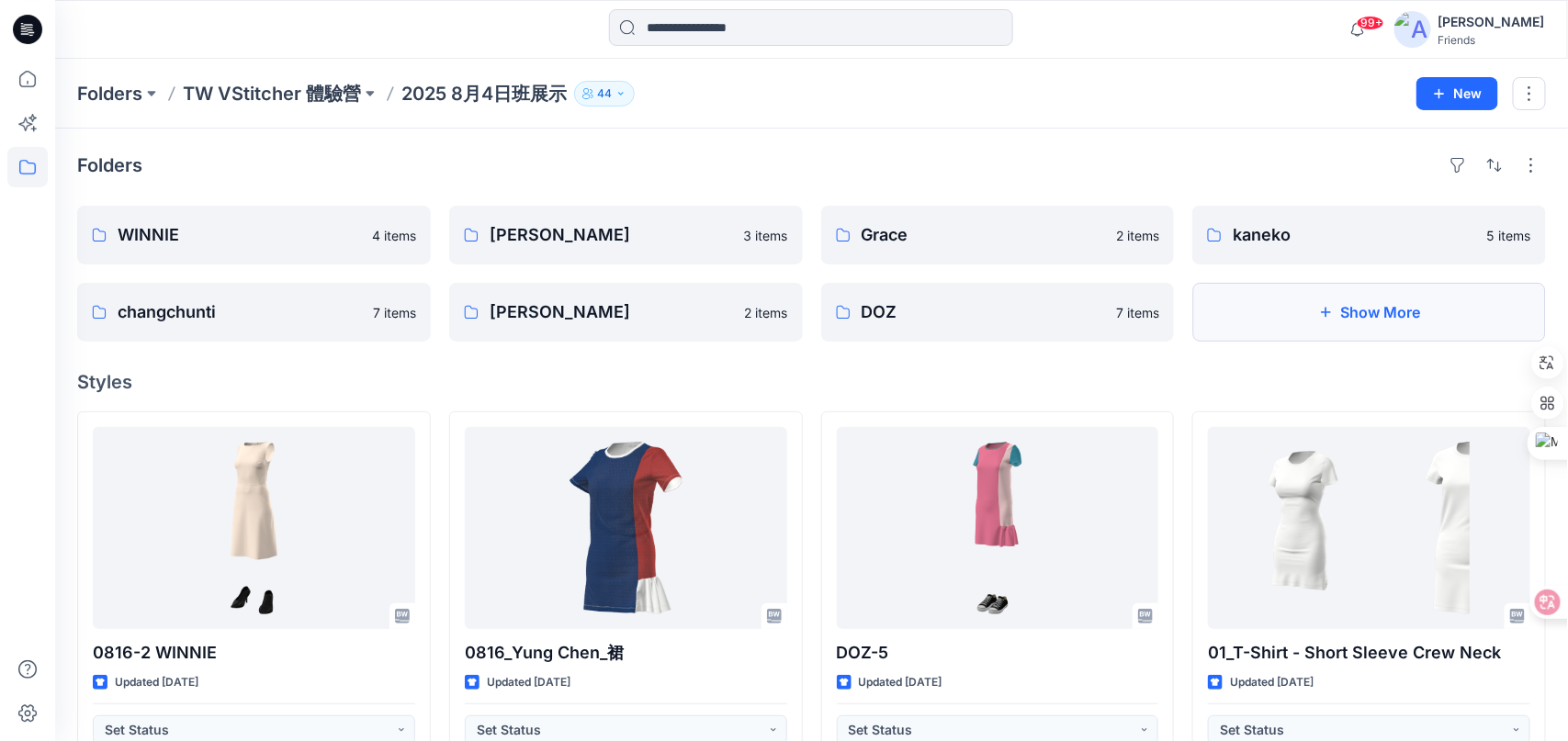
click at [1409, 316] on button "Show More" at bounding box center [1369, 312] width 354 height 59
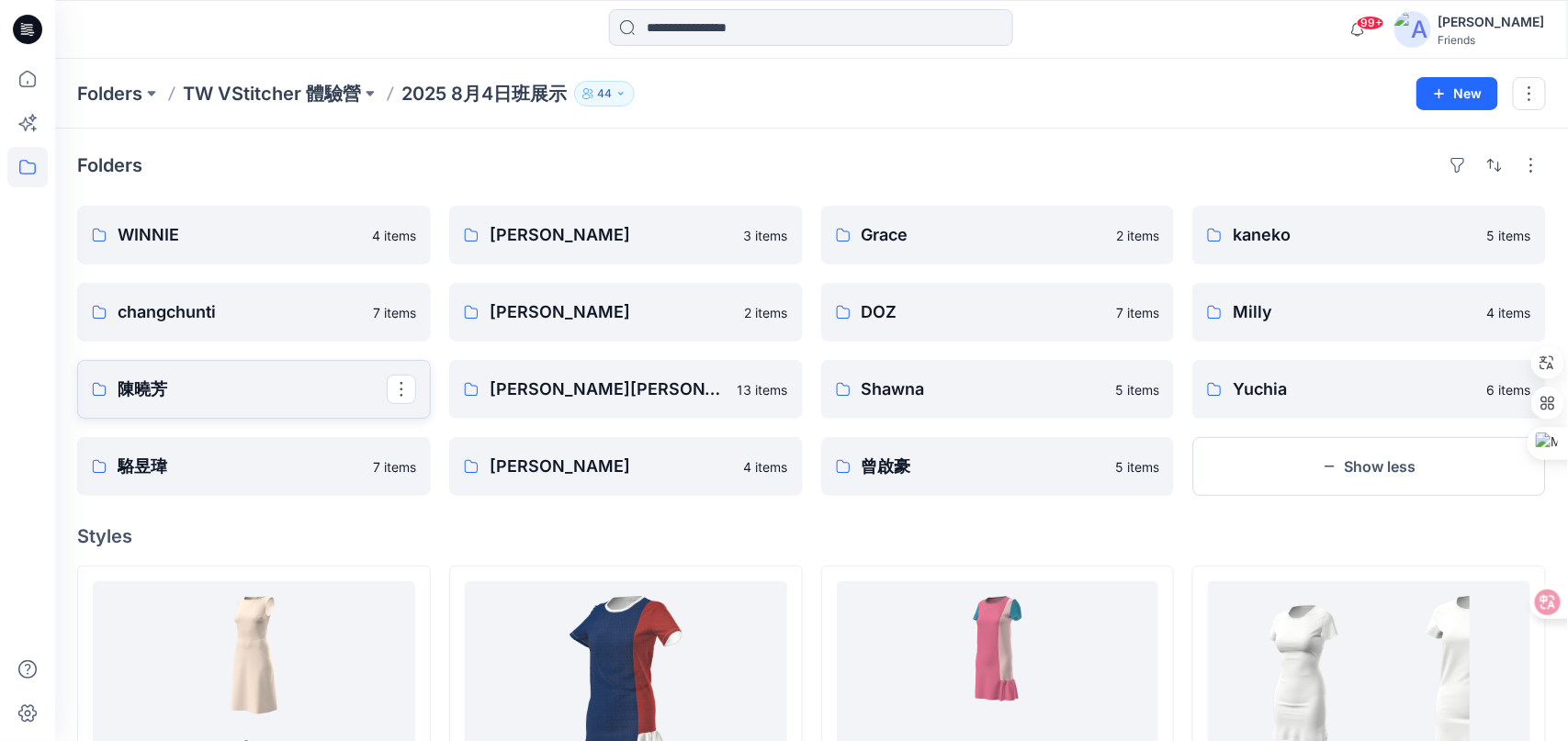
click at [168, 393] on p "陳曉芳" at bounding box center [252, 389] width 269 height 26
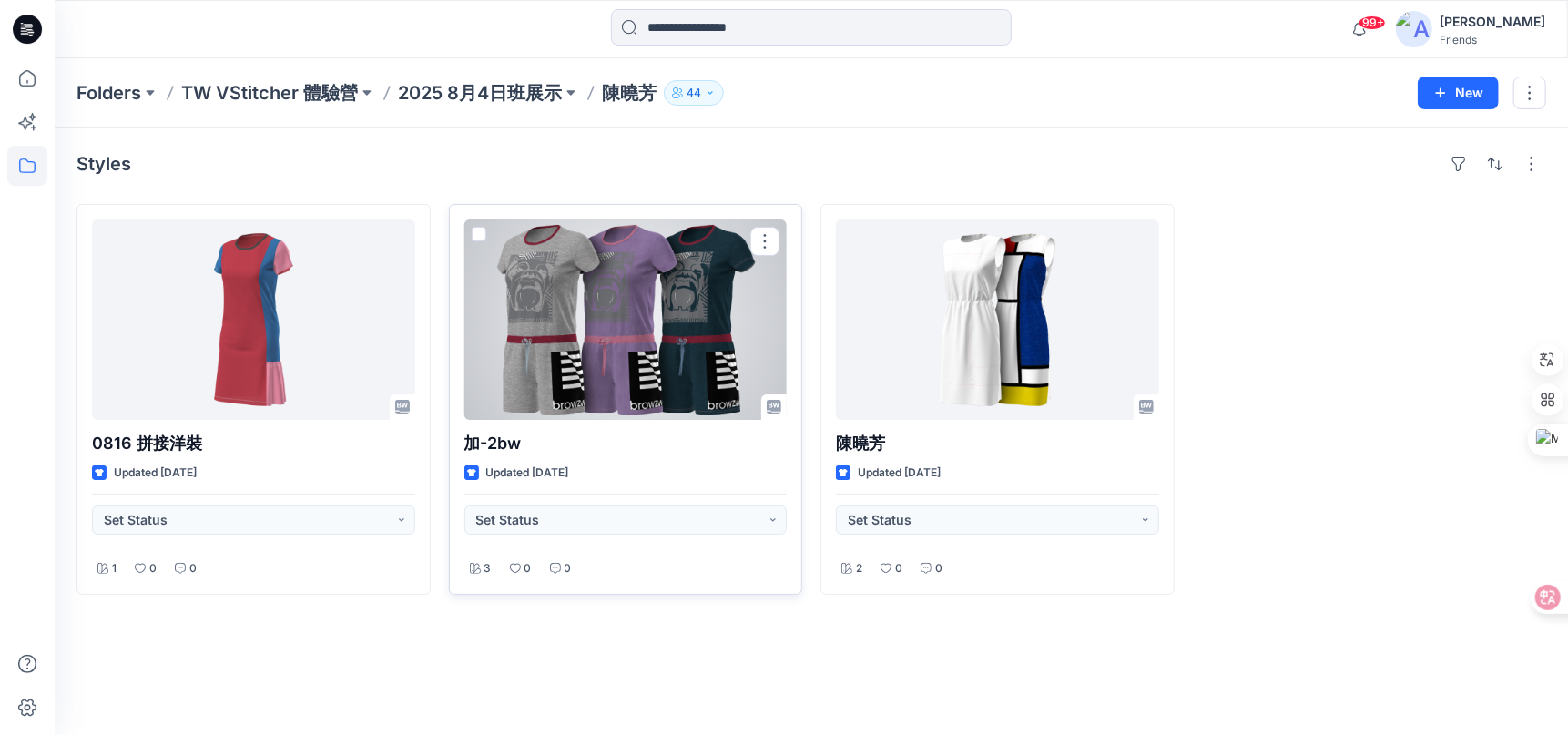
click at [578, 334] on div at bounding box center [626, 319] width 324 height 201
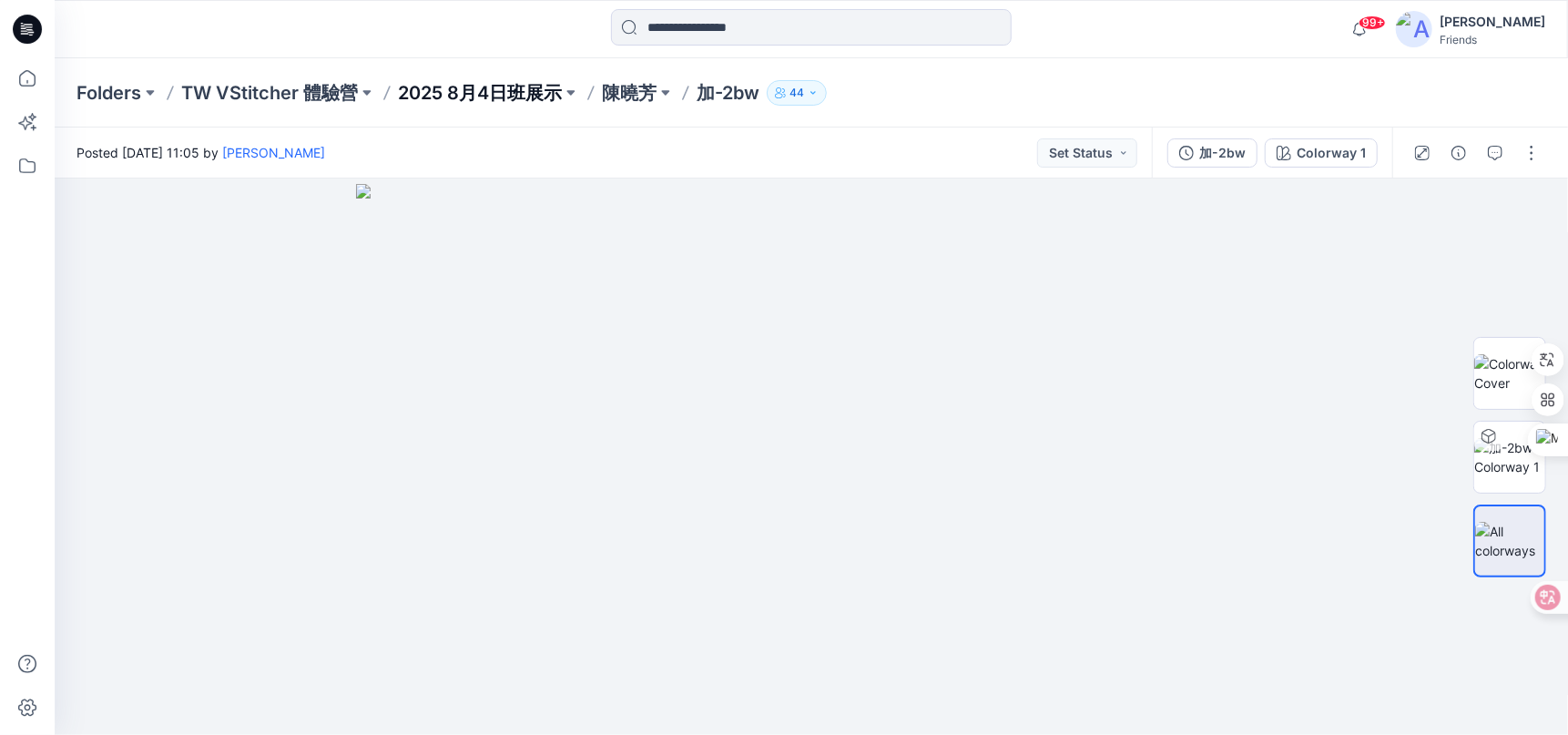
click at [553, 86] on p "2025 8月4日班展示" at bounding box center [479, 92] width 164 height 26
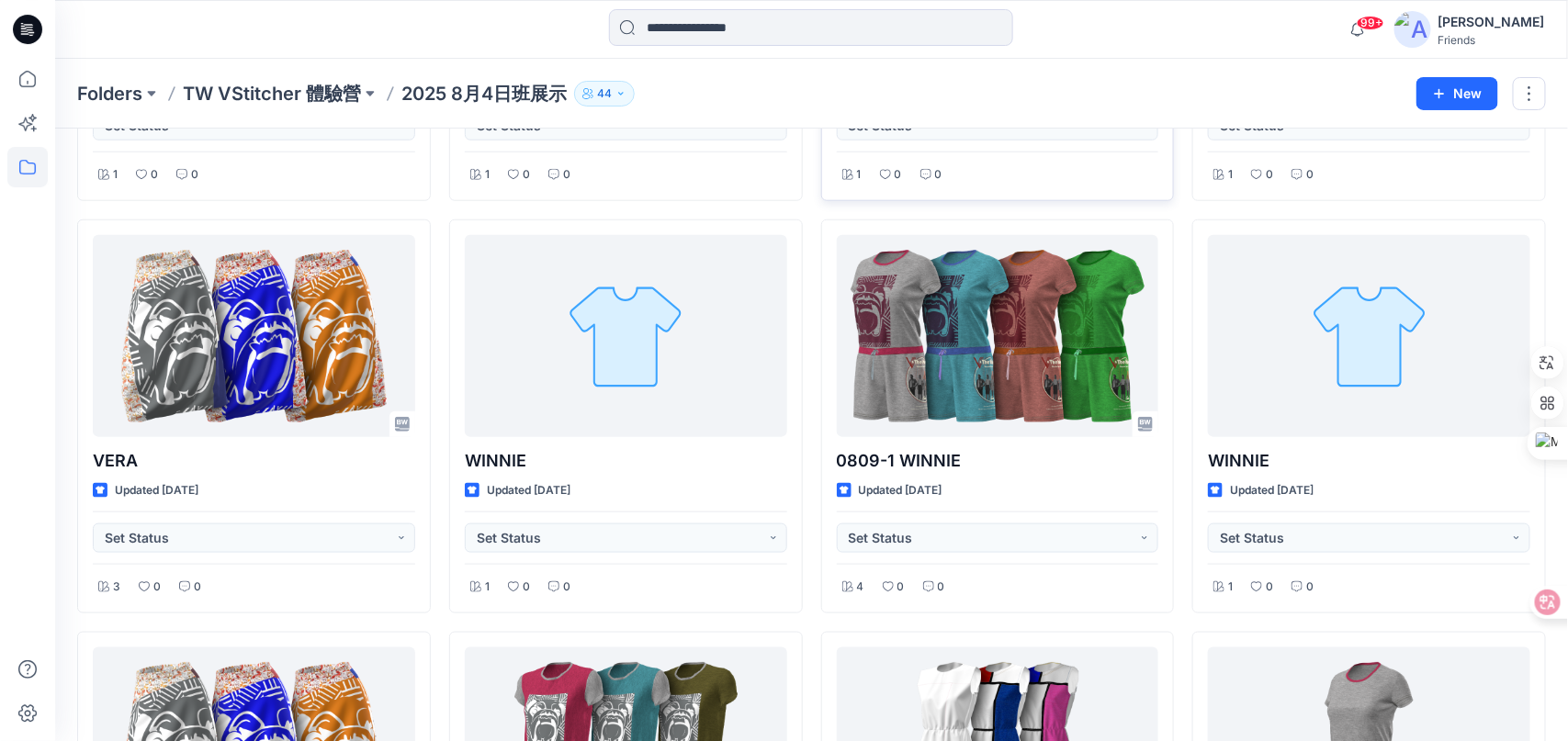
scroll to position [734, 0]
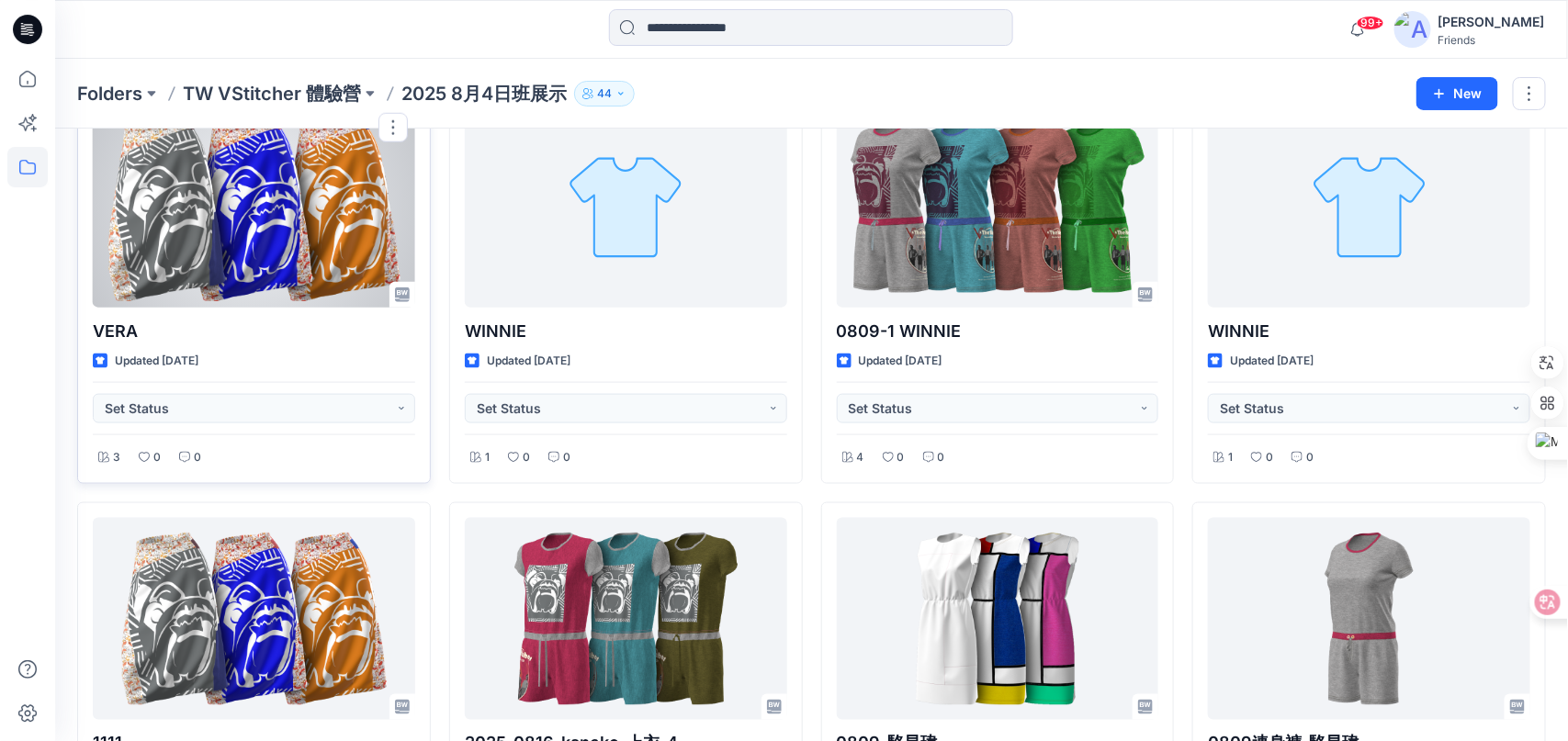
click at [328, 229] on div at bounding box center [254, 206] width 323 height 202
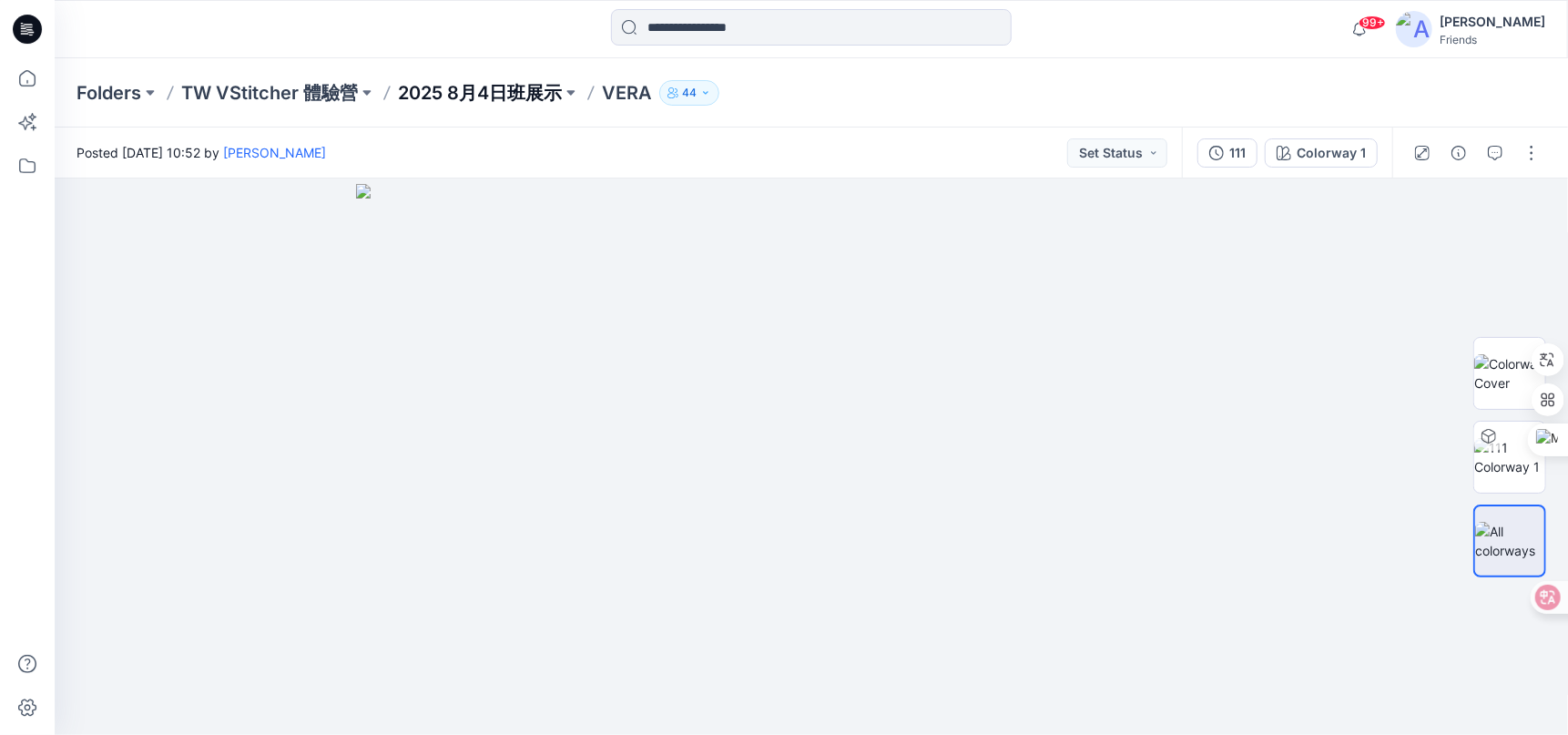
click at [509, 92] on p "2025 8月4日班展示" at bounding box center [479, 92] width 164 height 26
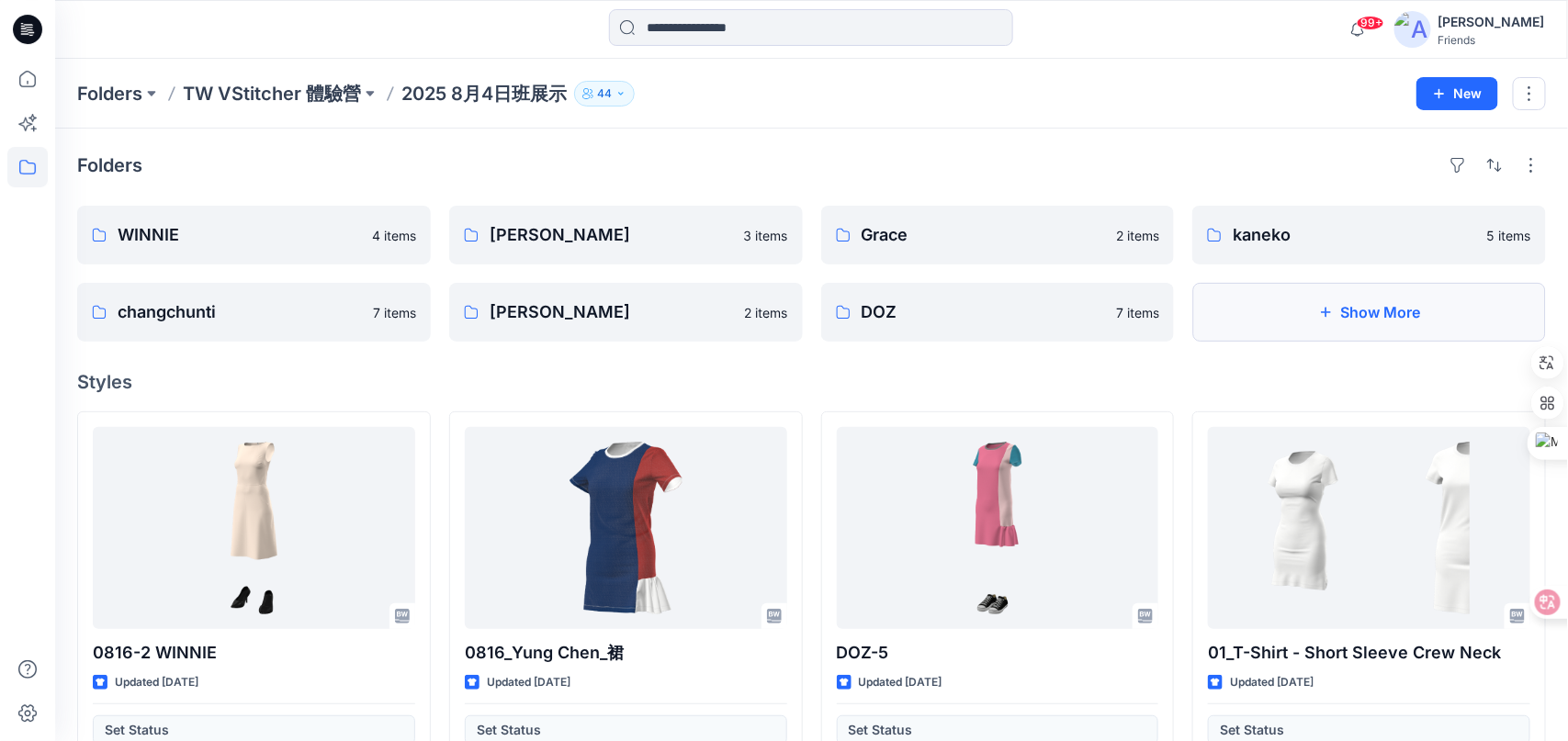
click at [1384, 314] on button "Show More" at bounding box center [1369, 312] width 354 height 59
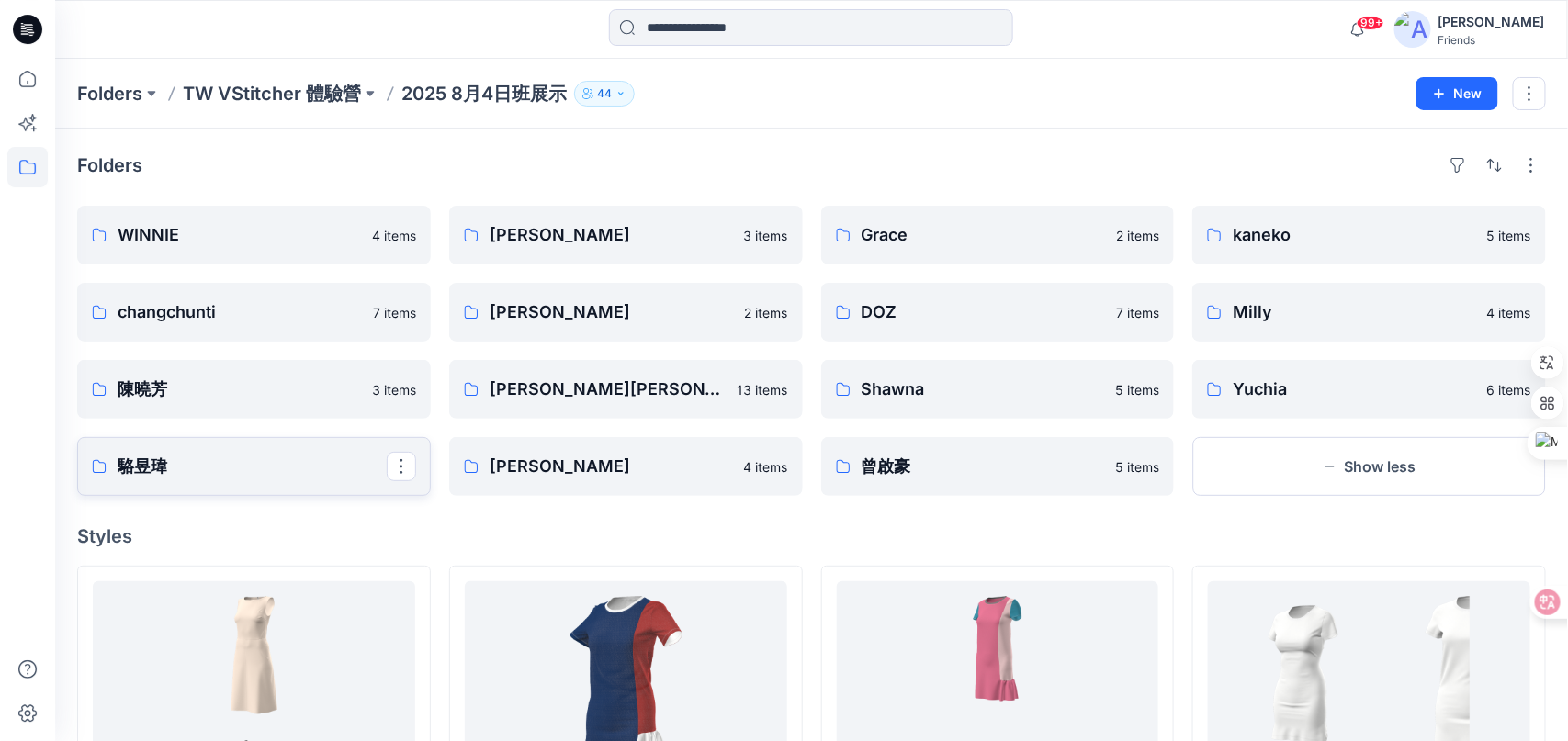
click at [306, 465] on p "駱昱瑋" at bounding box center [252, 466] width 269 height 26
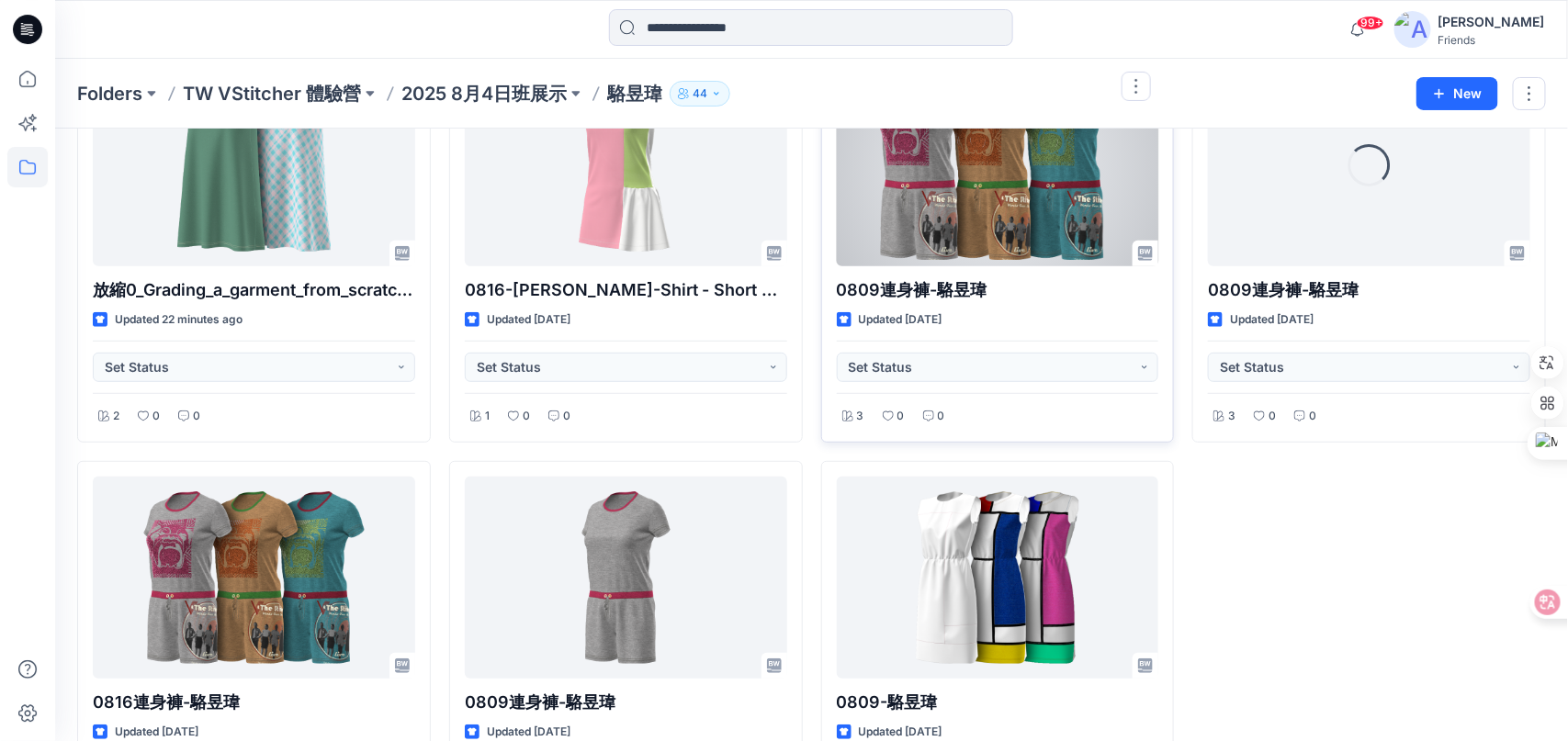
scroll to position [92, 0]
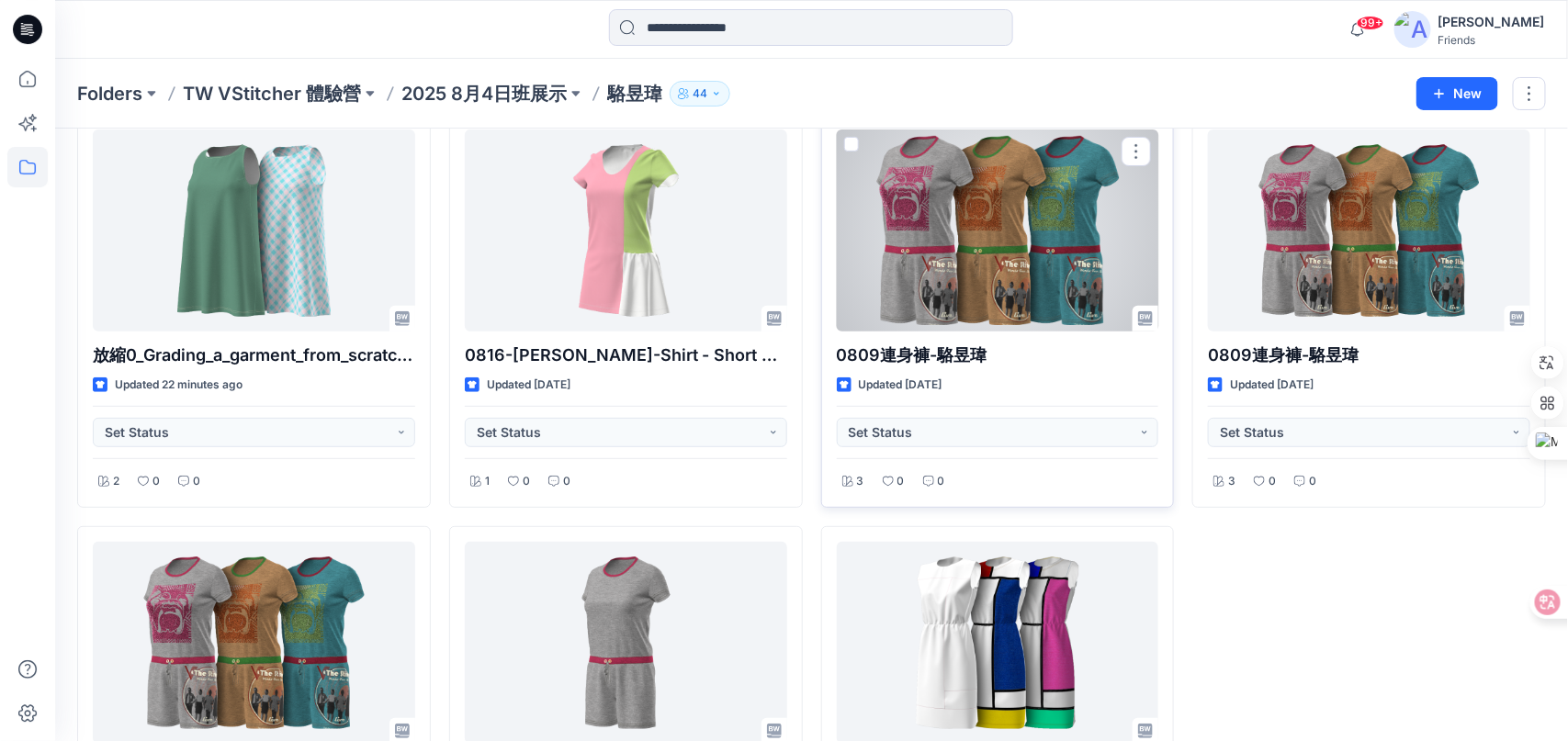
click at [1051, 277] on div at bounding box center [998, 231] width 323 height 202
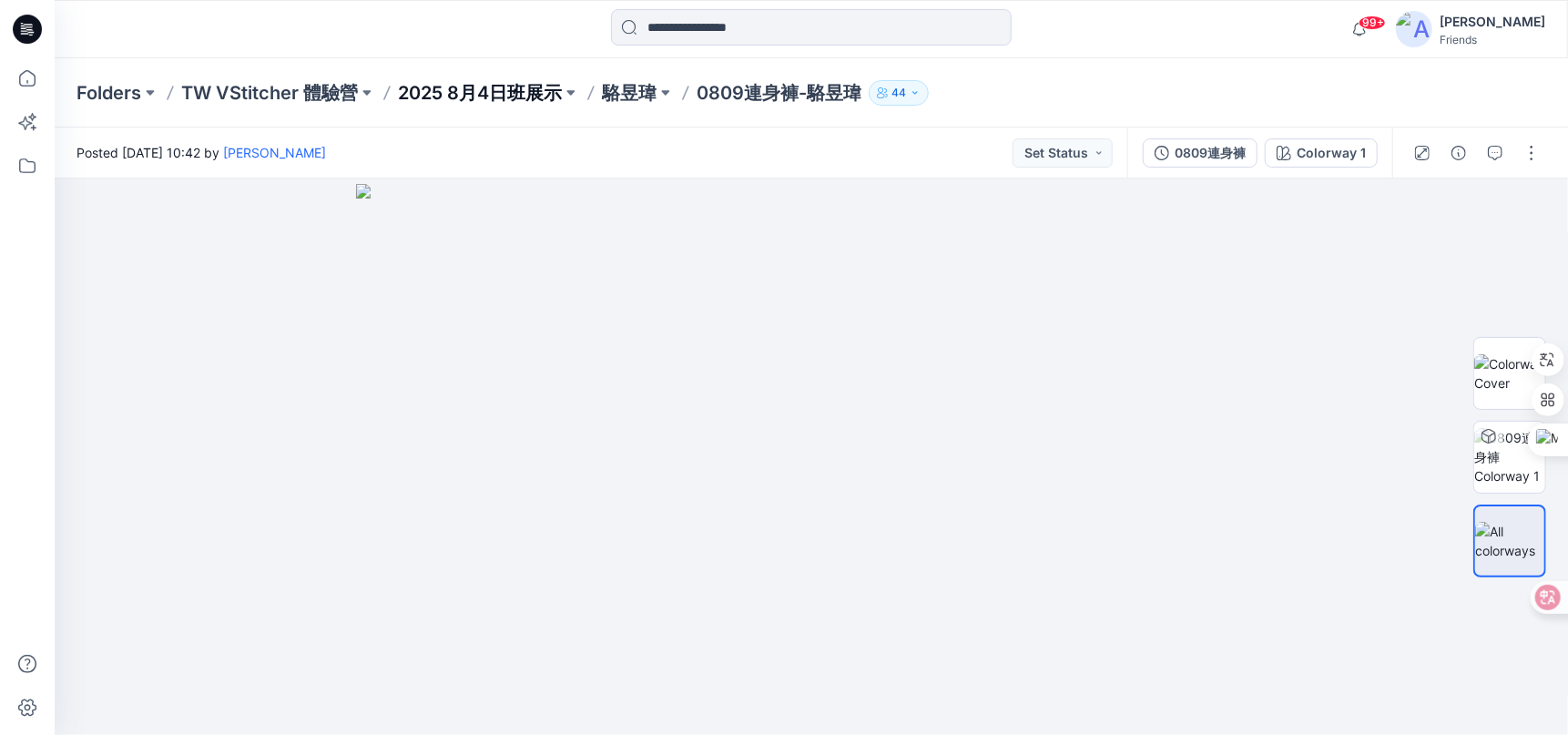
click at [520, 87] on p "2025 8月4日班展示" at bounding box center [479, 92] width 164 height 26
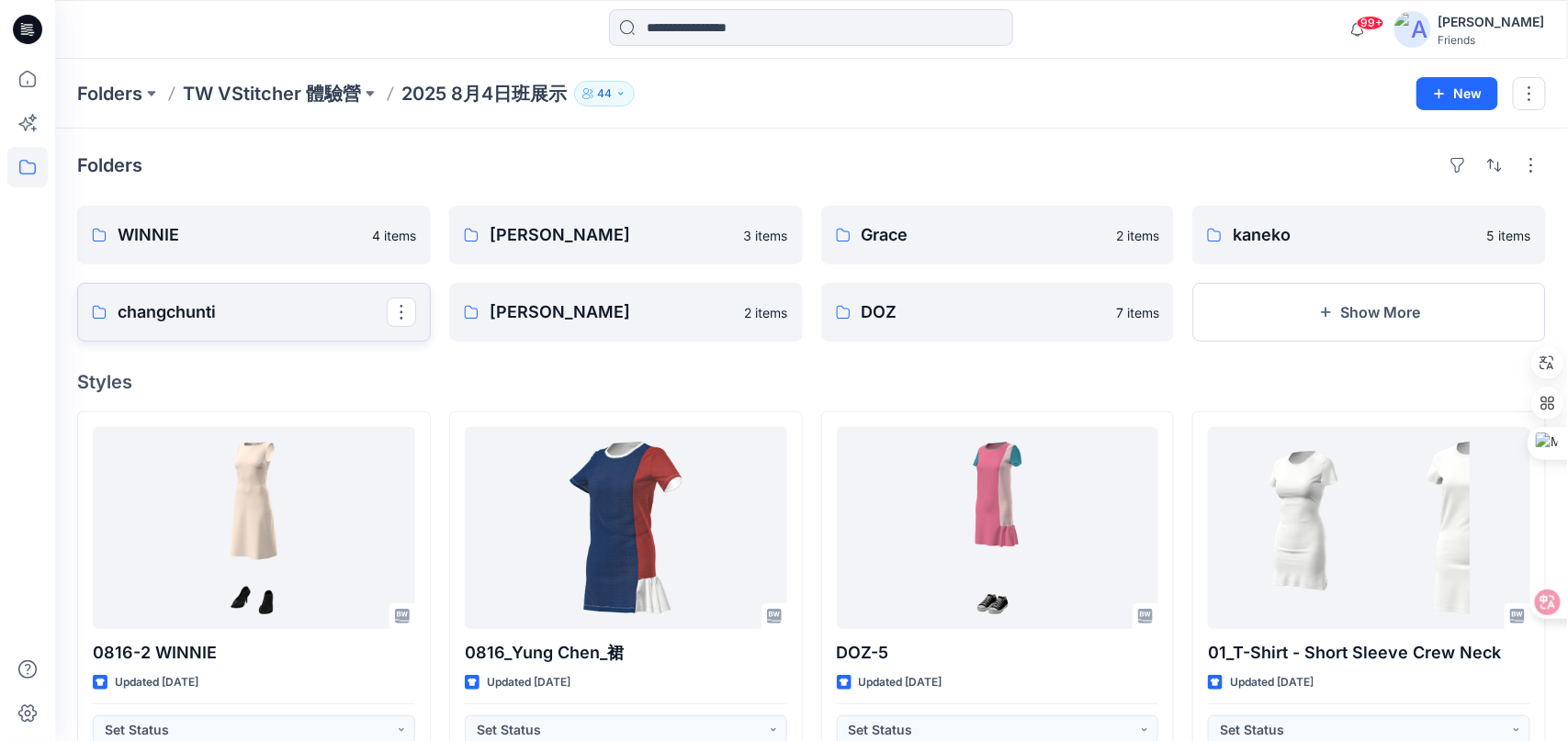
click at [279, 312] on p "changchunti" at bounding box center [252, 312] width 269 height 26
